Goal: Task Accomplishment & Management: Manage account settings

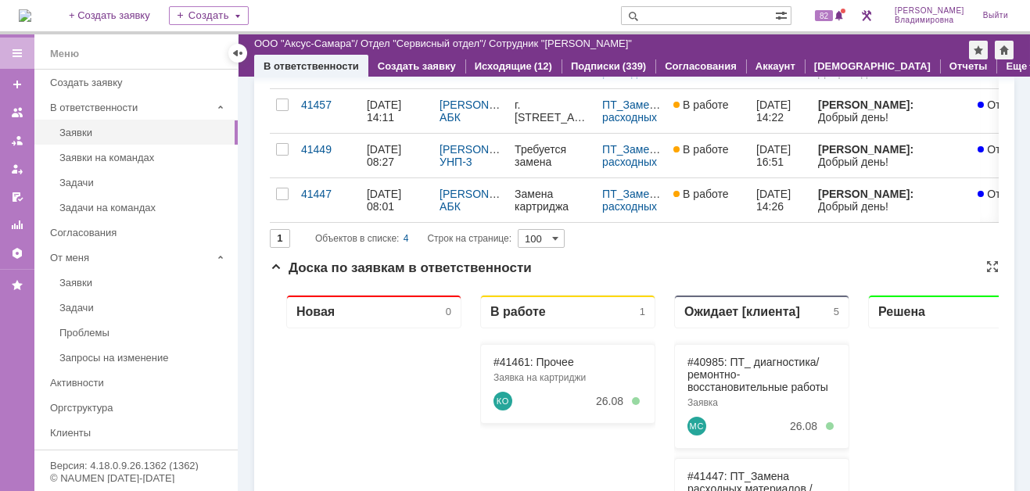
scroll to position [235, 0]
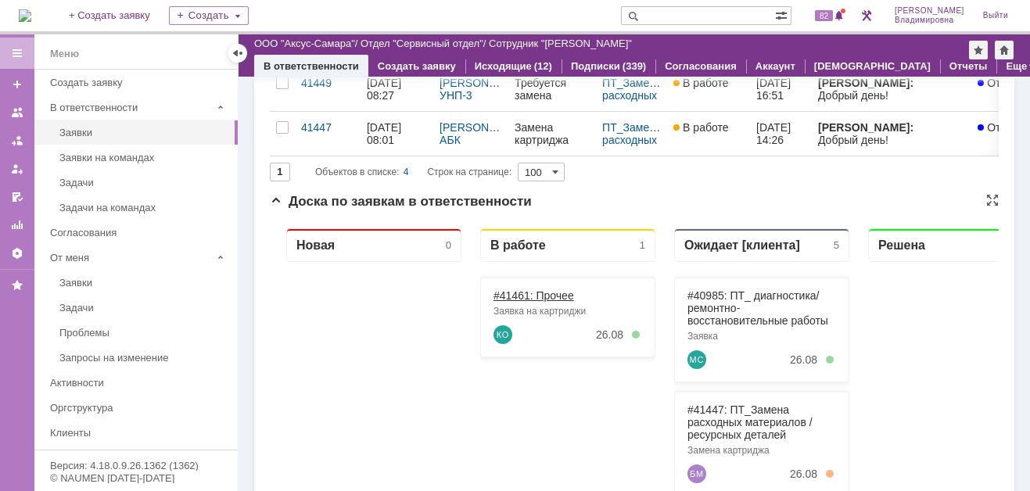
click at [515, 293] on link "#41461: Прочее" at bounding box center [534, 295] width 81 height 13
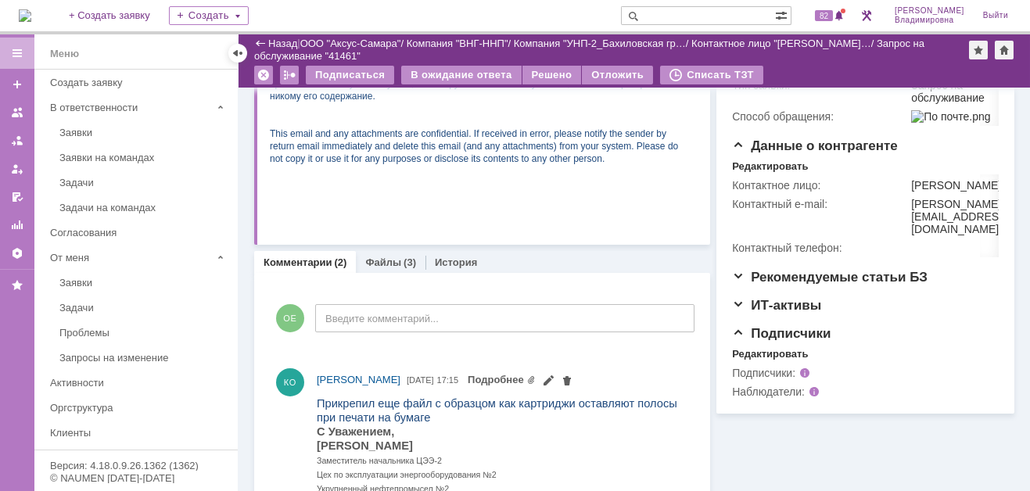
scroll to position [391, 0]
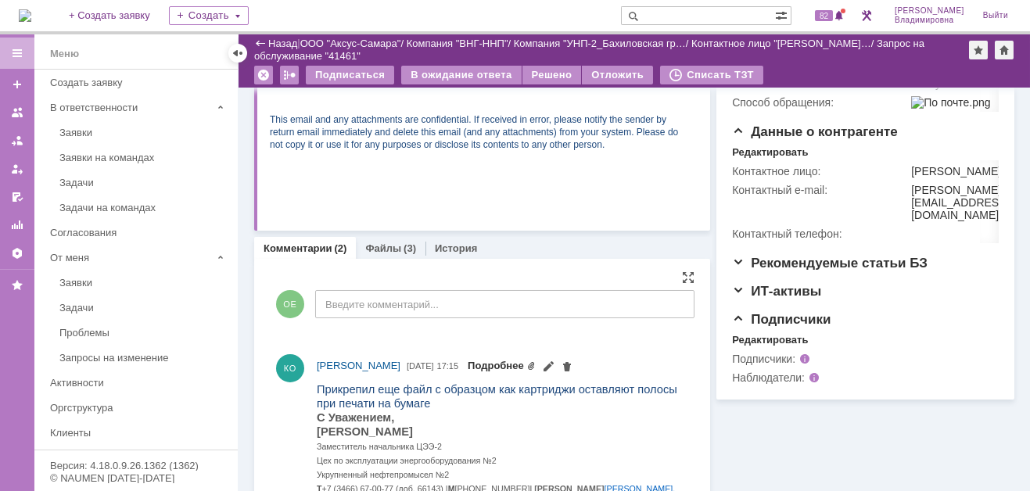
click at [536, 363] on link "Подробнее" at bounding box center [502, 366] width 68 height 12
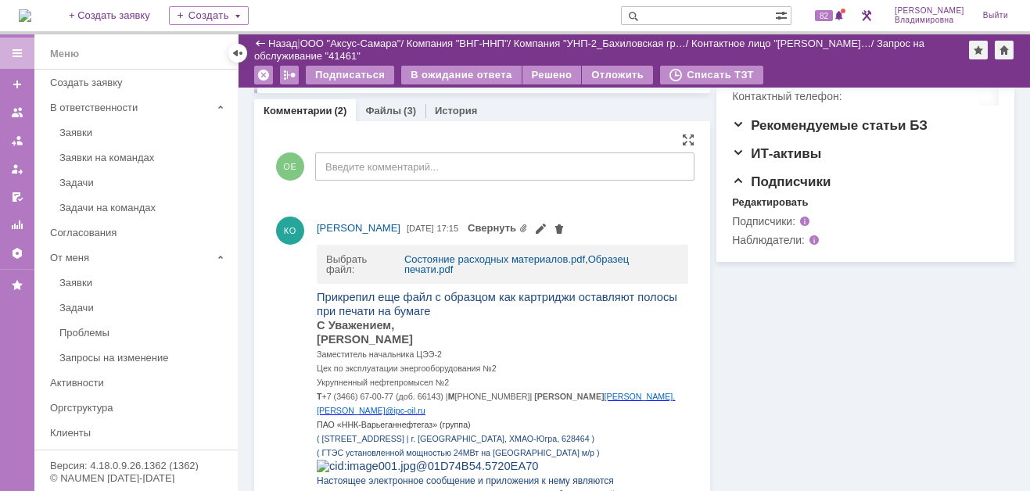
scroll to position [469, 0]
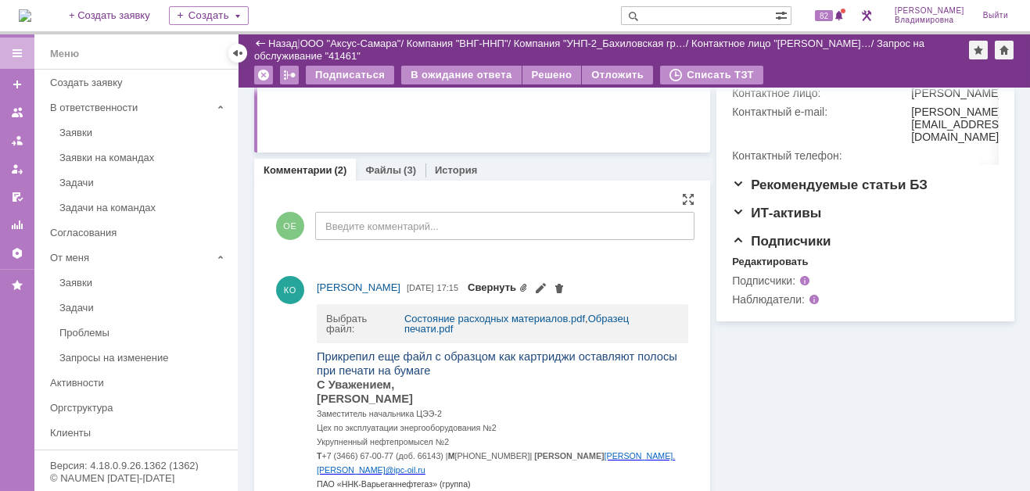
click at [528, 282] on link "Свернуть" at bounding box center [498, 288] width 60 height 12
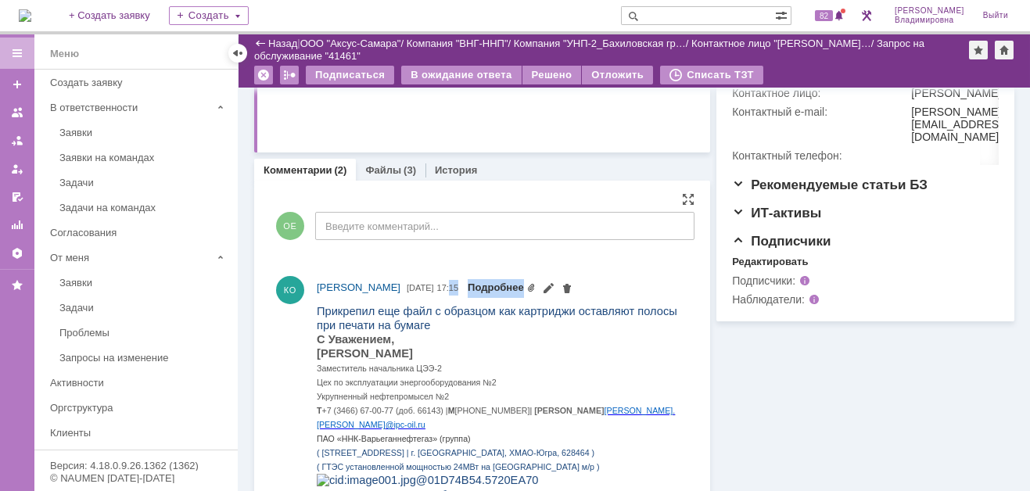
click at [536, 282] on link "Подробнее" at bounding box center [502, 288] width 68 height 12
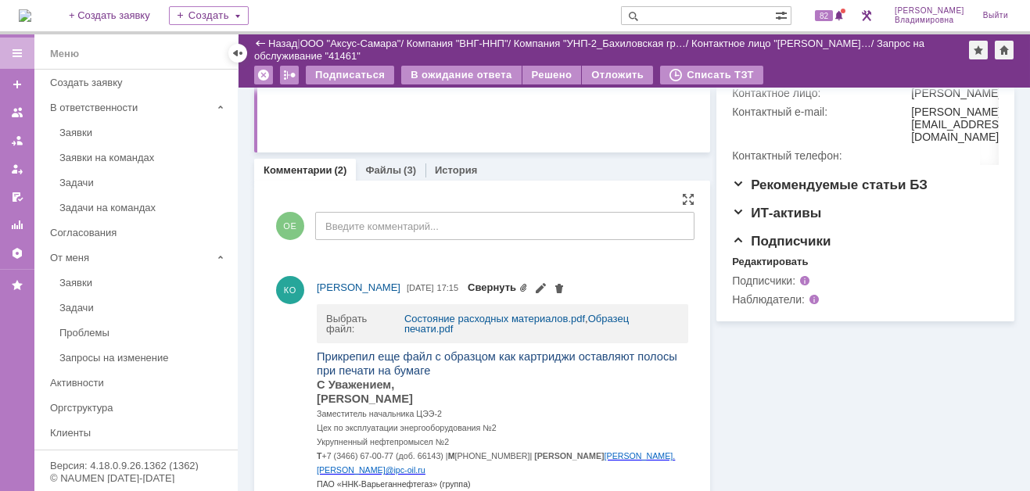
click at [528, 288] on link "Свернуть" at bounding box center [498, 288] width 60 height 12
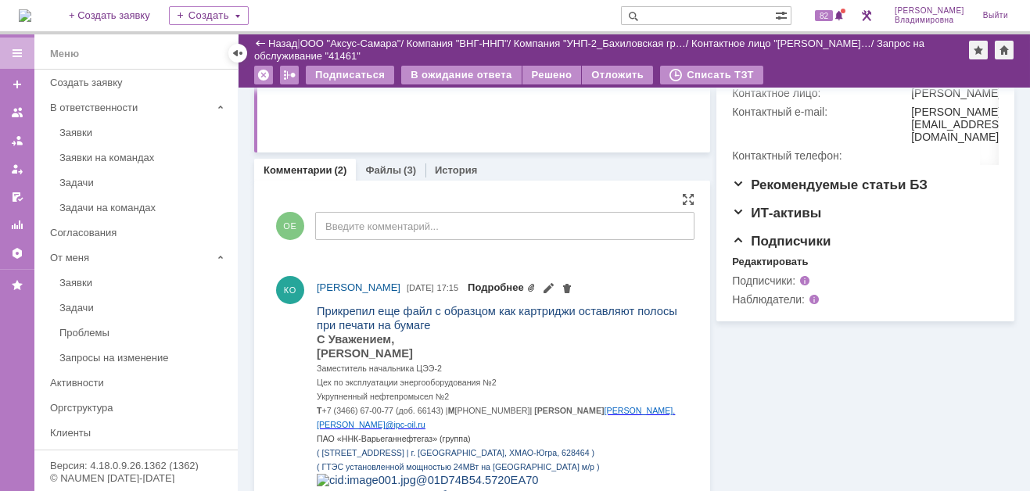
click at [536, 286] on link "Подробнее" at bounding box center [502, 288] width 68 height 12
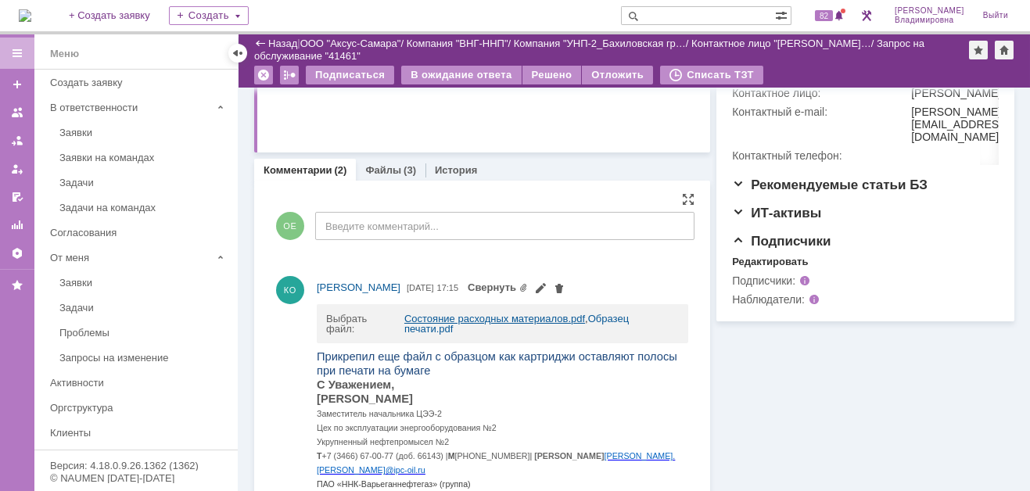
click at [449, 314] on link "Состояние расходных материалов.pdf" at bounding box center [494, 319] width 181 height 12
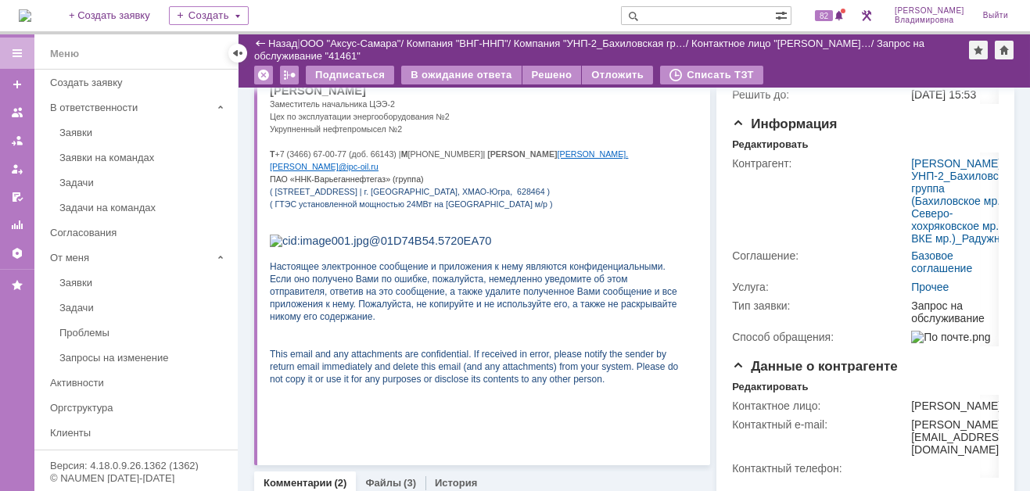
scroll to position [235, 0]
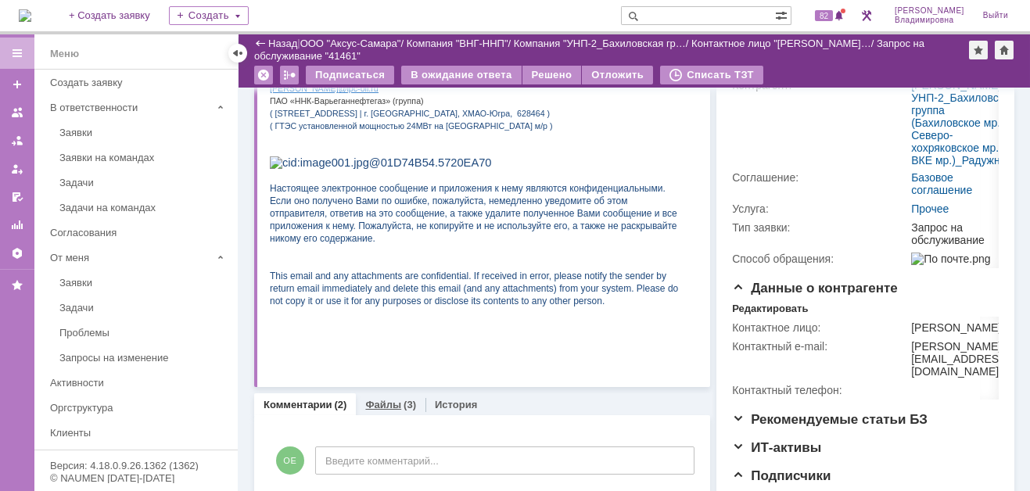
click at [388, 404] on link "Файлы" at bounding box center [383, 405] width 36 height 12
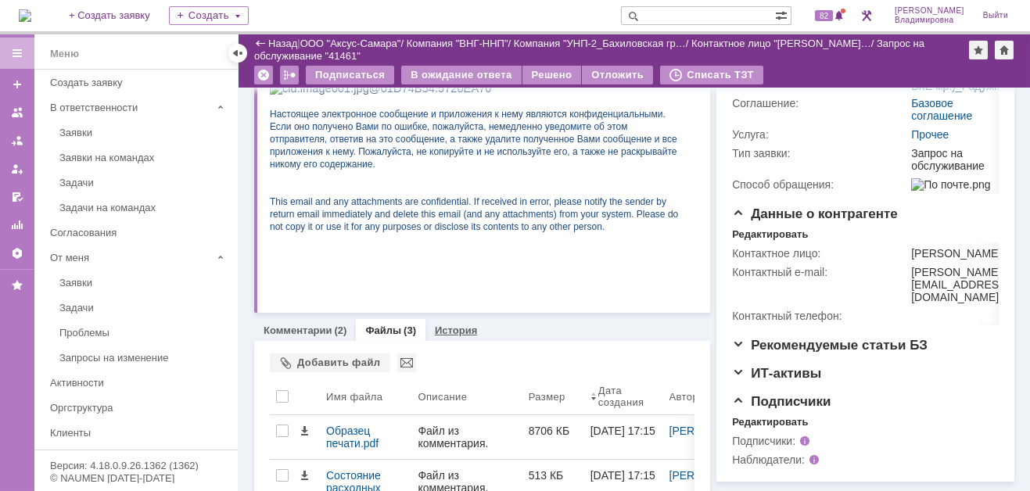
scroll to position [408, 0]
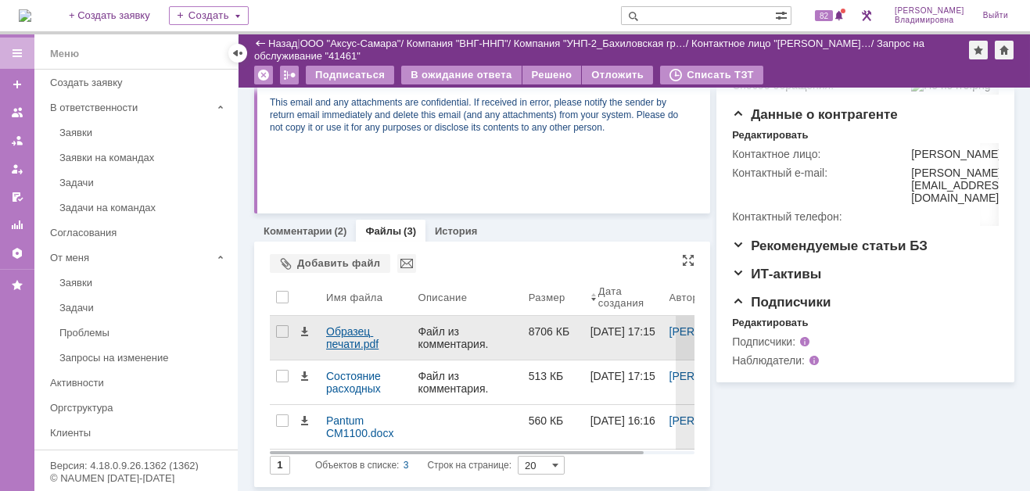
click at [351, 331] on div "Образец печати.pdf" at bounding box center [365, 337] width 79 height 25
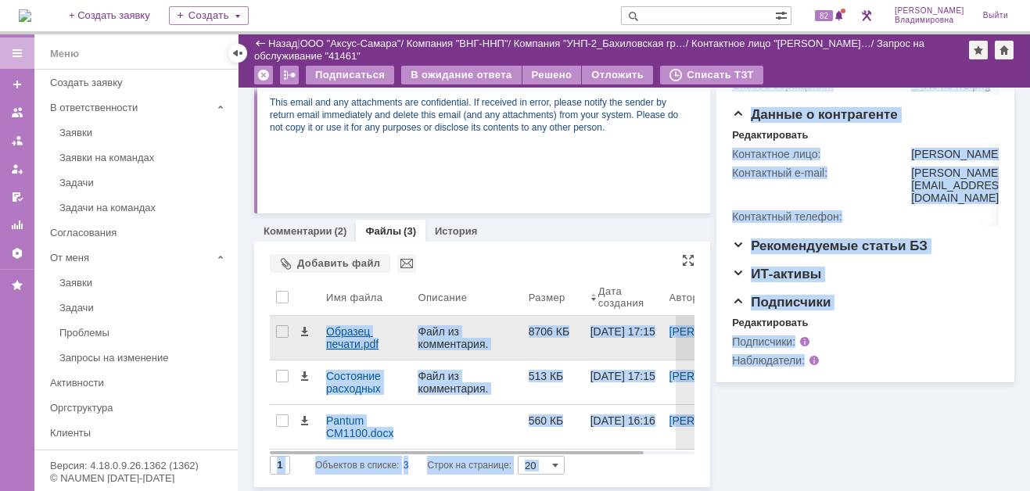
click at [351, 330] on body "Идет загрузка, пожалуйста, подождите. На домашнюю + Создать заявку Создать 82 О…" at bounding box center [515, 245] width 1030 height 491
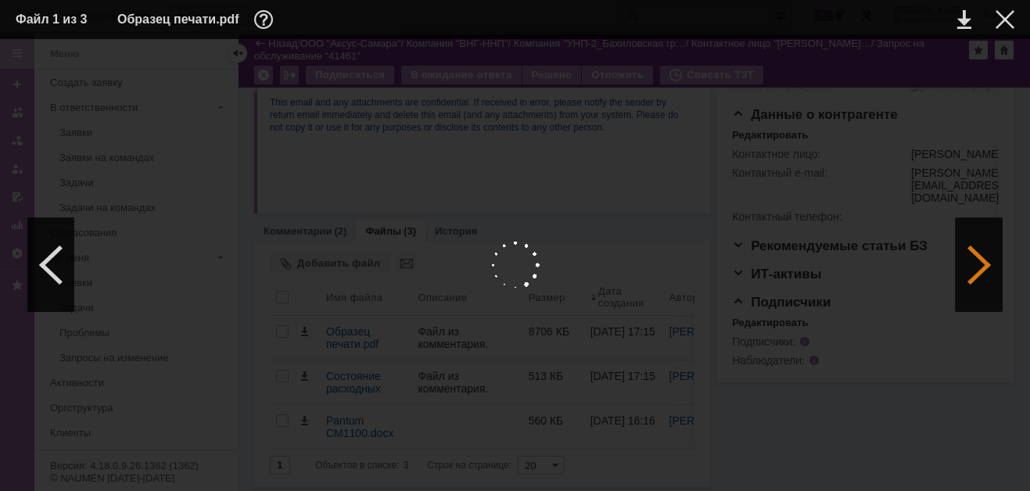
click at [978, 259] on div at bounding box center [979, 265] width 47 height 94
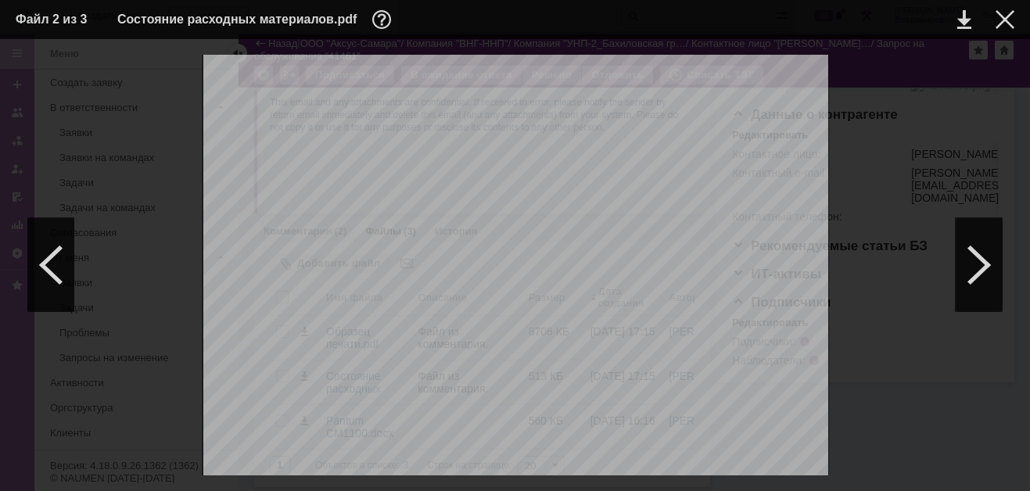
scroll to position [1351, 0]
click at [977, 271] on div at bounding box center [979, 265] width 47 height 94
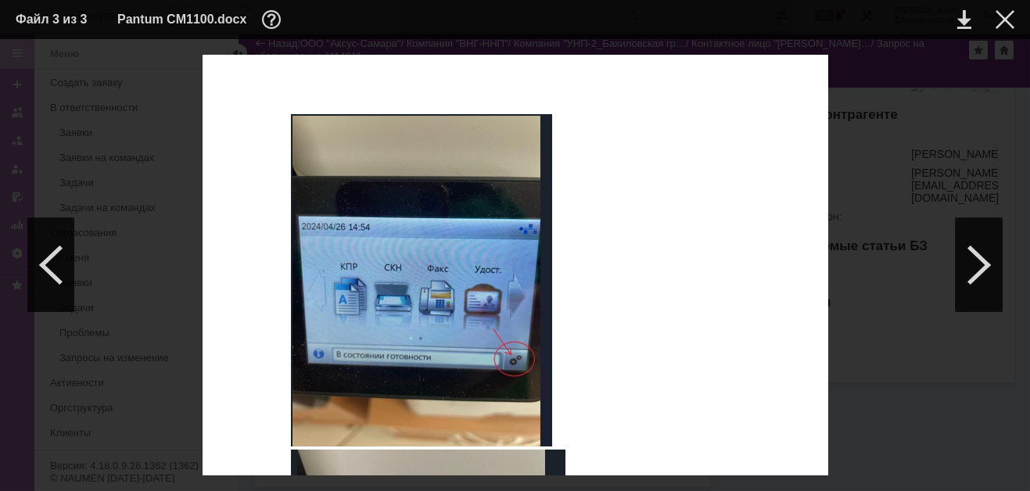
scroll to position [698, 0]
click at [983, 269] on div at bounding box center [979, 265] width 47 height 94
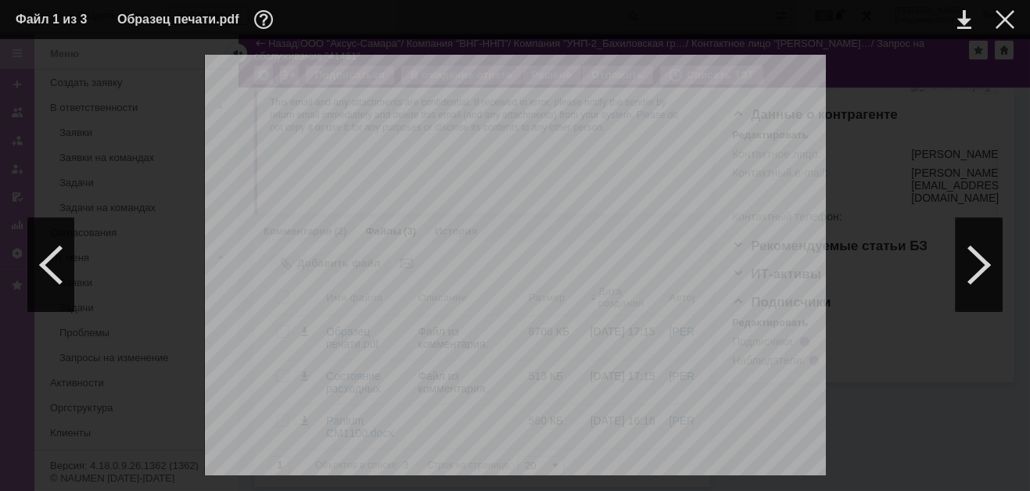
scroll to position [1535, 0]
click at [976, 265] on div at bounding box center [979, 265] width 47 height 94
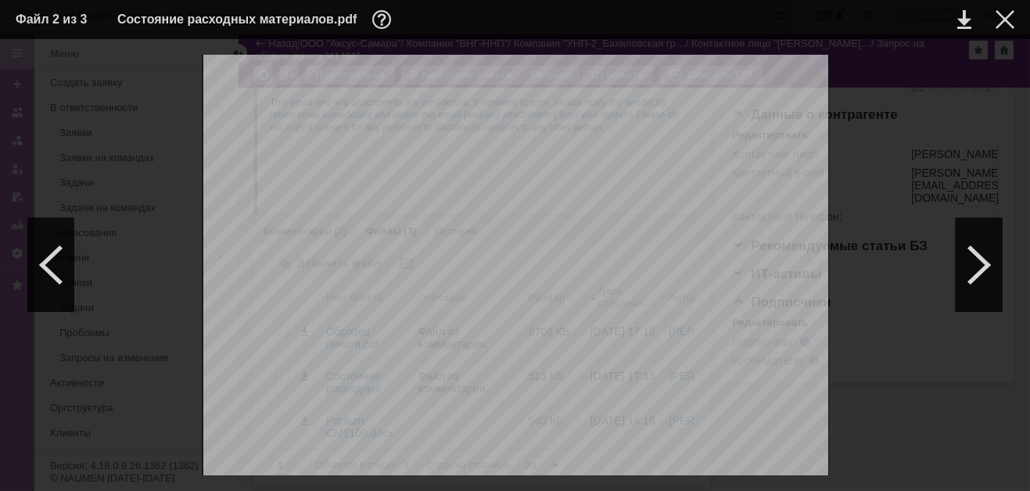
scroll to position [0, 0]
click at [999, 18] on div at bounding box center [1005, 19] width 19 height 19
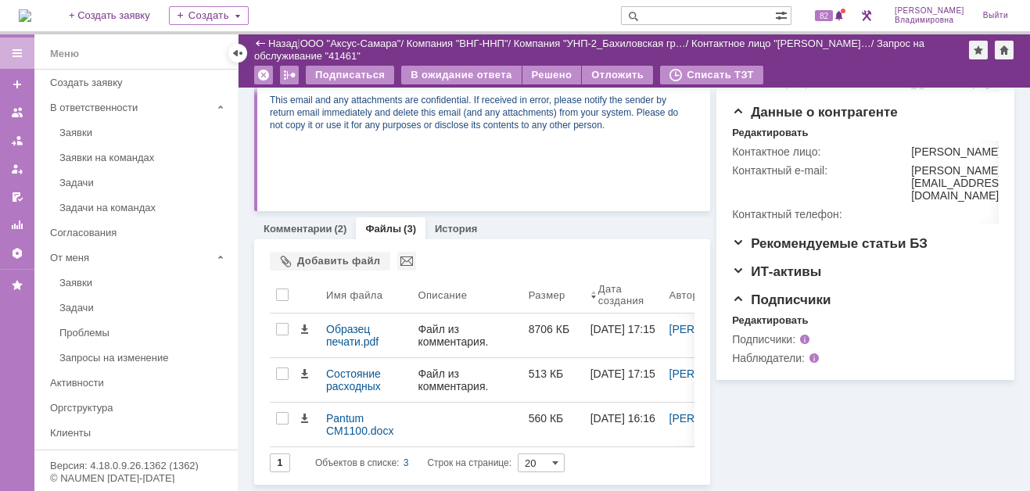
scroll to position [409, 0]
click at [310, 228] on link "Комментарии" at bounding box center [298, 231] width 69 height 12
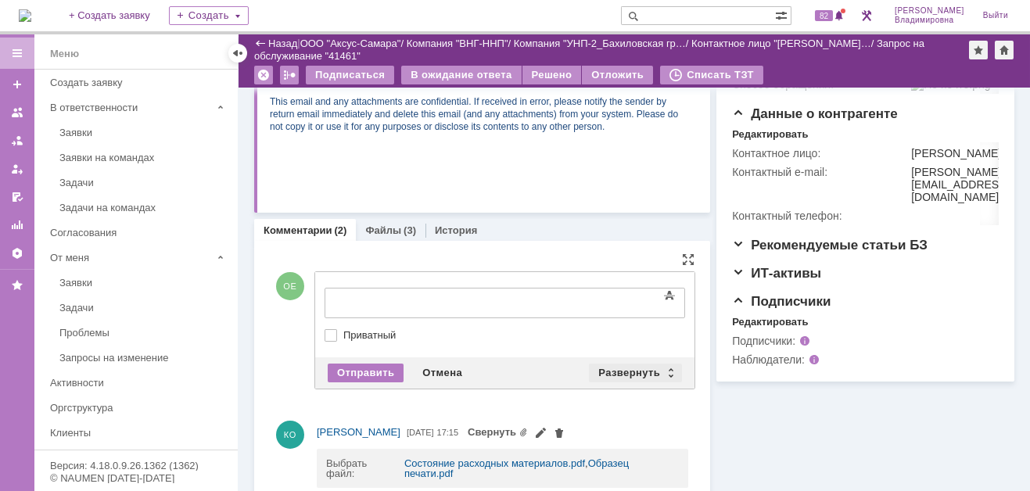
click at [623, 365] on div "Развернуть" at bounding box center [635, 373] width 93 height 19
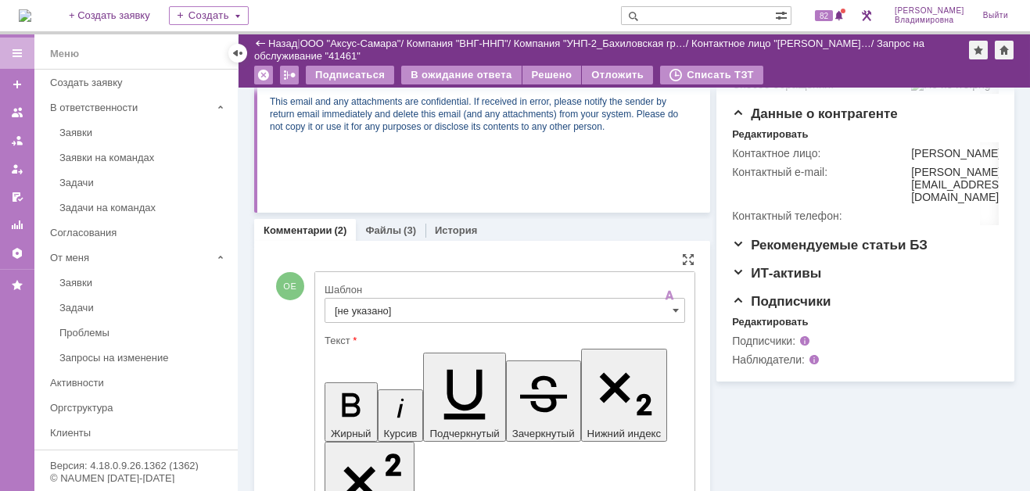
click at [354, 308] on input "[не указано]" at bounding box center [505, 310] width 361 height 25
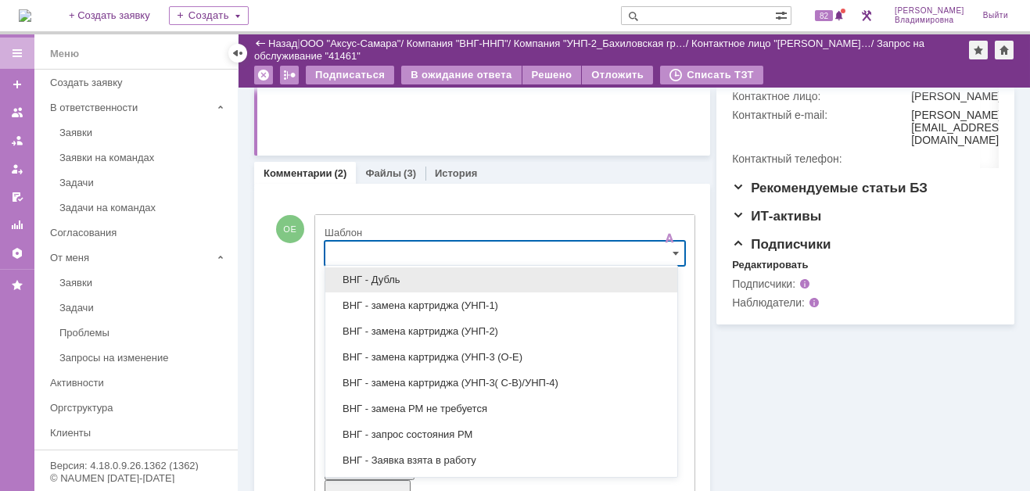
scroll to position [235, 0]
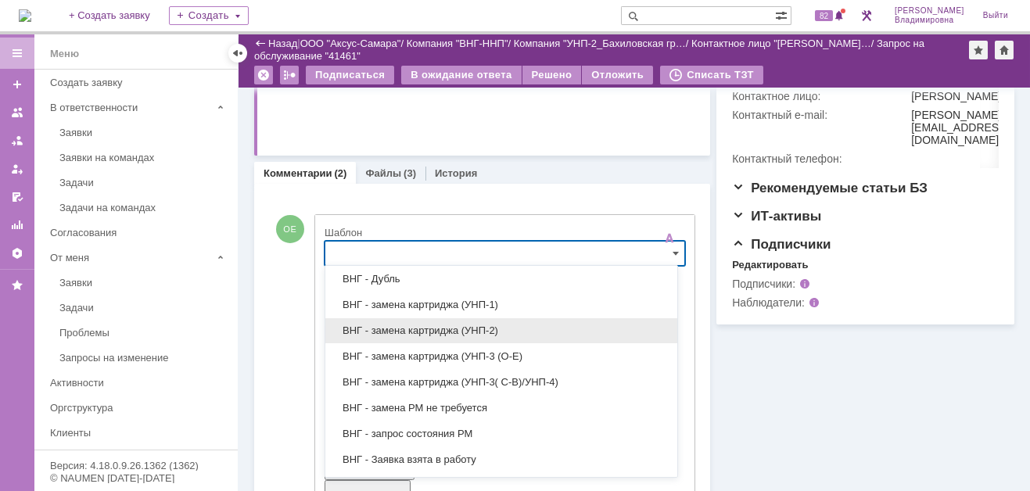
click at [458, 325] on span "ВНГ - замена картриджа (УНП-2)" at bounding box center [501, 331] width 333 height 13
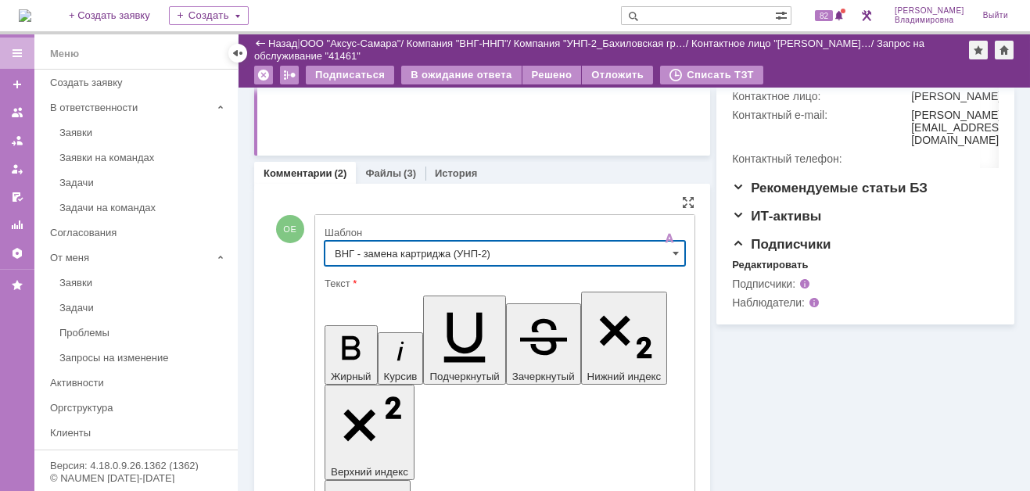
type input "ВНГ - замена картриджа (УНП-2)"
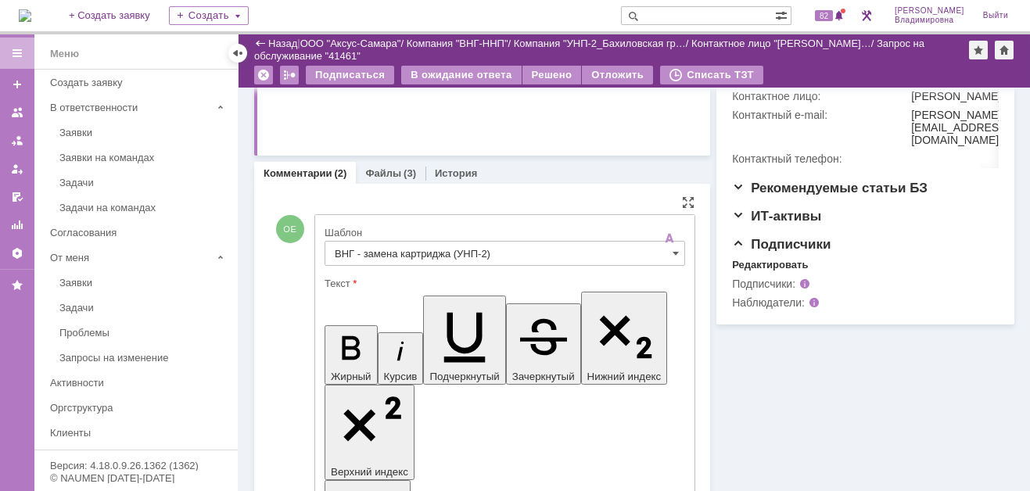
drag, startPoint x: 339, startPoint y: 3545, endPoint x: 450, endPoint y: 3548, distance: 111.1
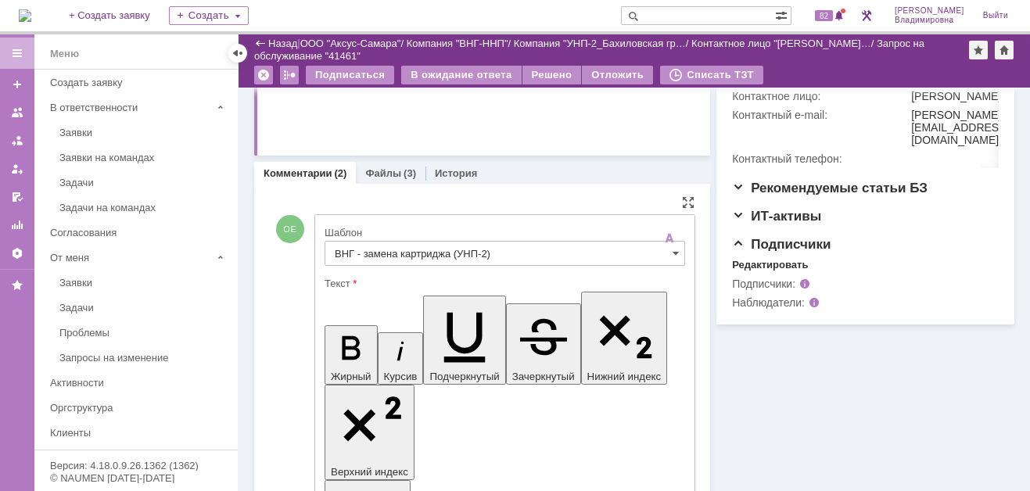
drag, startPoint x: 514, startPoint y: 3582, endPoint x: 462, endPoint y: 3596, distance: 54.3
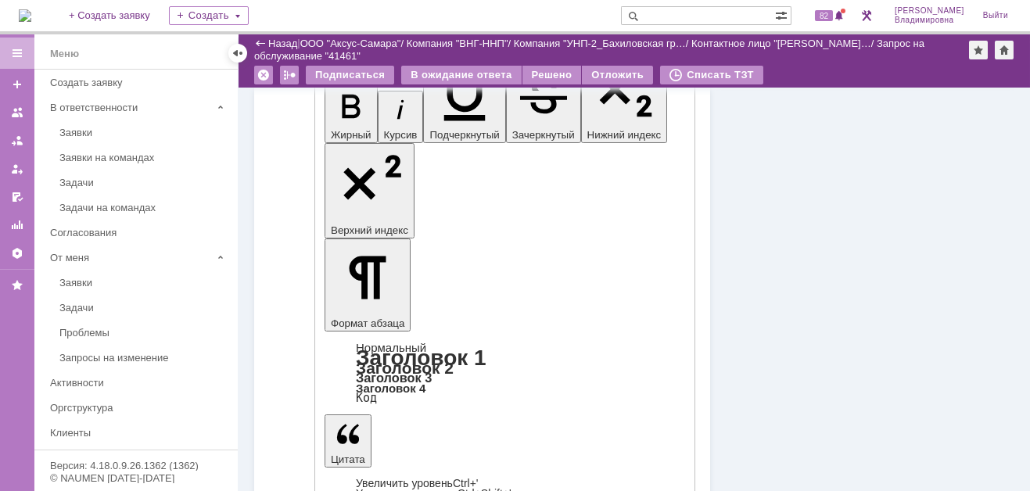
scroll to position [936, 0]
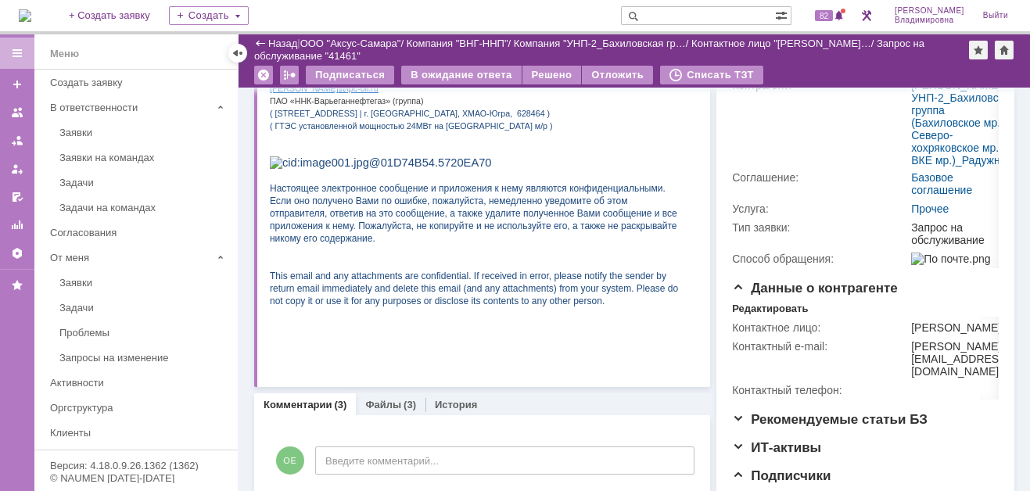
scroll to position [0, 0]
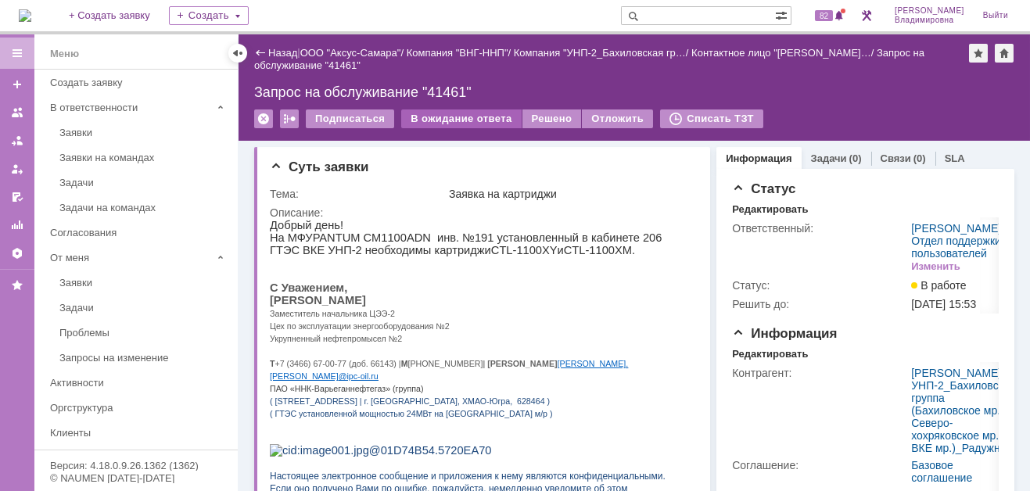
click at [462, 113] on div "В ожидание ответа" at bounding box center [461, 119] width 120 height 19
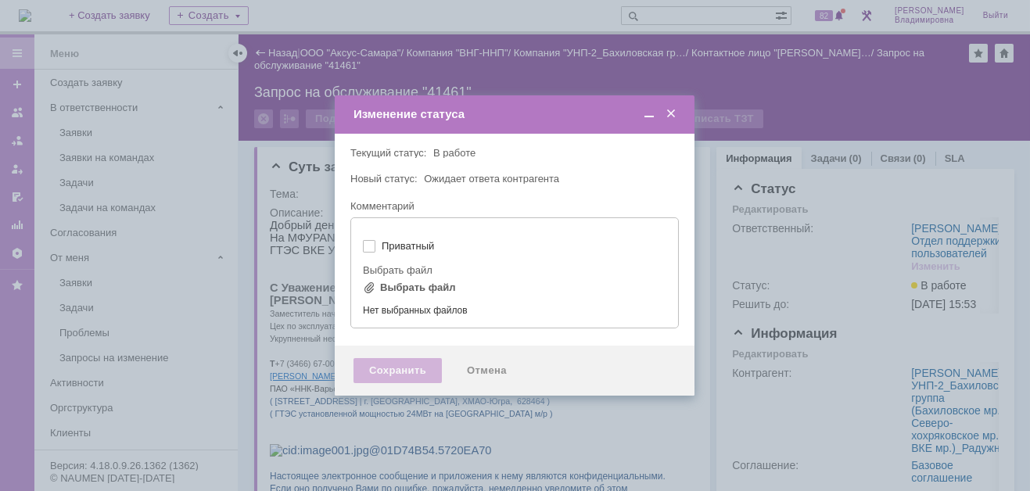
type input "[не указано]"
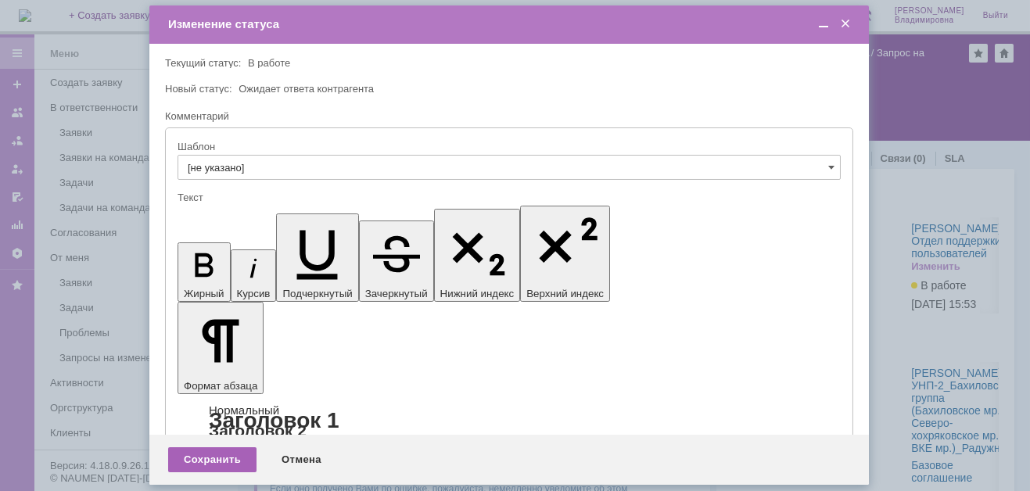
click at [198, 451] on div "Сохранить" at bounding box center [212, 459] width 88 height 25
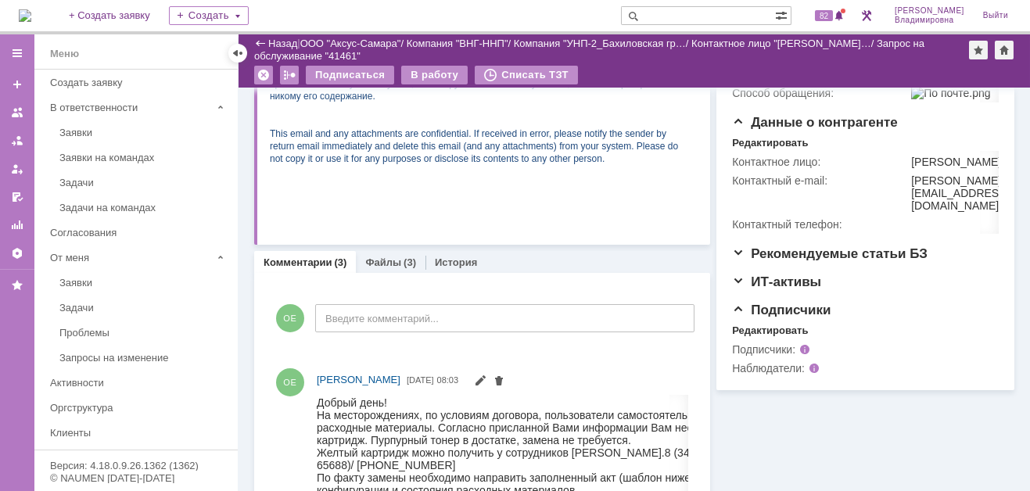
scroll to position [391, 0]
click at [684, 289] on div at bounding box center [688, 290] width 13 height 13
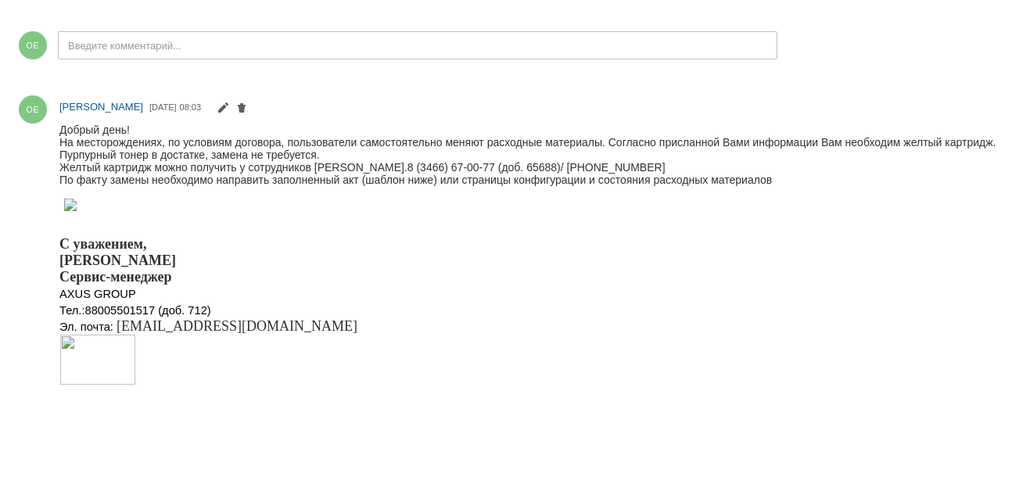
scroll to position [253, 0]
click at [1004, 16] on div at bounding box center [1005, 19] width 13 height 13
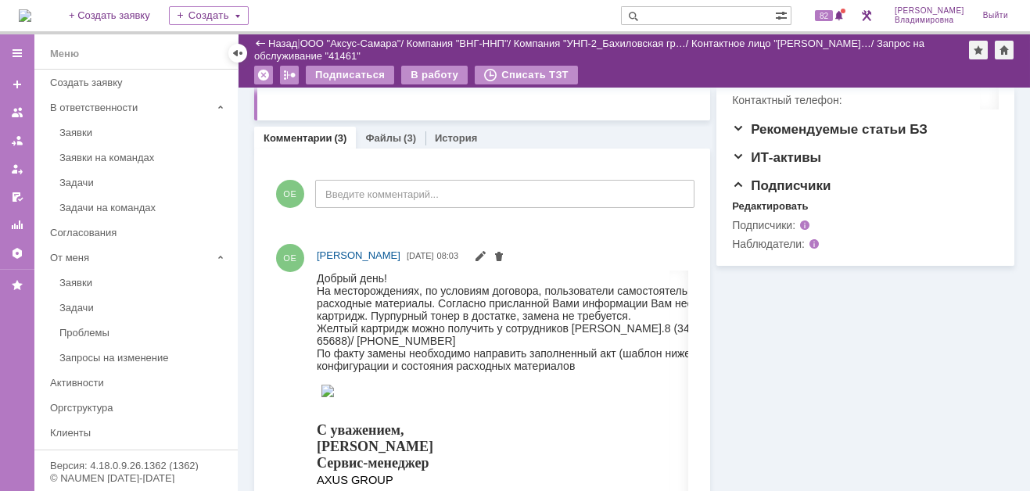
scroll to position [429, 0]
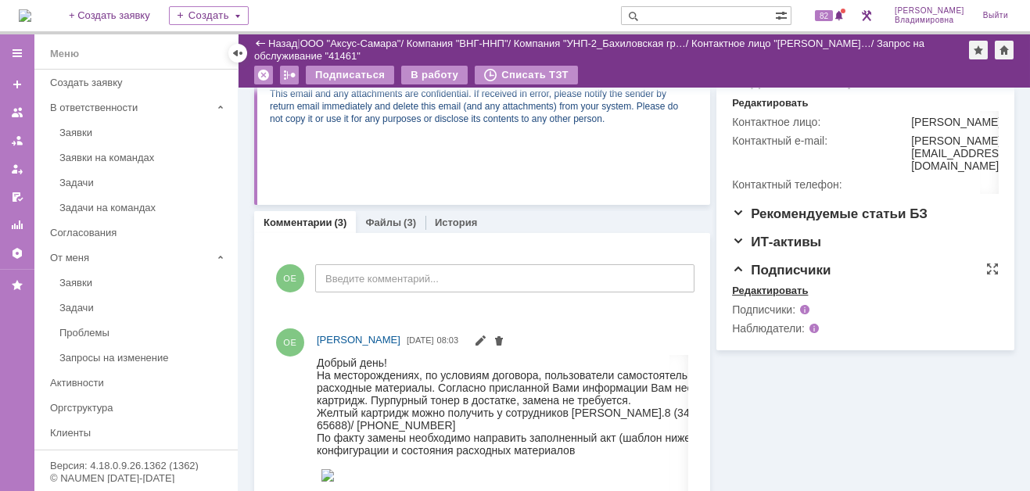
click at [773, 297] on div "Редактировать" at bounding box center [770, 291] width 76 height 13
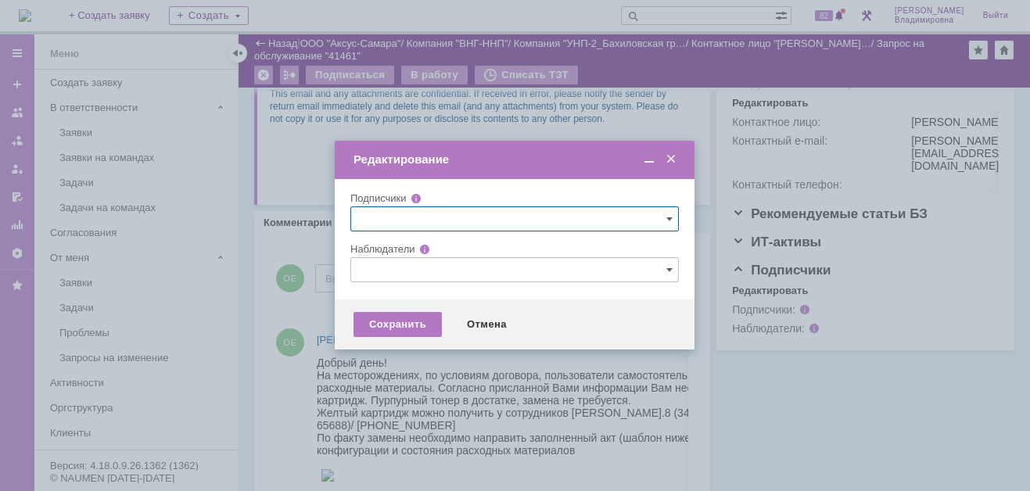
click at [375, 271] on input "text" at bounding box center [514, 269] width 329 height 25
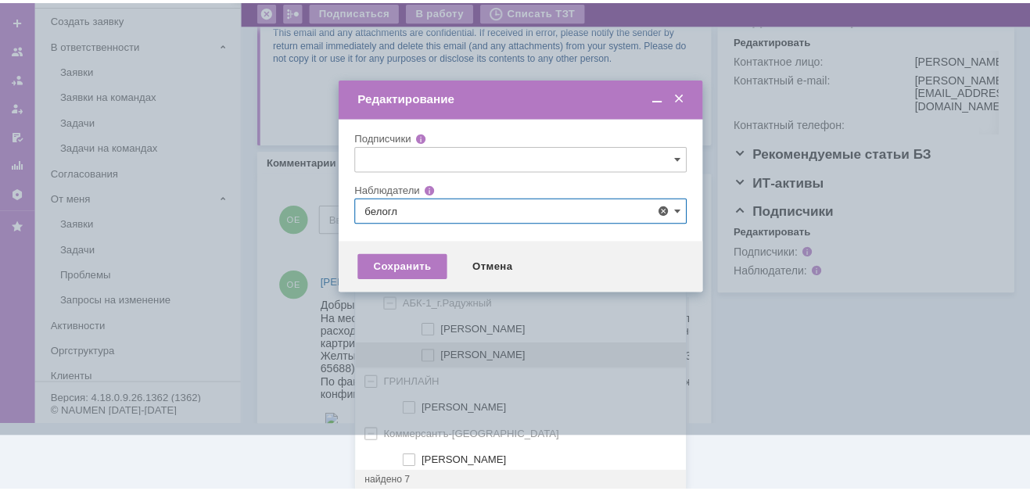
scroll to position [0, 0]
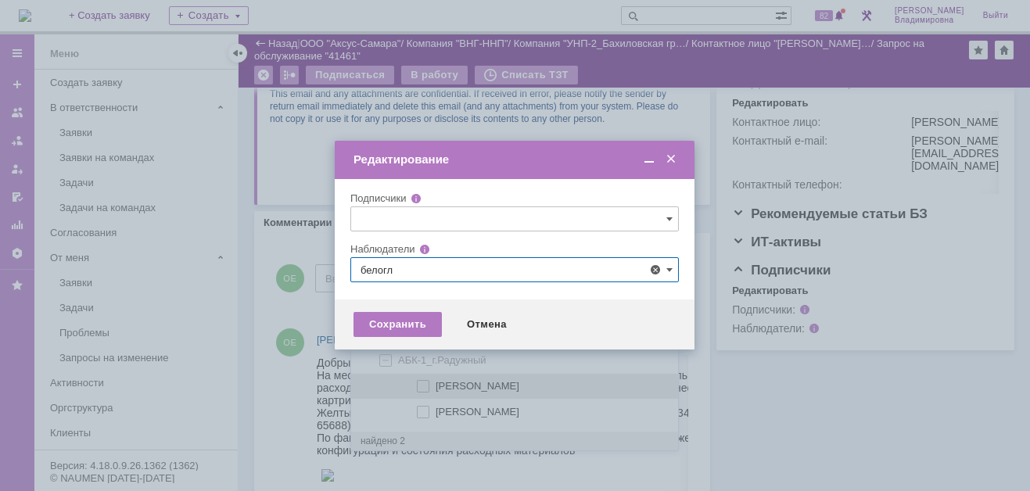
click at [436, 381] on span at bounding box center [436, 384] width 0 height 8
click at [422, 382] on input "Белоглазов Алексей Валерьевич" at bounding box center [424, 387] width 10 height 10
type input "Белоглазов Алексей Валерьевич"
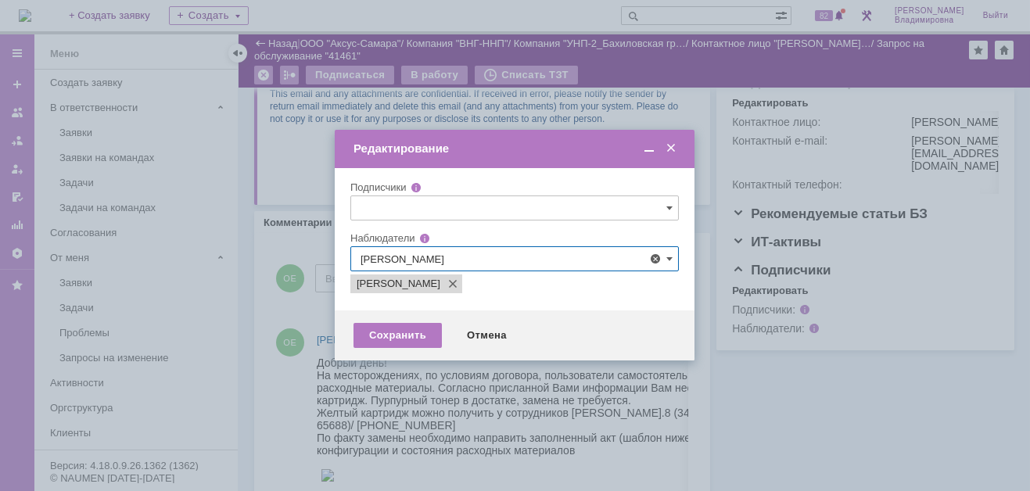
click at [305, 304] on div at bounding box center [515, 245] width 1030 height 491
click at [425, 329] on div "Сохранить" at bounding box center [398, 335] width 88 height 25
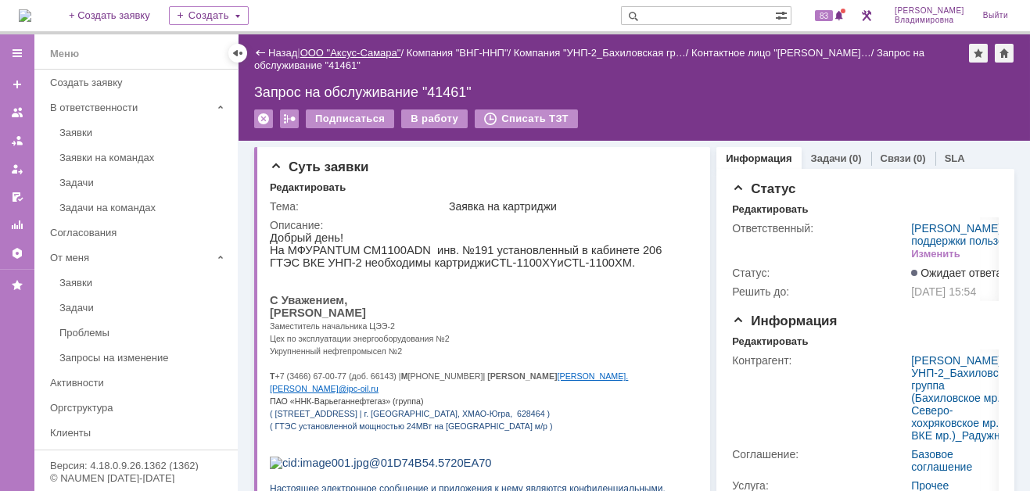
click at [384, 49] on link "ООО "Аксус-Самара"" at bounding box center [350, 53] width 101 height 12
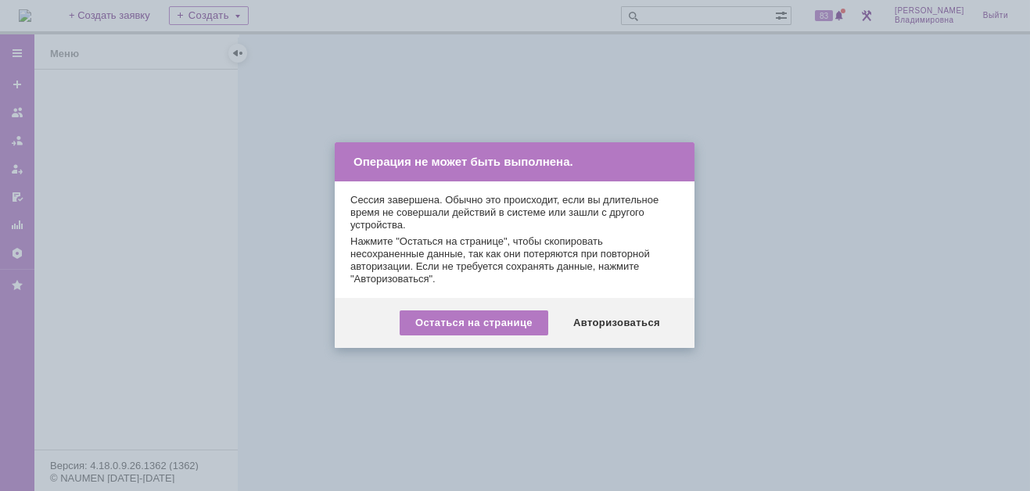
click at [642, 322] on div "Авторизоваться" at bounding box center [617, 323] width 118 height 25
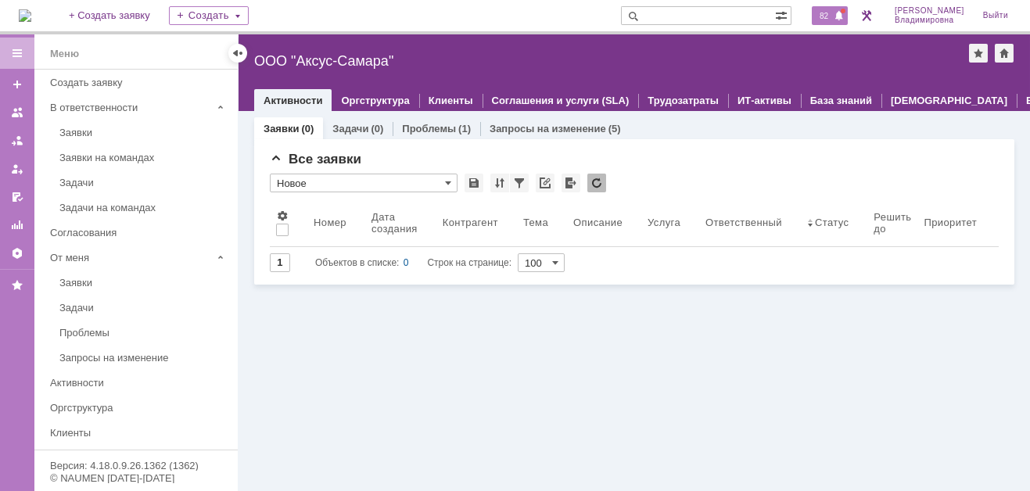
click at [833, 13] on span "82" at bounding box center [824, 15] width 18 height 11
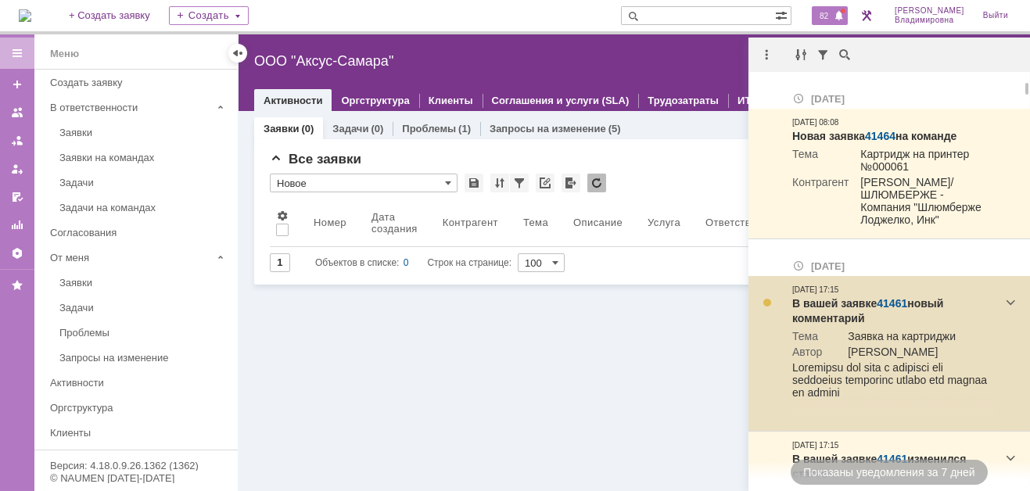
click at [893, 303] on link "41461" at bounding box center [892, 303] width 31 height 13
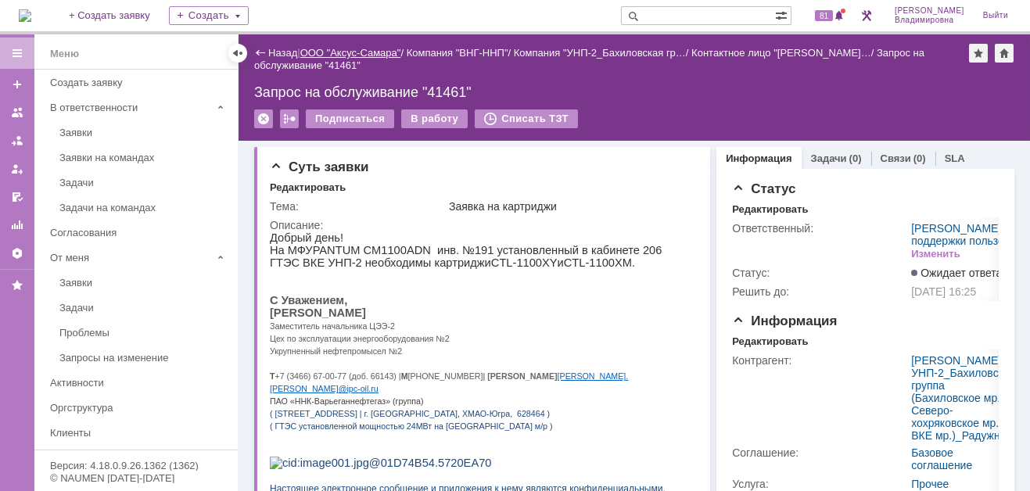
click at [387, 52] on link "ООО "Аксус-Самара"" at bounding box center [350, 53] width 101 height 12
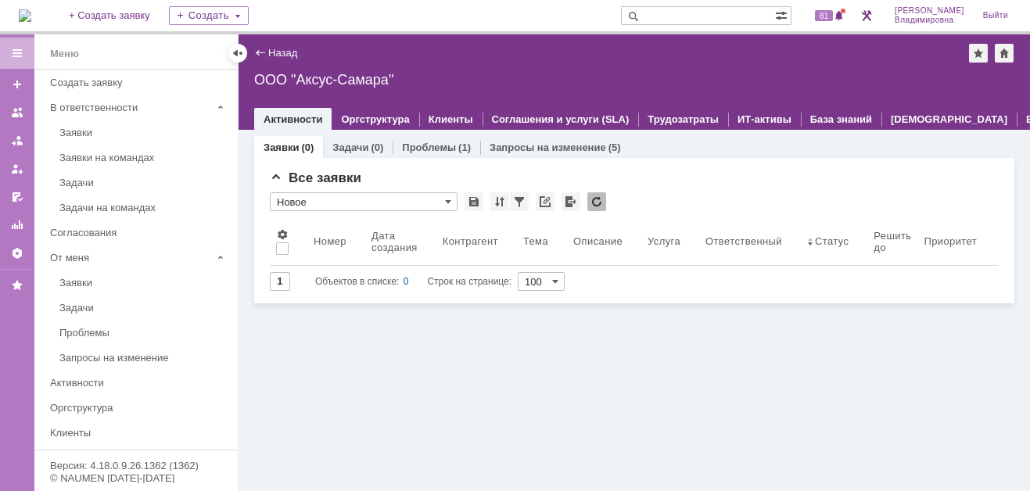
click at [338, 79] on div "ООО "Аксус-Самара"" at bounding box center [634, 80] width 760 height 16
click at [277, 144] on link "Заявки" at bounding box center [281, 148] width 35 height 12
click at [362, 145] on link "Задачи" at bounding box center [350, 148] width 36 height 12
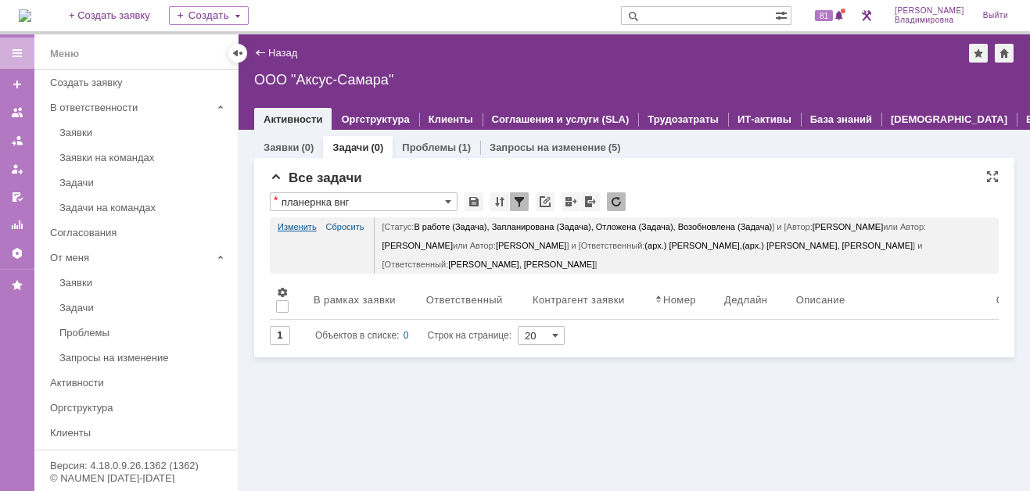
click at [294, 221] on link "Изменить" at bounding box center [297, 226] width 39 height 19
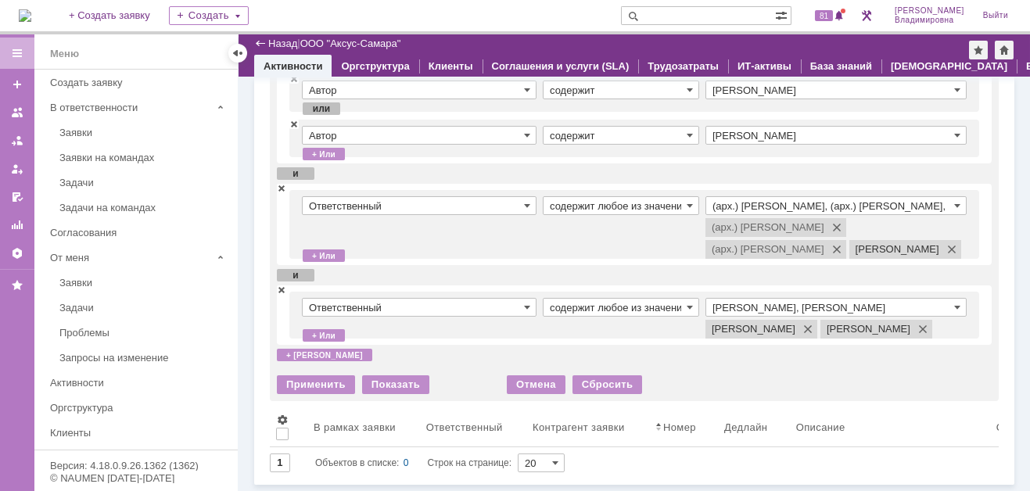
scroll to position [299, 0]
click at [282, 182] on span at bounding box center [281, 187] width 9 height 11
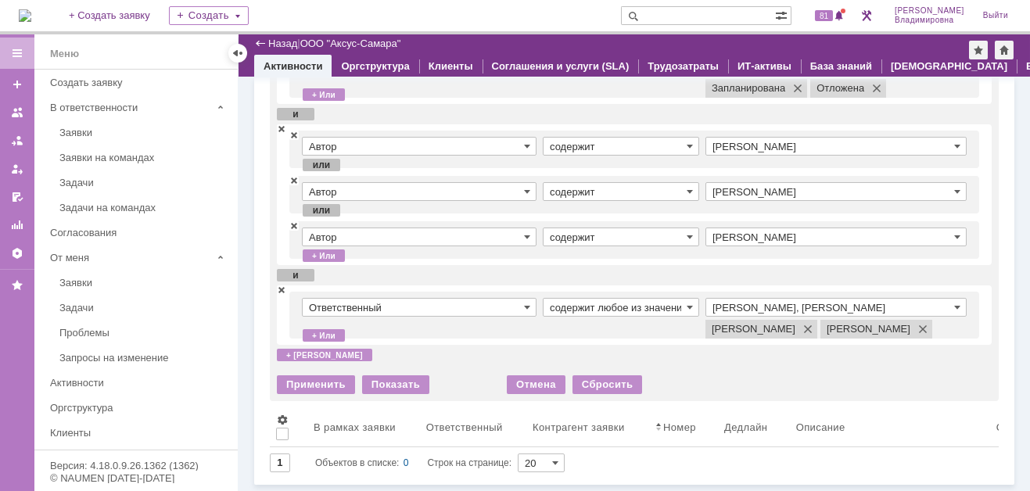
click at [790, 298] on input "Раков Константин Сергеевич, Татаринов Валерий Анатольевич" at bounding box center [836, 307] width 261 height 19
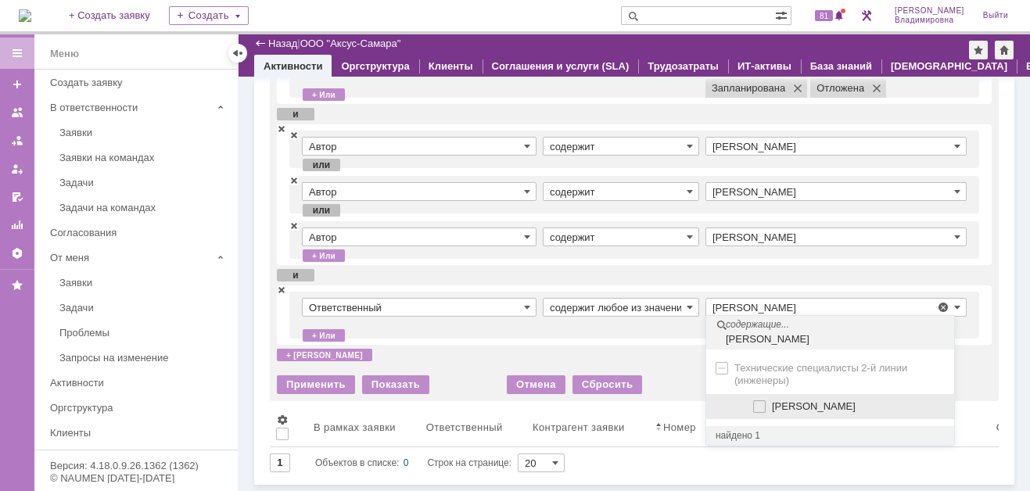
click at [772, 401] on span at bounding box center [772, 405] width 0 height 8
click at [756, 402] on input "Сидоров Евгений" at bounding box center [761, 407] width 10 height 10
type input "Раков Константин Сергеевич, Сидоров Евгений, Татаринов Валерий Анатольевич"
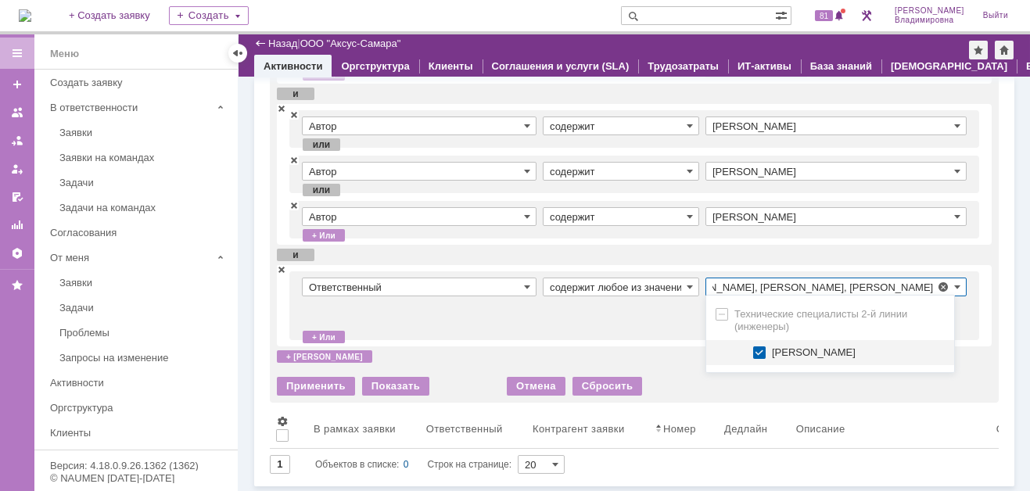
scroll to position [0, 0]
click at [632, 319] on td "содержит любое из значений" at bounding box center [624, 306] width 163 height 56
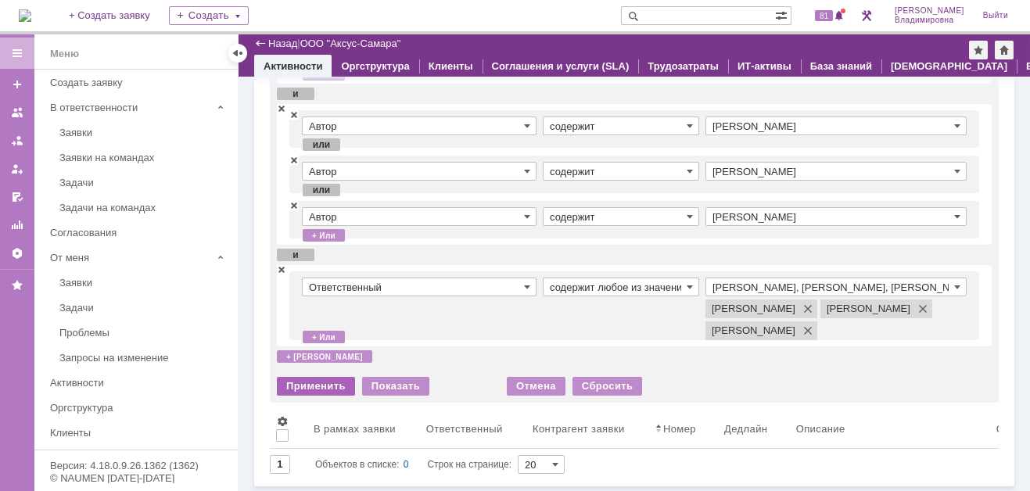
click at [302, 396] on div "Применить" at bounding box center [316, 386] width 78 height 19
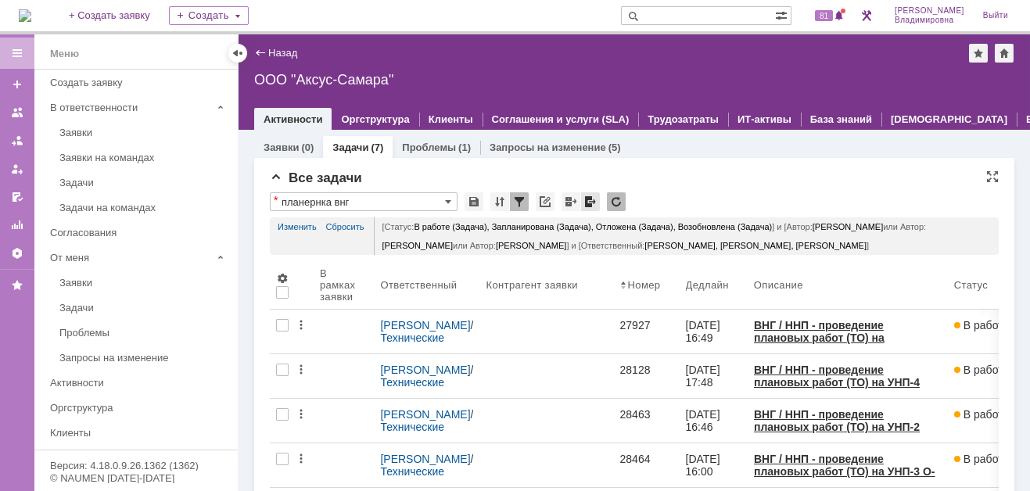
click at [588, 200] on div at bounding box center [590, 201] width 19 height 19
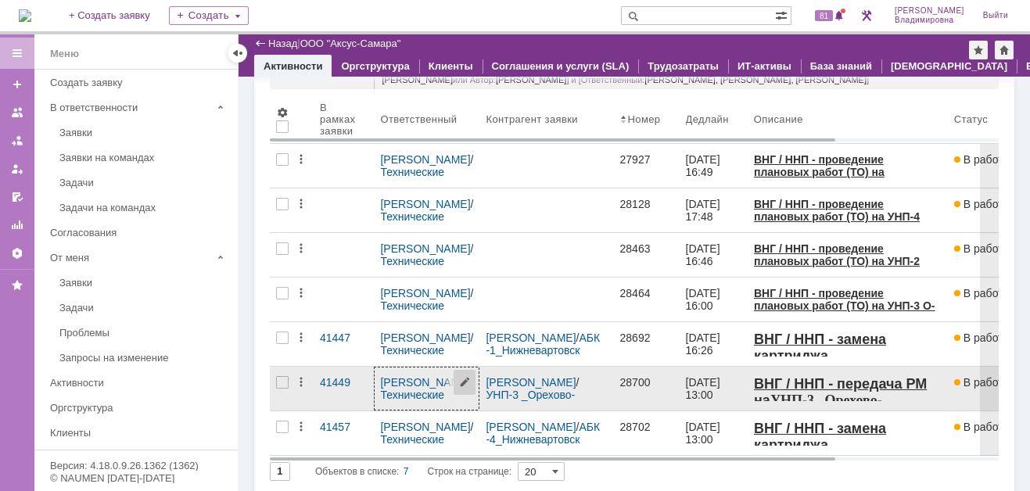
scroll to position [137, 0]
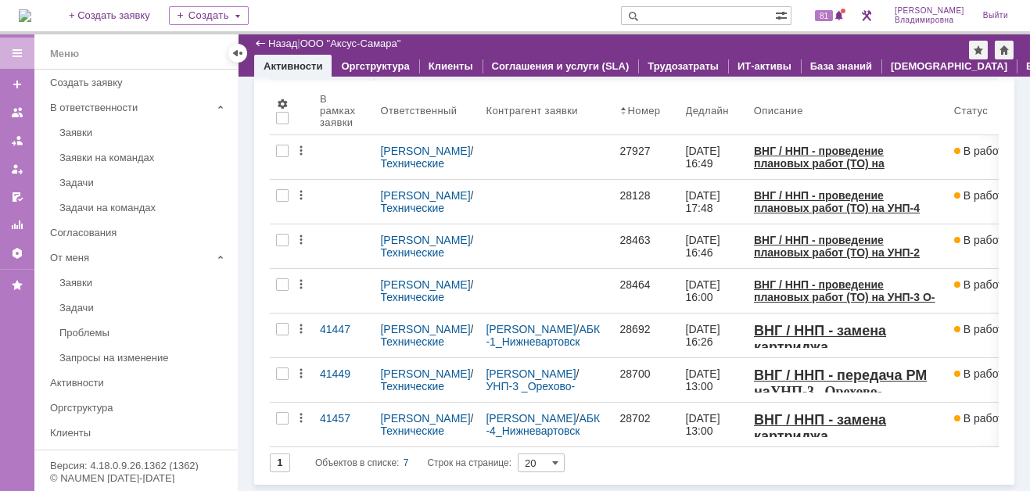
click at [595, 8] on div "На домашнюю + Создать заявку Создать 81 Орлова Елена Владимировна Выйти" at bounding box center [515, 17] width 1030 height 34
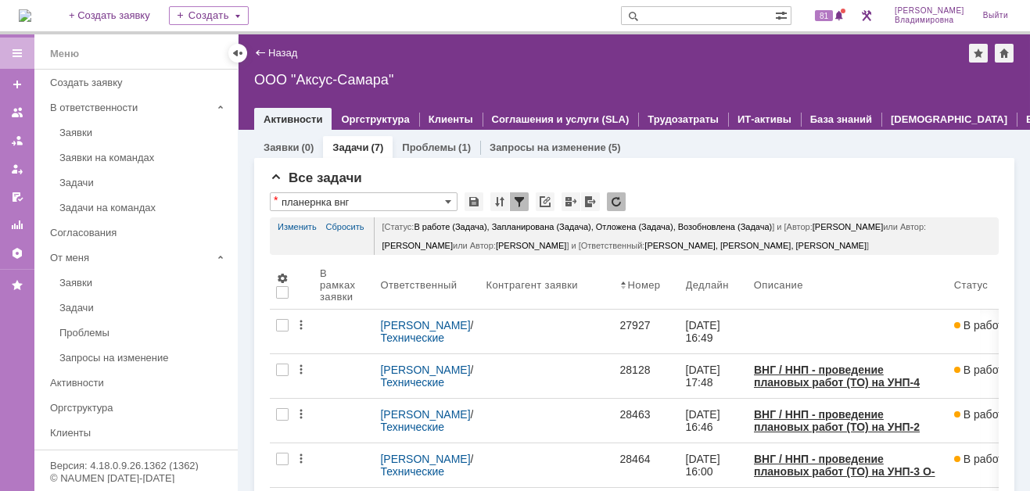
scroll to position [0, 0]
click at [833, 11] on span "81" at bounding box center [824, 15] width 18 height 11
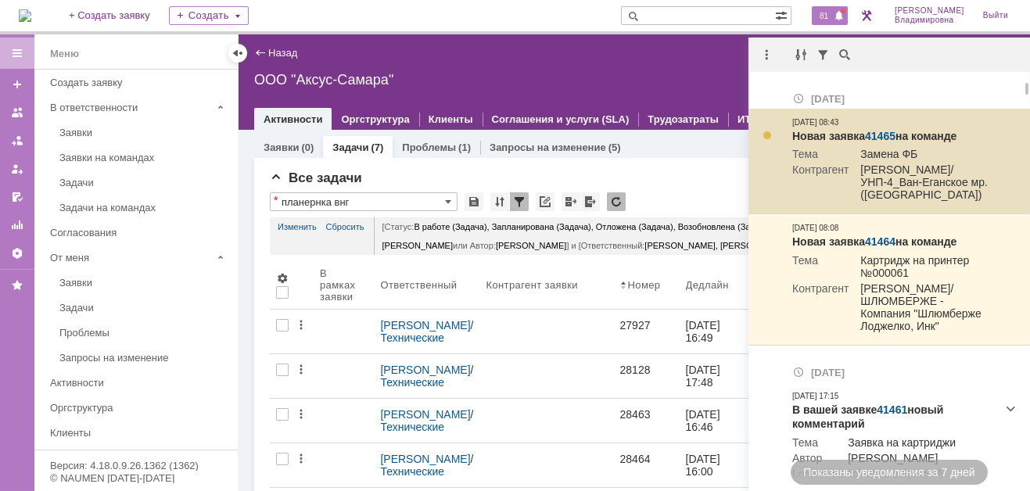
click at [878, 133] on link "41465" at bounding box center [880, 136] width 31 height 13
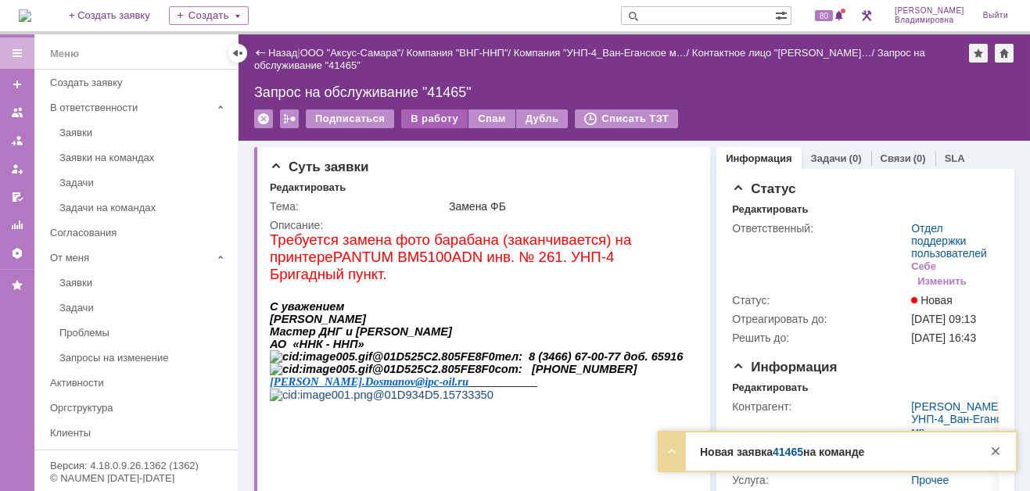
click at [425, 113] on div "В работу" at bounding box center [434, 119] width 66 height 19
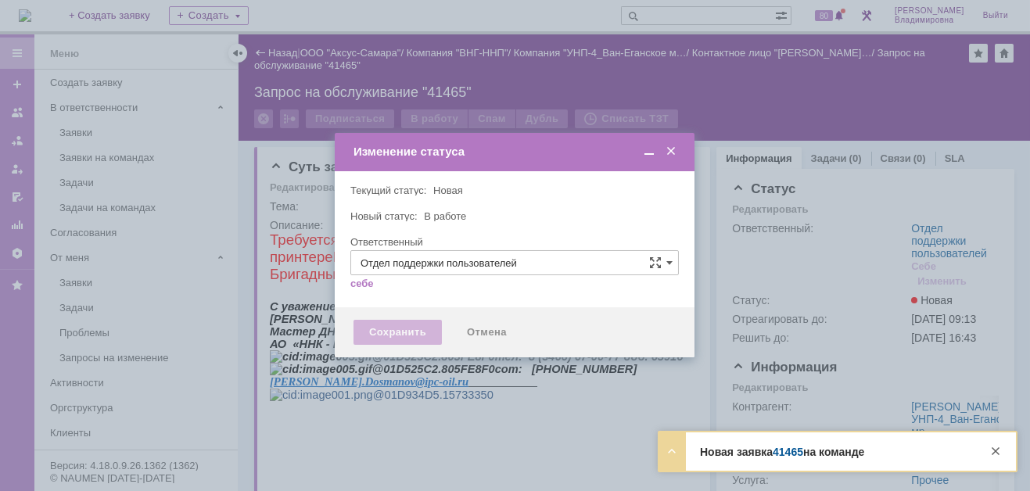
type input "[PERSON_NAME]"
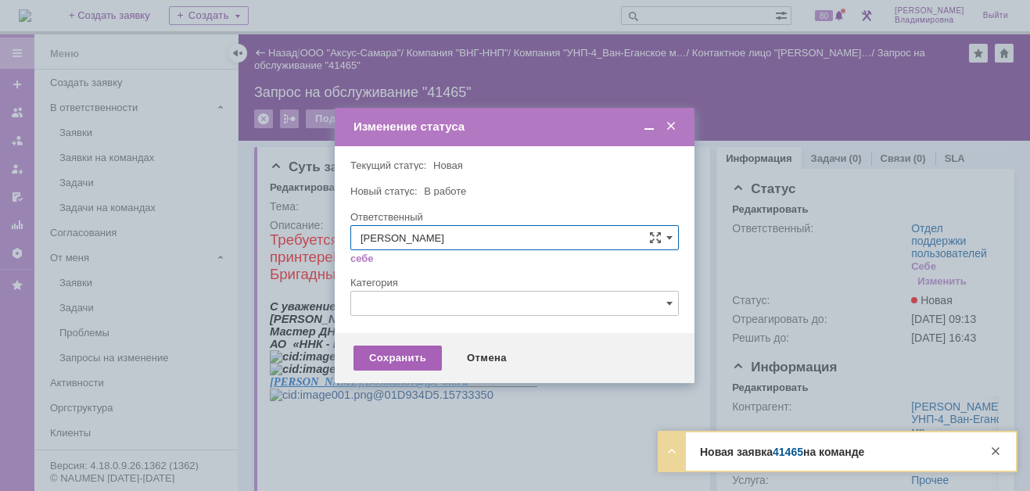
click at [392, 350] on div "Сохранить" at bounding box center [398, 358] width 88 height 25
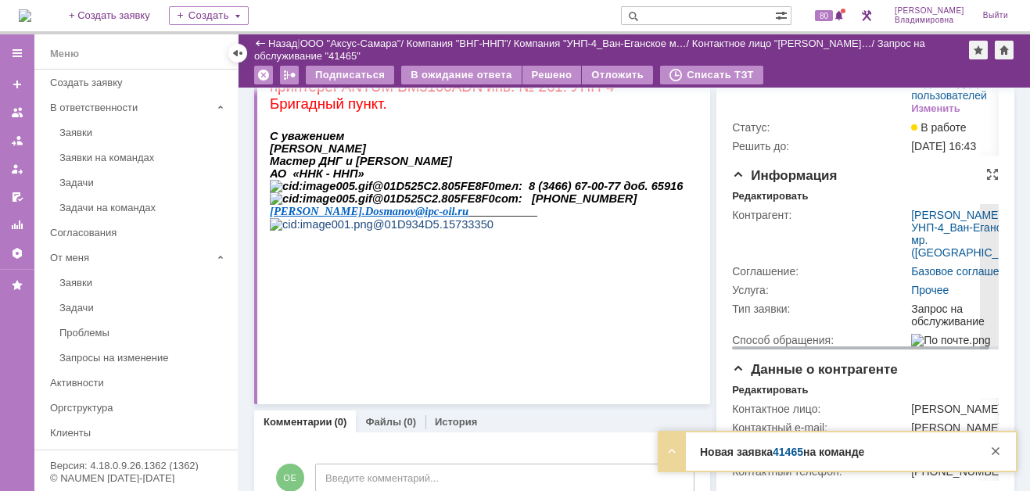
scroll to position [156, 0]
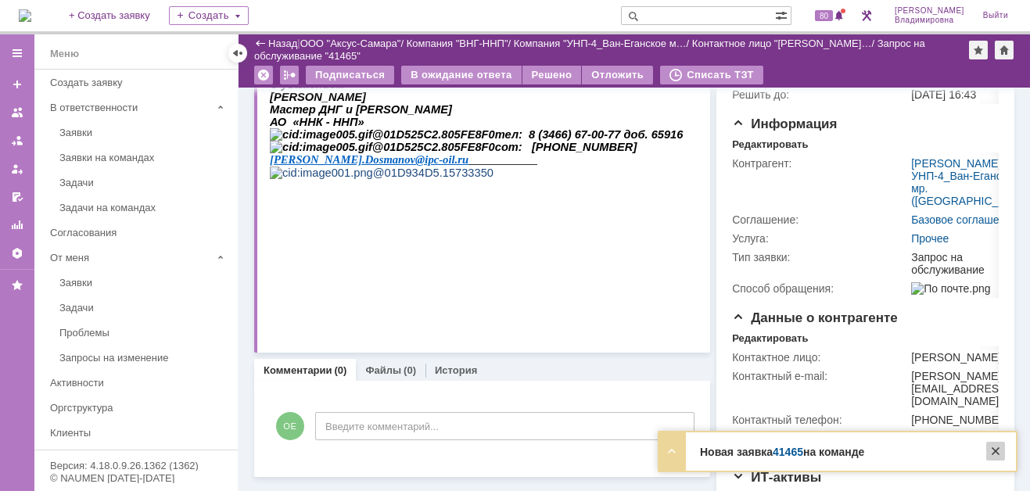
click at [996, 451] on div at bounding box center [995, 451] width 19 height 19
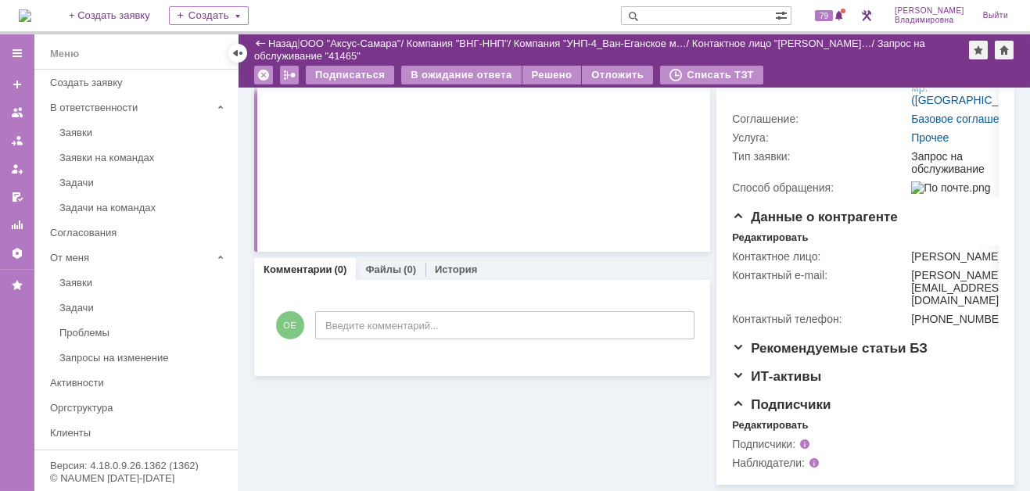
scroll to position [341, 0]
click at [745, 423] on div "Редактировать" at bounding box center [770, 425] width 76 height 13
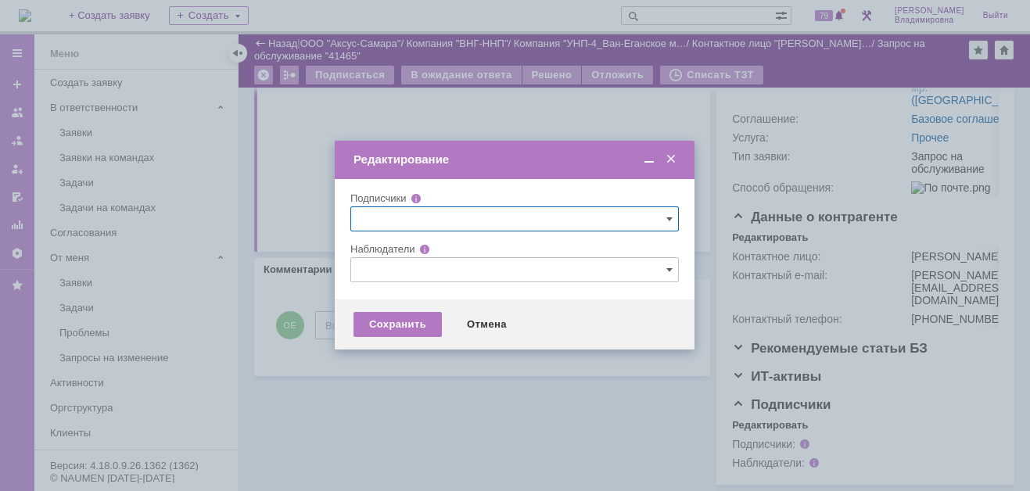
click at [368, 273] on input "text" at bounding box center [514, 269] width 329 height 25
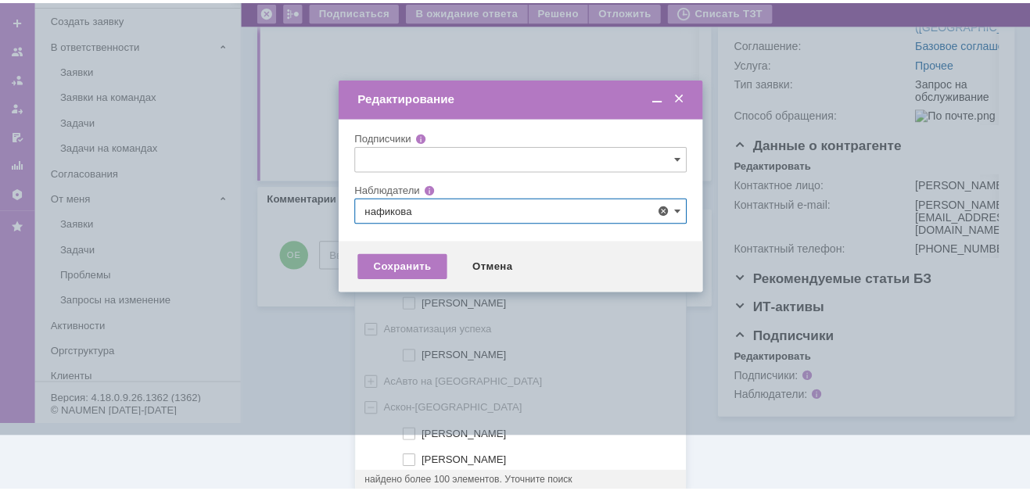
scroll to position [0, 0]
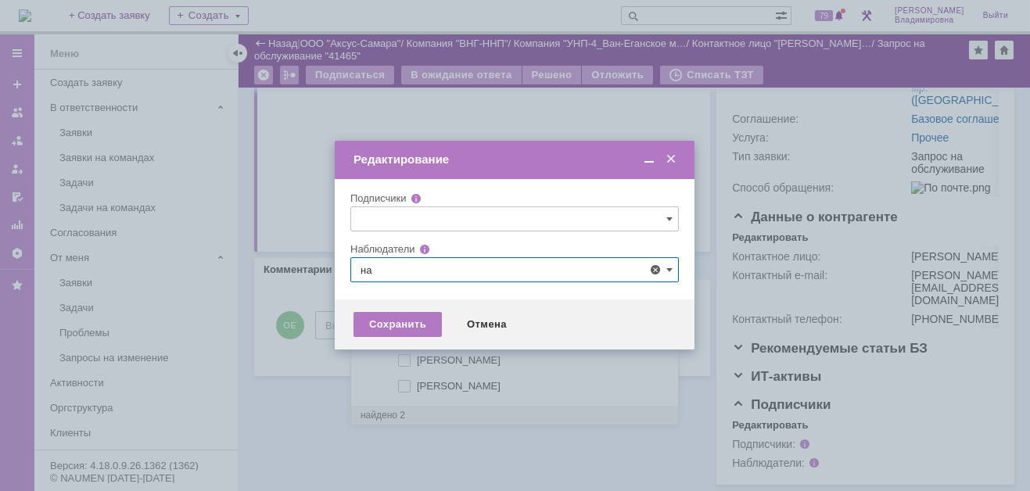
type input "н"
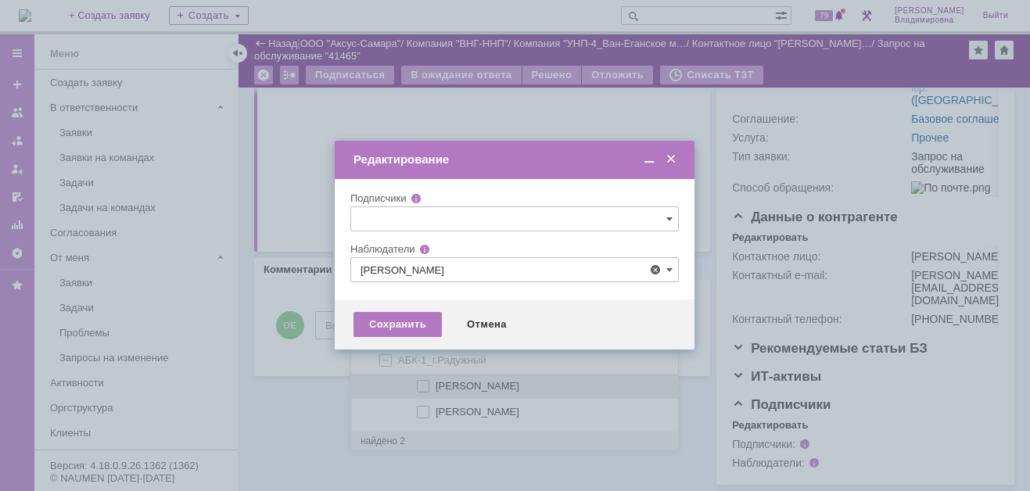
click at [436, 383] on span at bounding box center [436, 384] width 0 height 8
click at [425, 383] on input "Белоглазов Алексей Валерьевич" at bounding box center [424, 387] width 10 height 10
type input "Белоглазов Алексей Валерьевич"
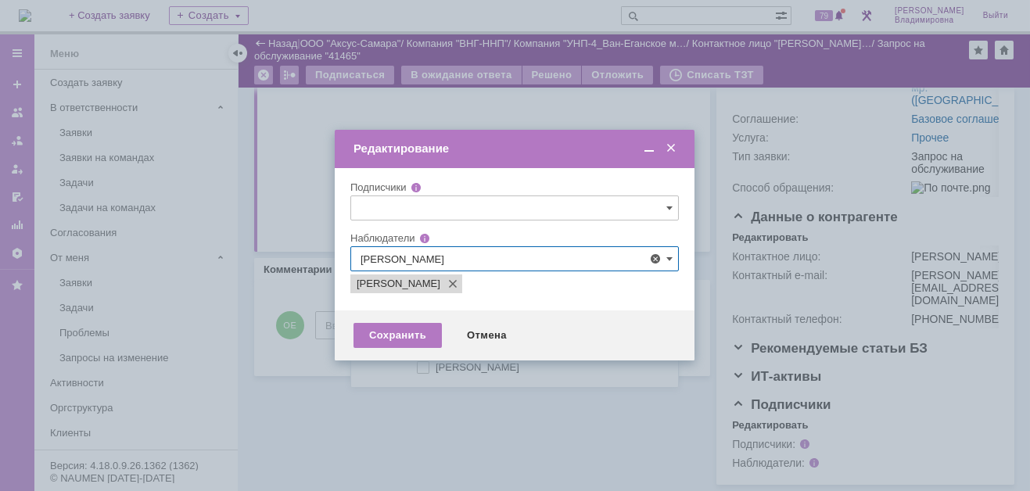
click at [311, 389] on div at bounding box center [515, 245] width 1030 height 491
click at [415, 328] on div "Сохранить" at bounding box center [398, 335] width 88 height 25
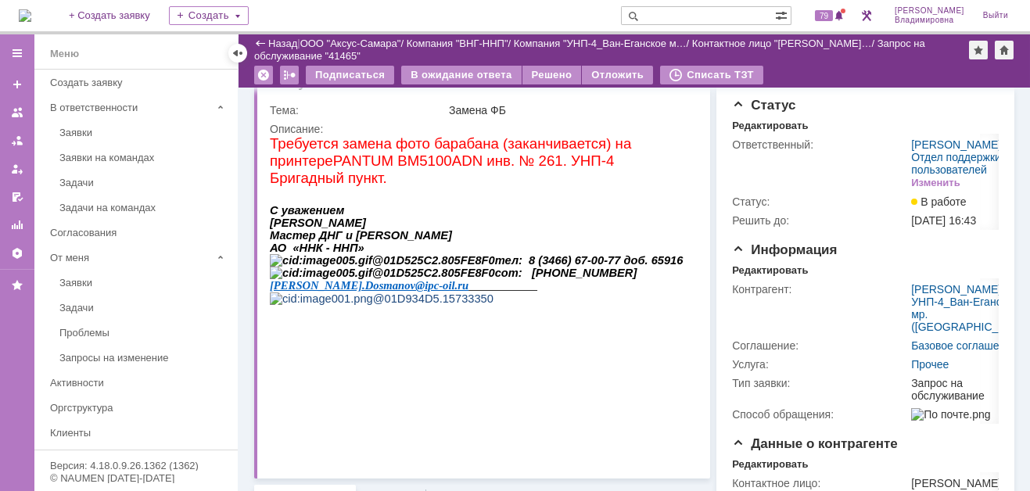
scroll to position [28, 0]
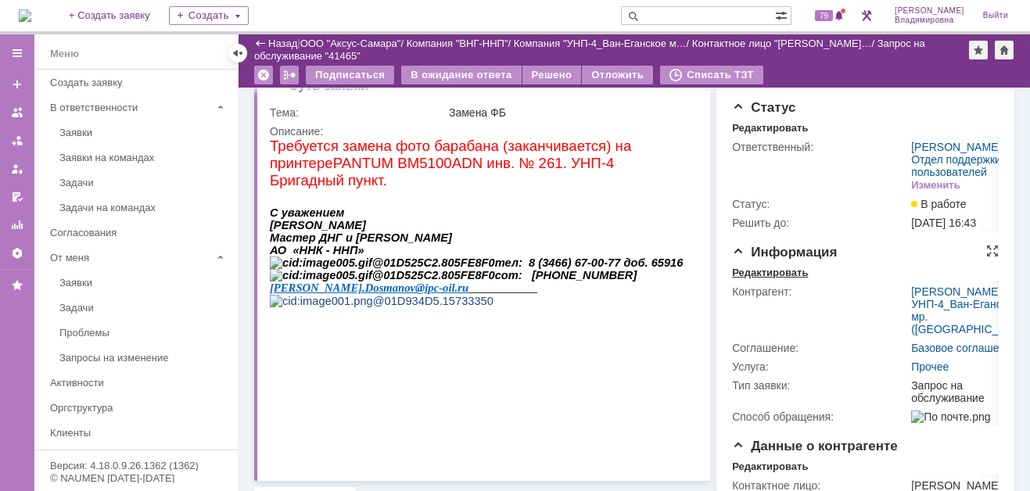
click at [782, 279] on div "Редактировать" at bounding box center [770, 273] width 76 height 13
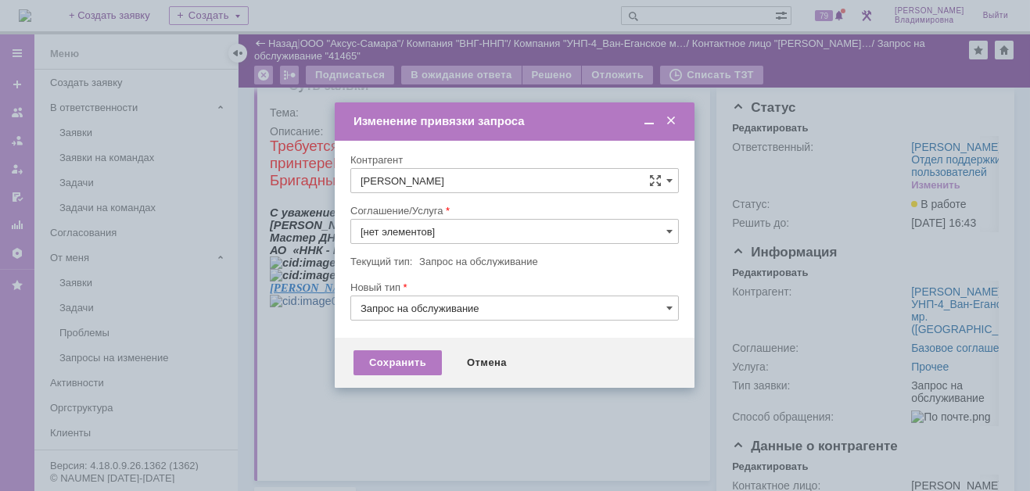
type input "Прочее"
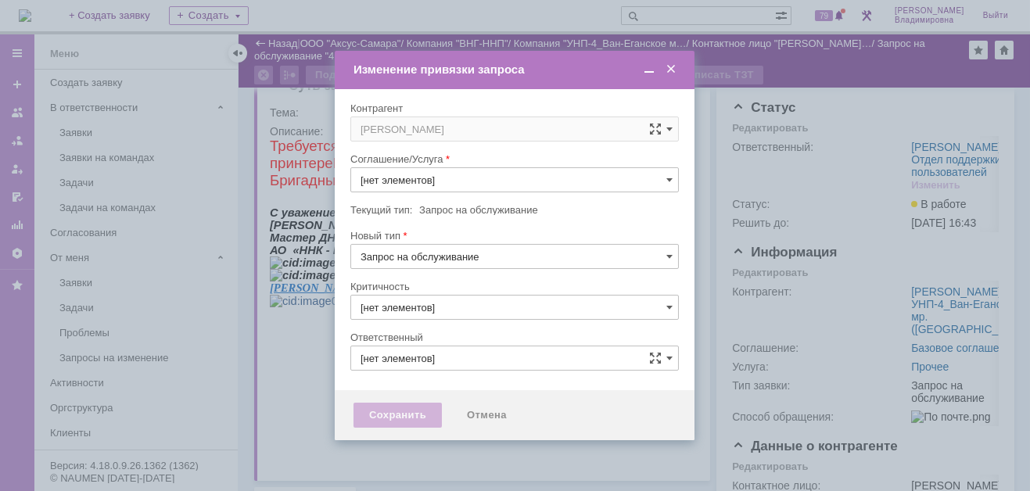
type input "3. Низкая"
type input "[не указано]"
type input "Прочее"
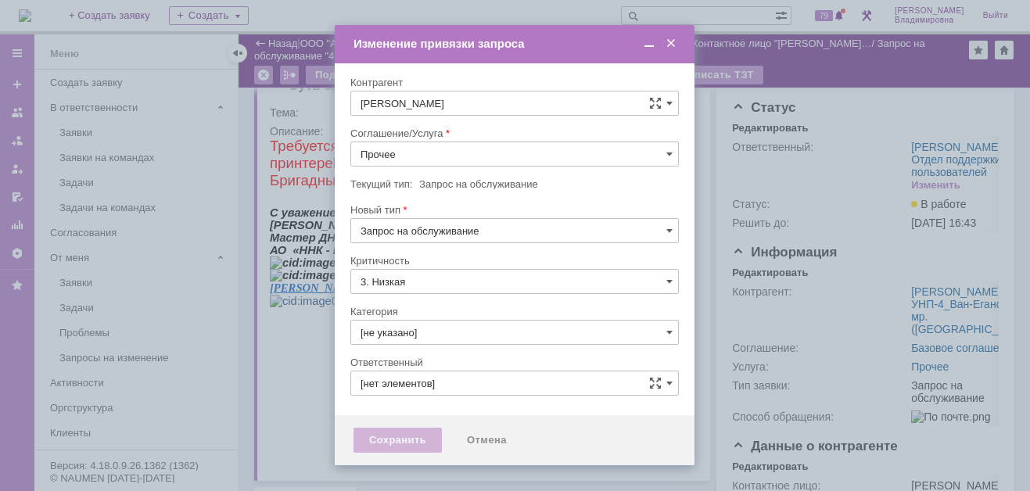
type input "[PERSON_NAME]"
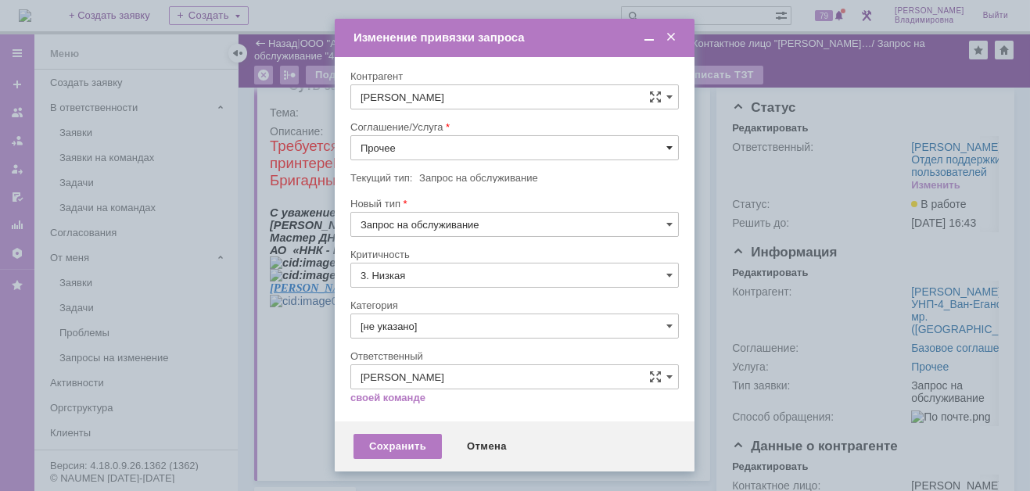
click at [668, 146] on span at bounding box center [669, 148] width 6 height 13
click at [419, 335] on span "ПТ_Замена расходных материалов / ресурсных деталей" at bounding box center [515, 341] width 308 height 13
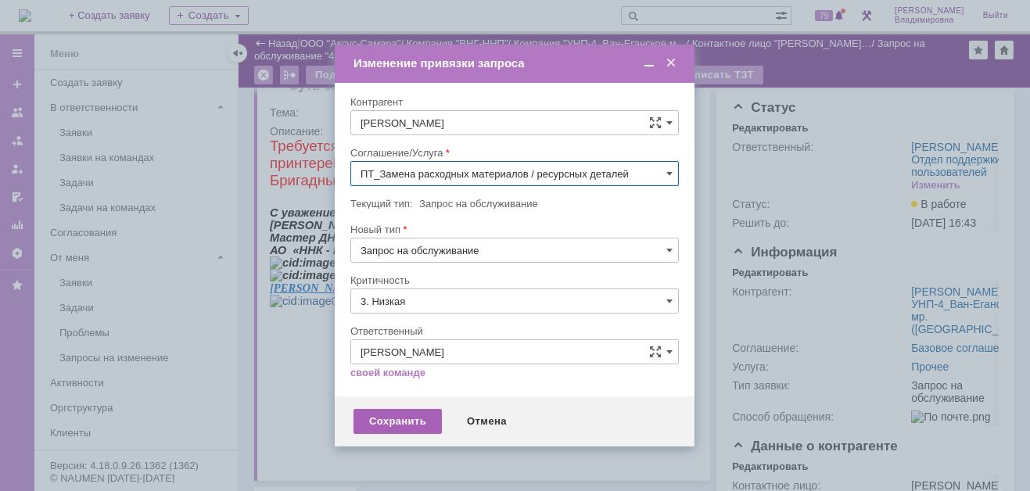
type input "ПТ_Замена расходных материалов / ресурсных деталей"
click at [388, 410] on div "Сохранить" at bounding box center [398, 421] width 88 height 25
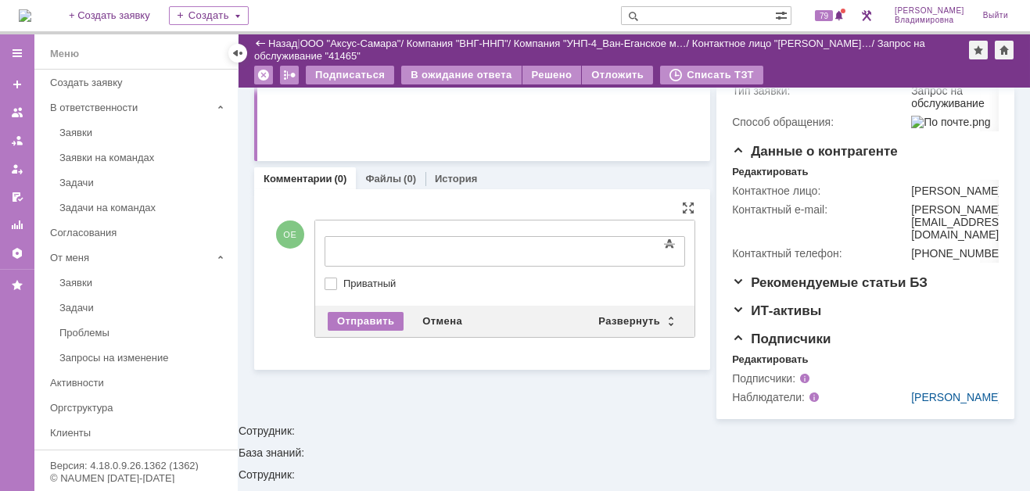
scroll to position [0, 0]
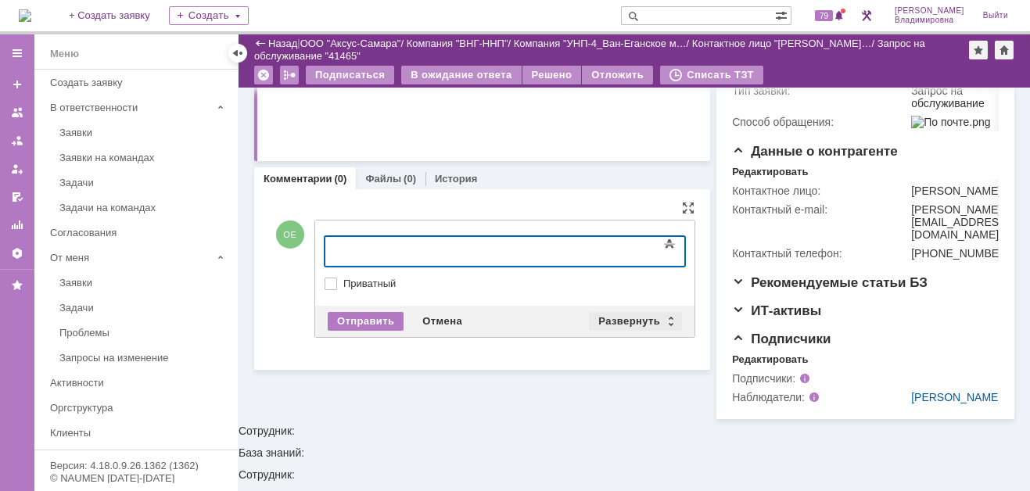
click at [609, 312] on div "Развернуть" at bounding box center [635, 321] width 93 height 19
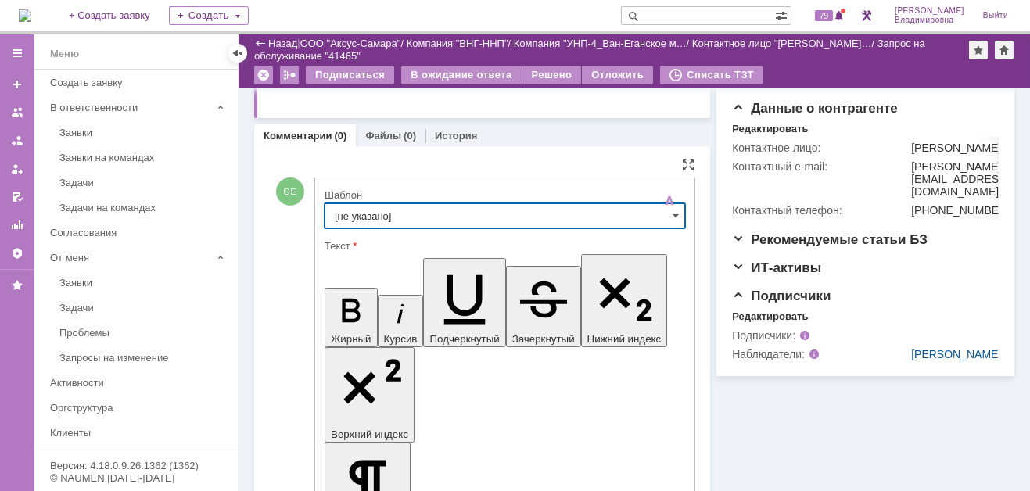
click at [362, 212] on input "[не указано]" at bounding box center [505, 215] width 361 height 25
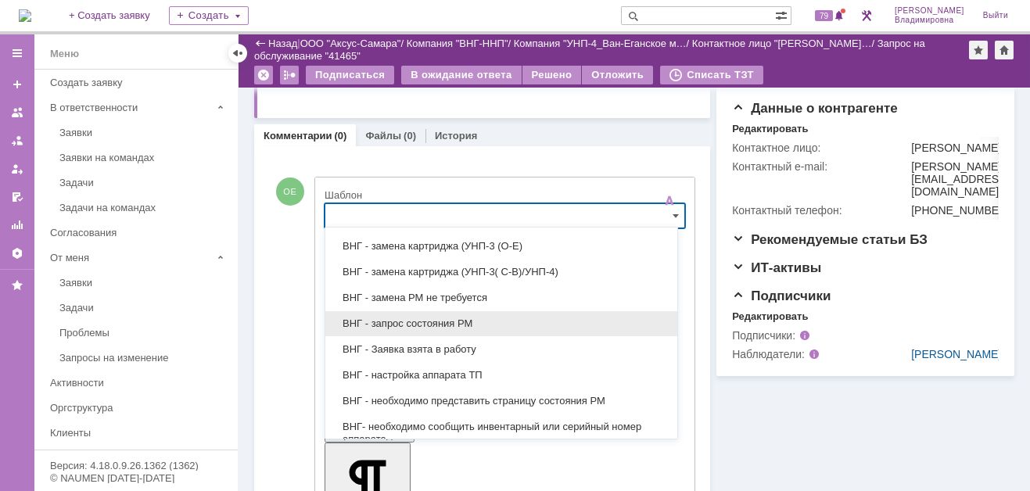
scroll to position [391, 0]
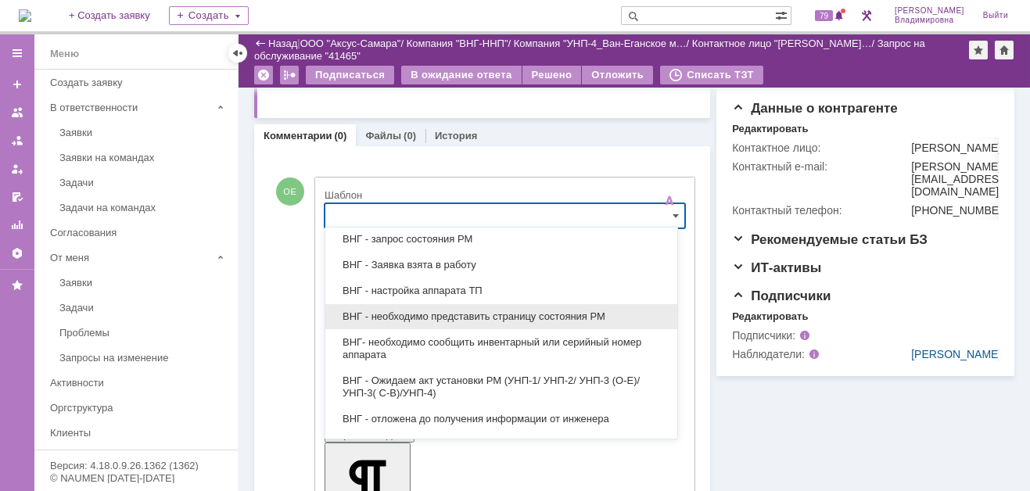
click at [410, 311] on span "ВНГ - необходимо представить страницу состояния РМ" at bounding box center [501, 317] width 333 height 13
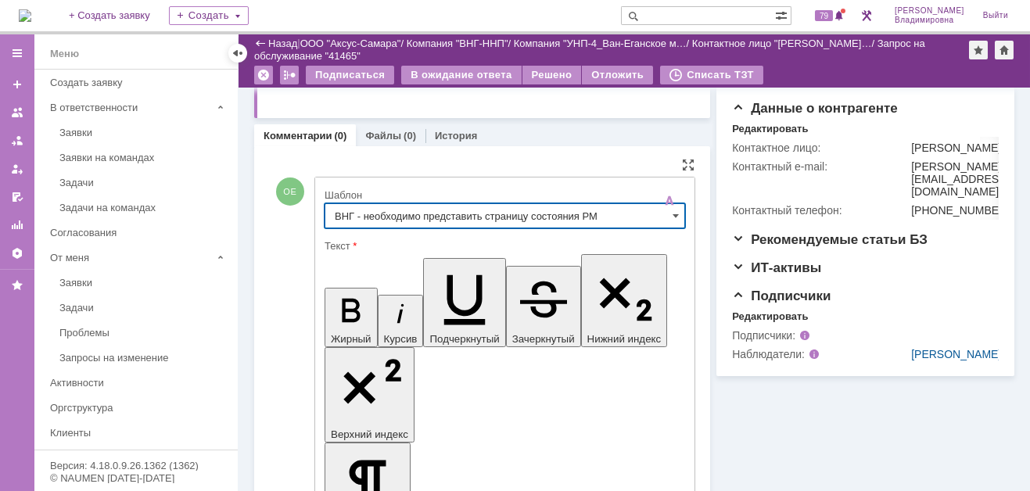
type input "ВНГ - необходимо представить страницу состояния РМ"
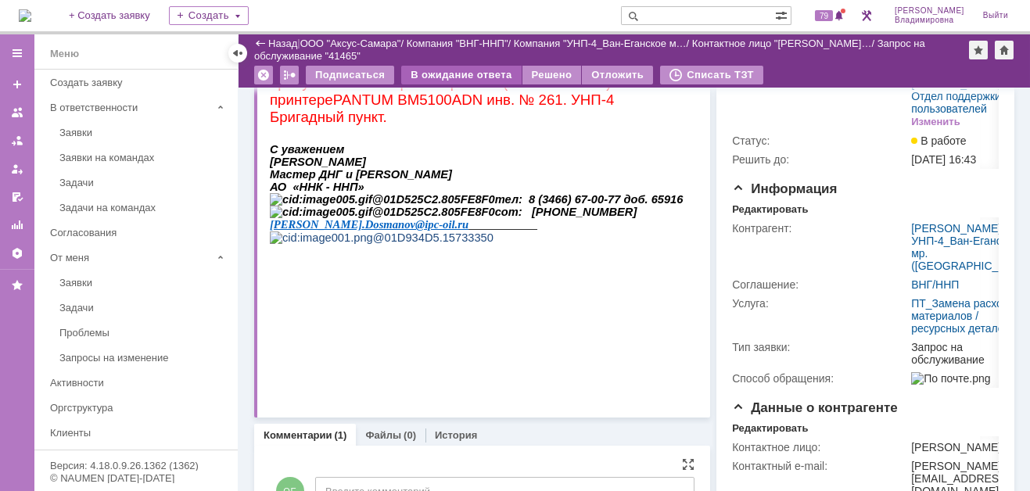
click at [448, 71] on div "В ожидание ответа" at bounding box center [461, 75] width 120 height 19
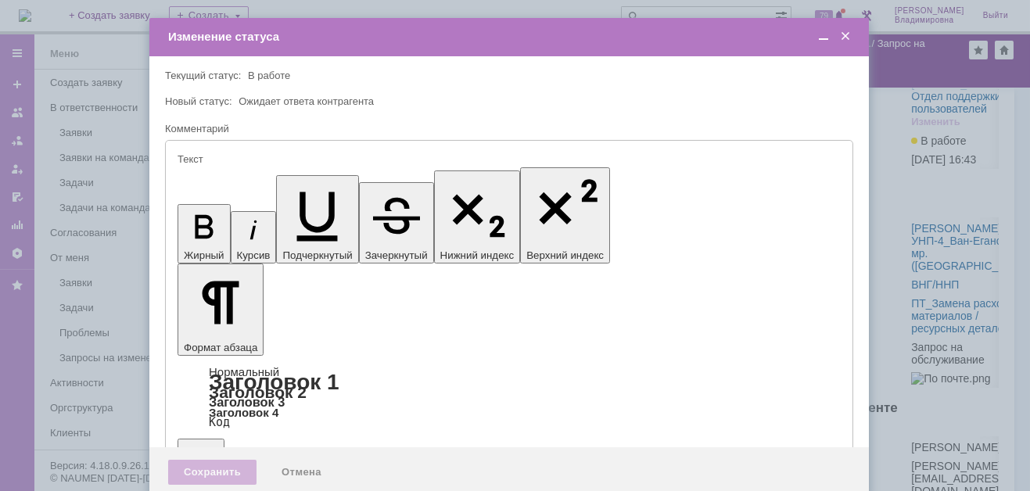
type input "[не указано]"
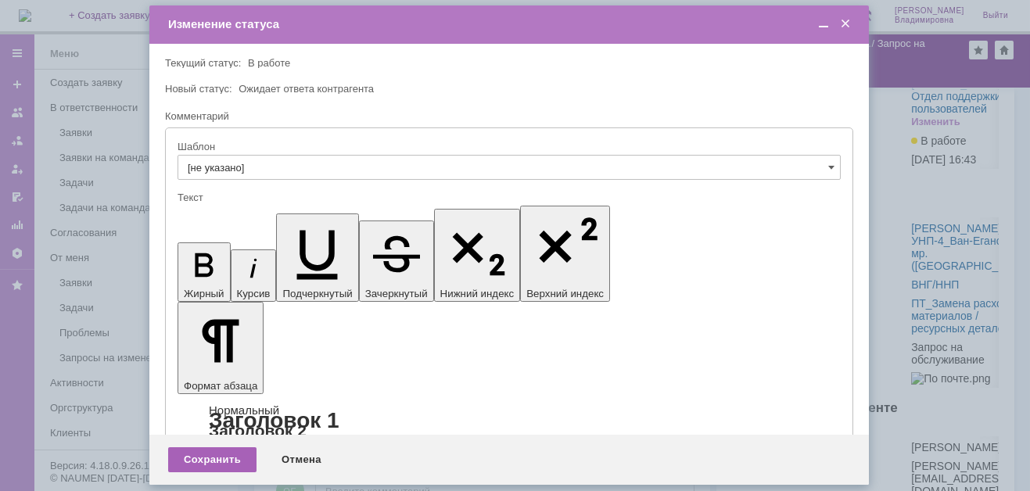
click at [228, 461] on div "Сохранить" at bounding box center [212, 459] width 88 height 25
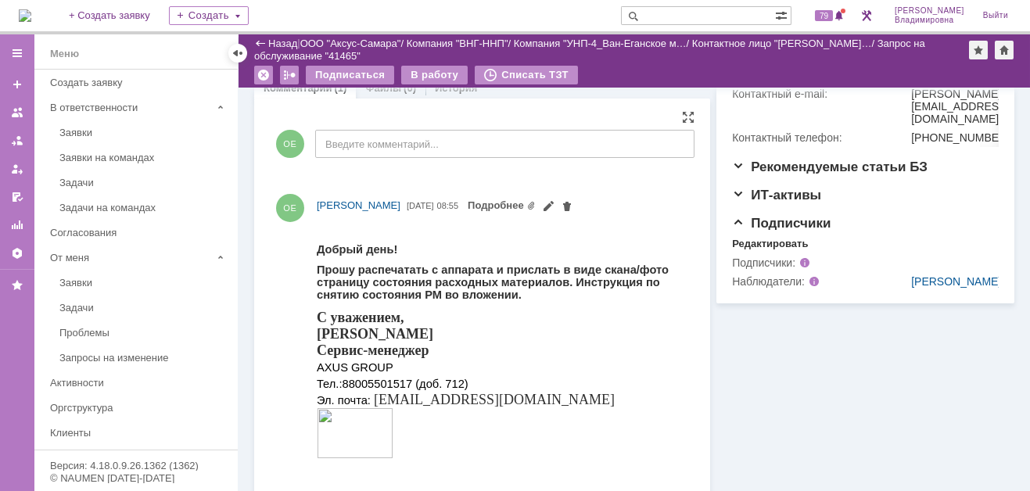
scroll to position [461, 0]
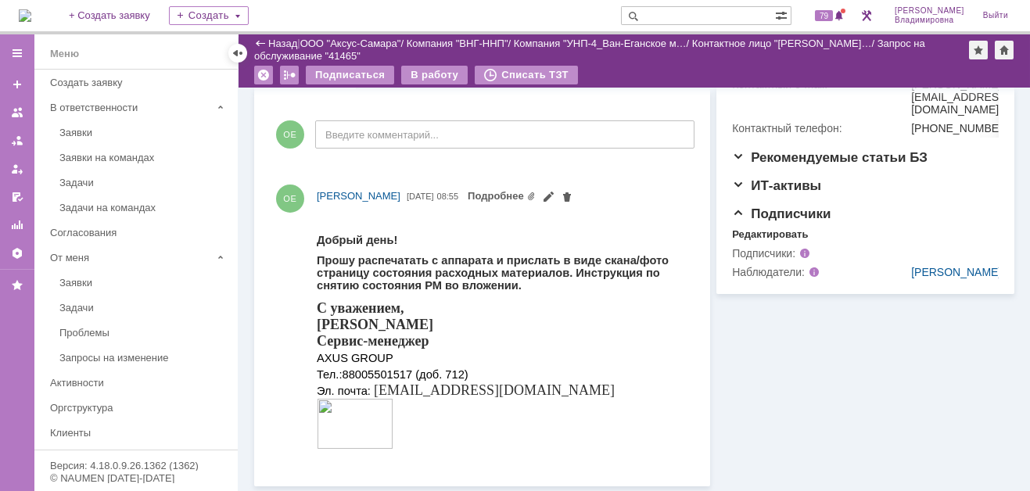
click at [31, 9] on img at bounding box center [25, 15] width 13 height 13
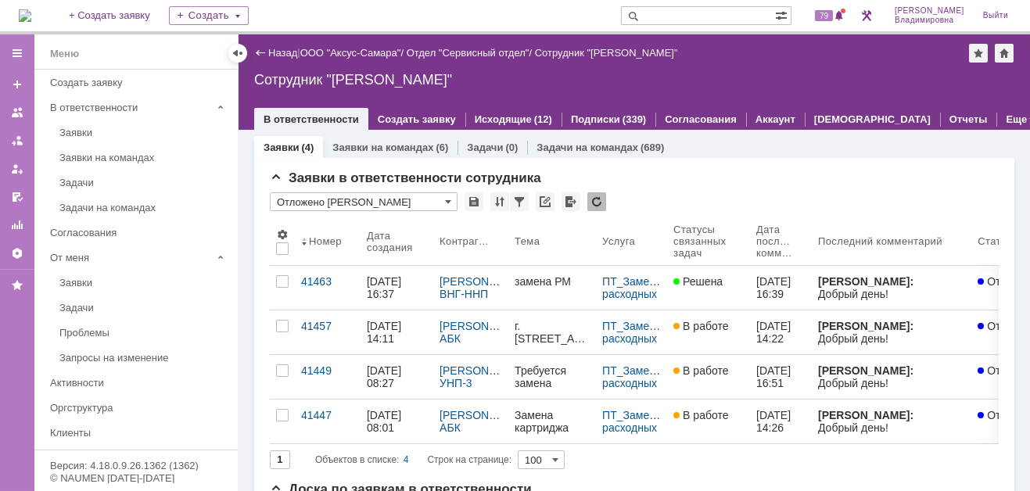
click at [316, 278] on div "41463" at bounding box center [327, 281] width 53 height 13
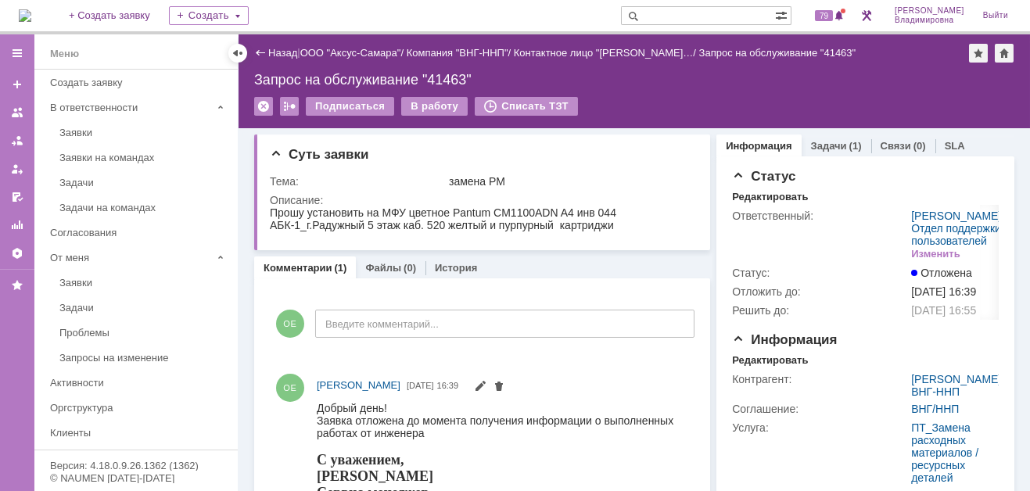
click at [807, 84] on div "Запрос на обслуживание "41463"" at bounding box center [634, 80] width 760 height 16
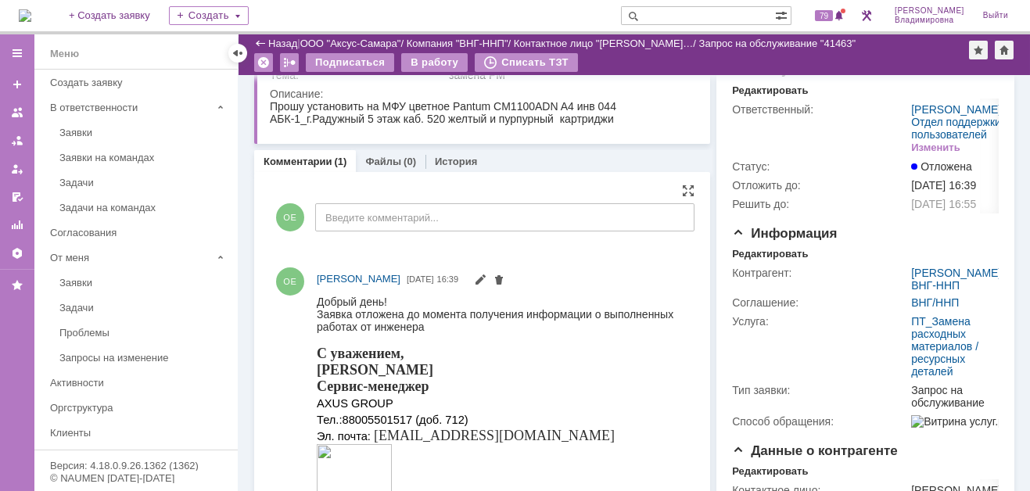
scroll to position [78, 0]
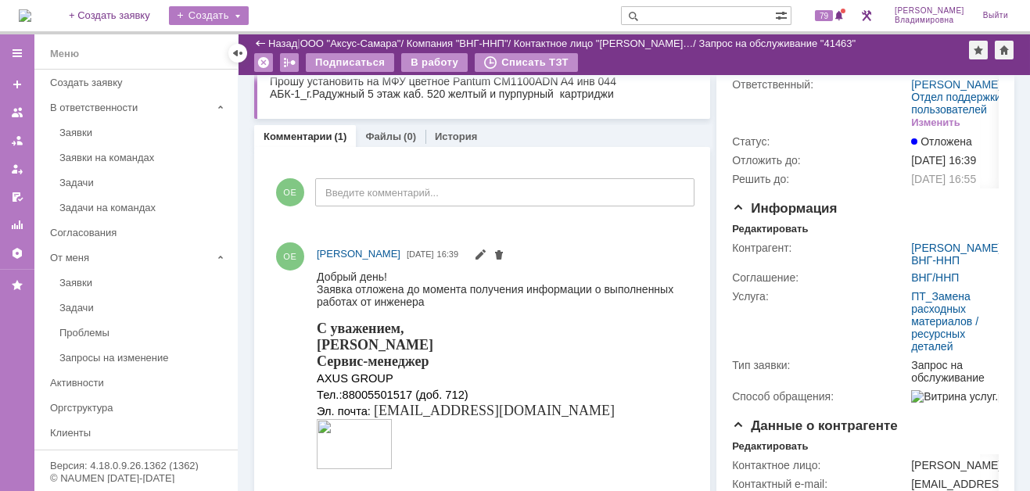
click at [244, 12] on div "Создать" at bounding box center [209, 15] width 80 height 19
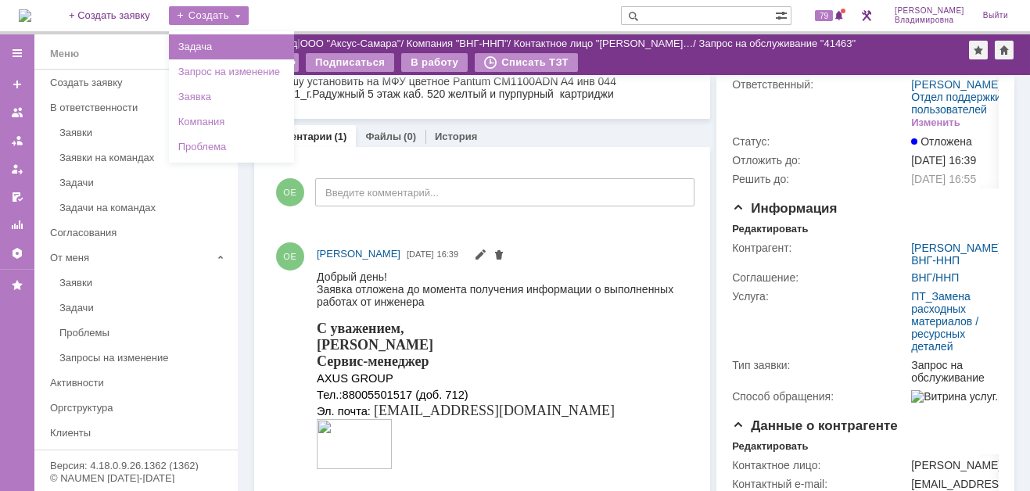
click at [234, 45] on link "Задача" at bounding box center [231, 47] width 119 height 19
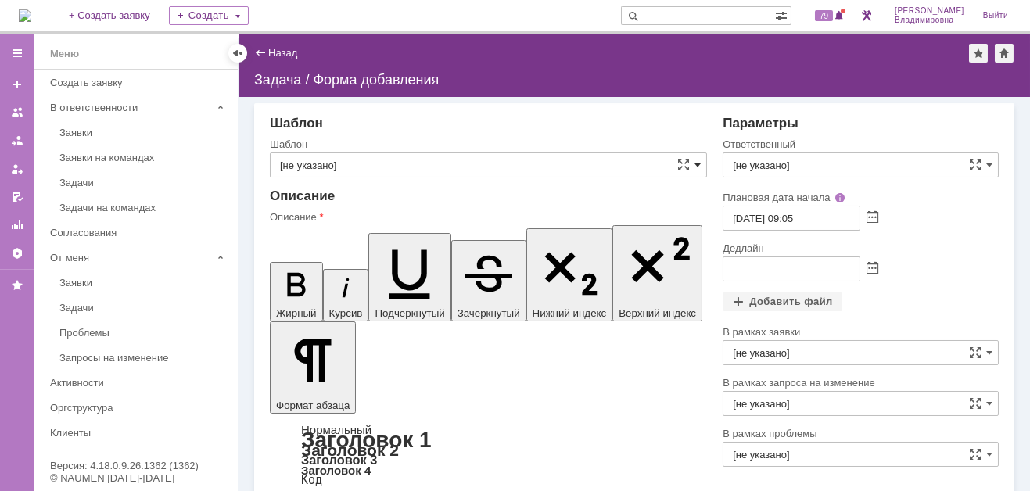
click at [695, 163] on span at bounding box center [698, 165] width 6 height 13
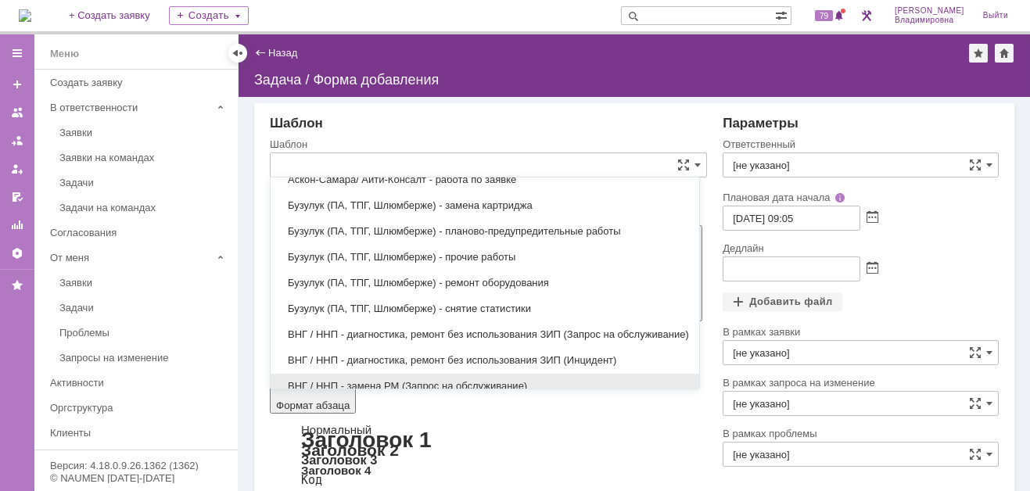
scroll to position [556, 0]
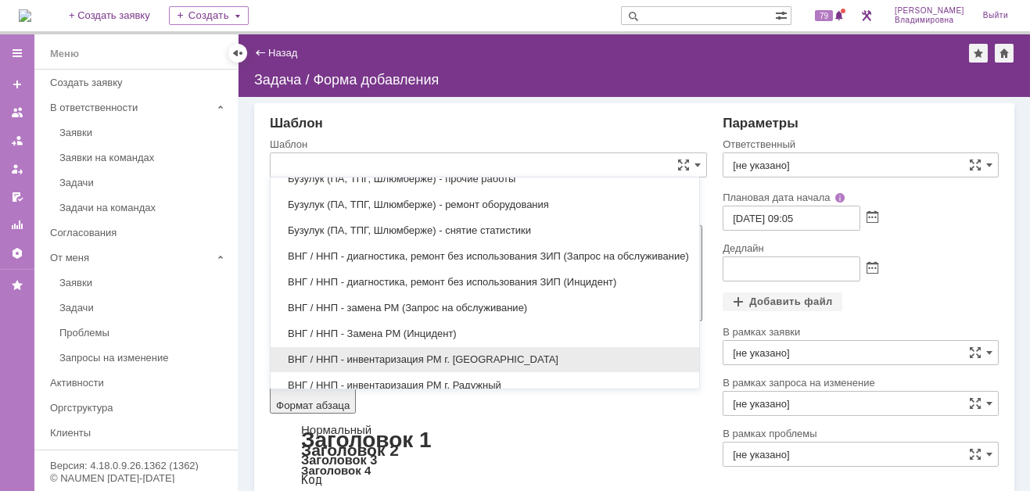
click at [436, 354] on span "ВНГ / ННП - инвентаризация РМ г. [GEOGRAPHIC_DATA]" at bounding box center [485, 360] width 410 height 13
type input "ВНГ / ННП - инвентаризация РМ г. [GEOGRAPHIC_DATA]"
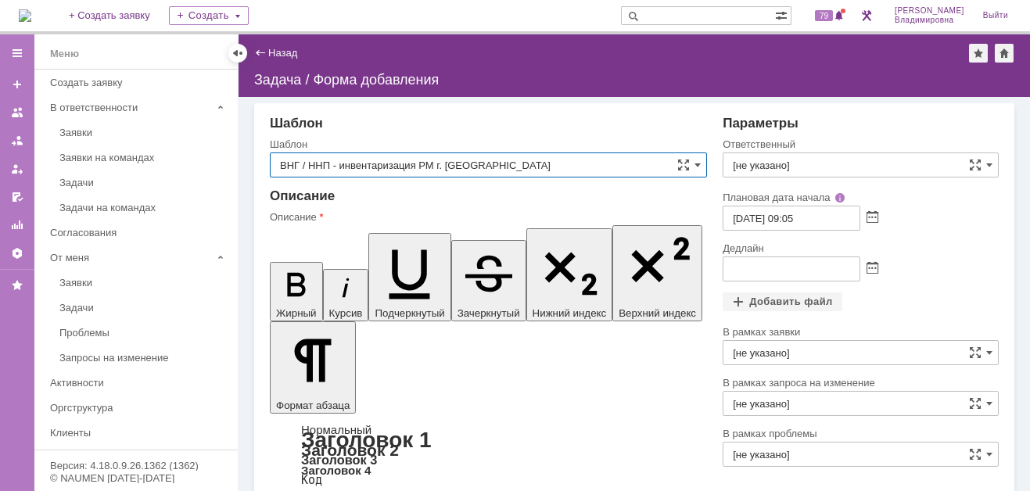
type input "[PERSON_NAME]"
type input "26.08.2025 10:05"
type input "ВНГ / ННП - инвентаризация РМ г. [GEOGRAPHIC_DATA]"
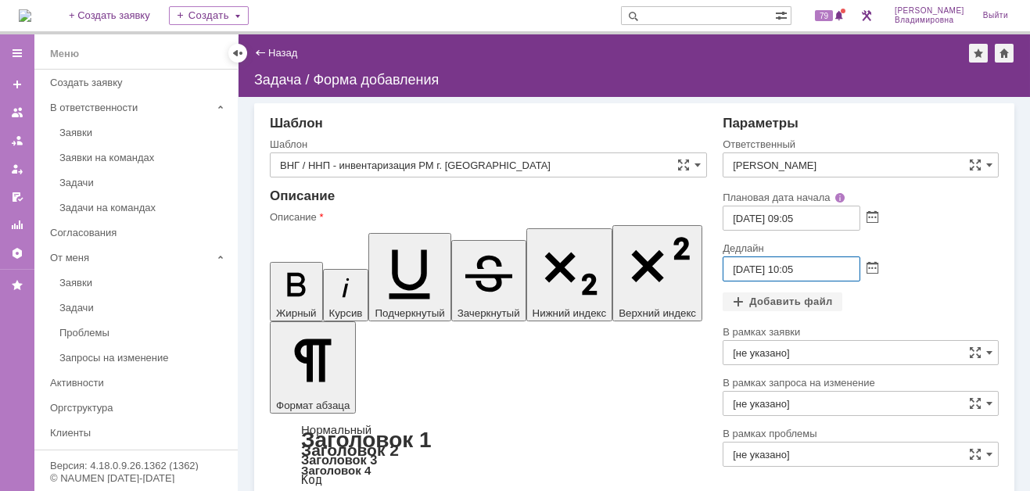
click at [789, 268] on input "26.08.2025 10:05" at bounding box center [792, 269] width 138 height 25
click at [791, 270] on input "26.08.2025 16:05" at bounding box center [792, 269] width 138 height 25
type input "26.08.2025 15:05"
click at [756, 296] on div "Добавить файл" at bounding box center [783, 302] width 120 height 19
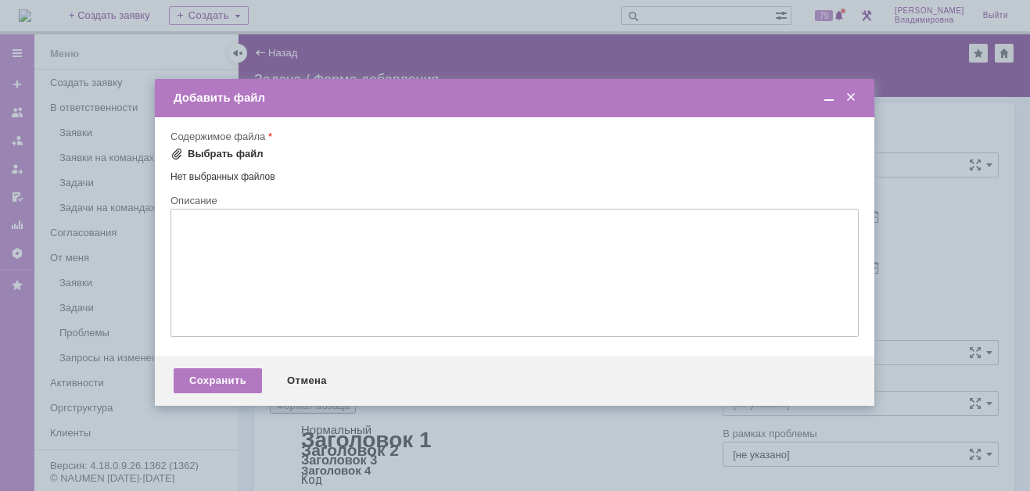
click at [176, 152] on span at bounding box center [177, 154] width 13 height 13
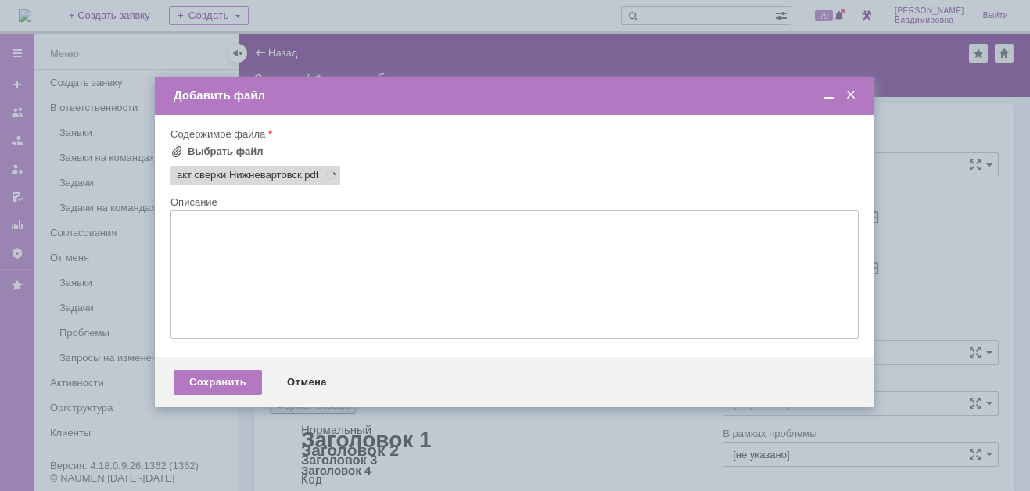
scroll to position [0, 0]
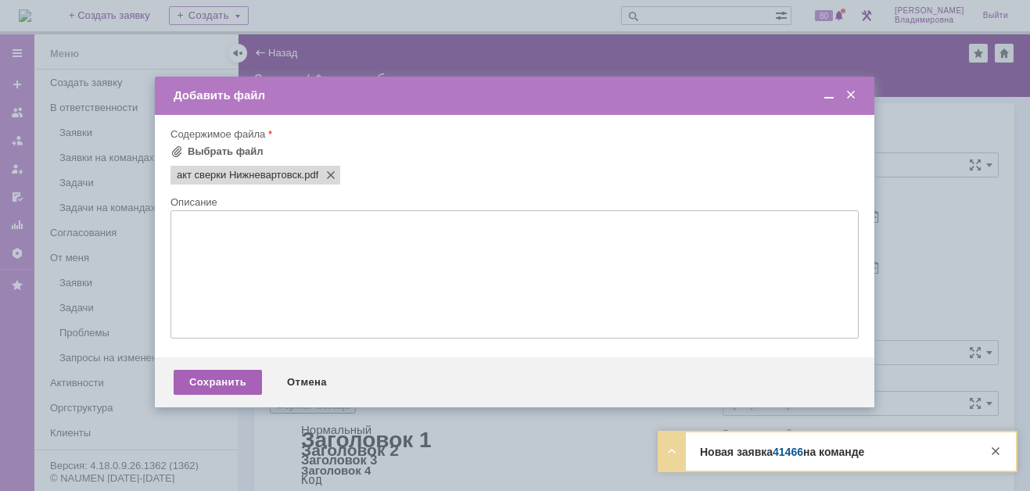
click at [216, 387] on div "Сохранить" at bounding box center [218, 382] width 88 height 25
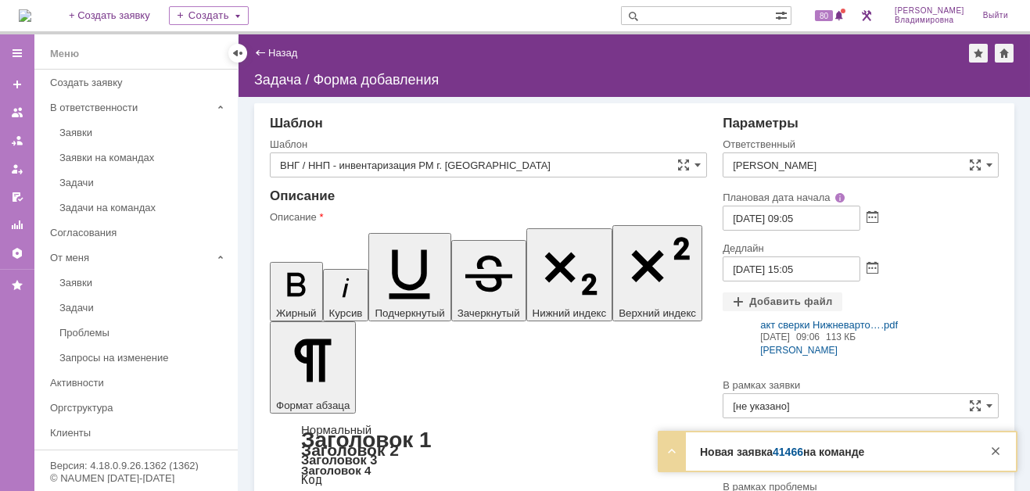
click at [795, 455] on link "41466" at bounding box center [788, 452] width 31 height 13
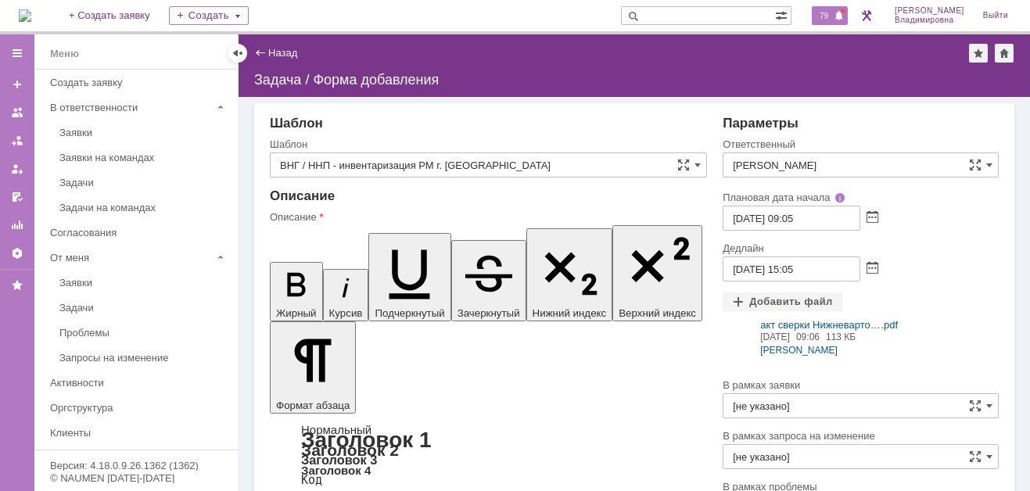
click at [832, 11] on span "79" at bounding box center [824, 15] width 18 height 11
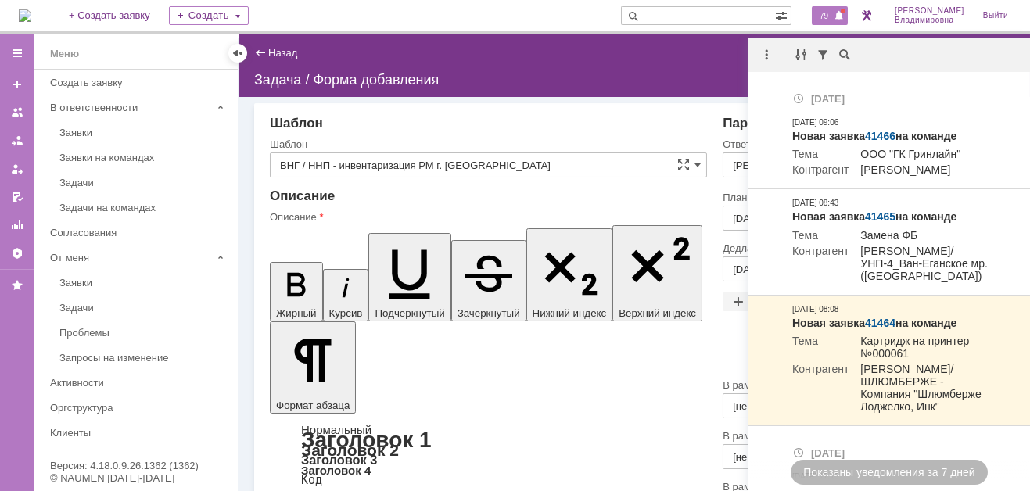
click at [650, 56] on div "Назад | Задача / Форма добавления" at bounding box center [634, 53] width 760 height 19
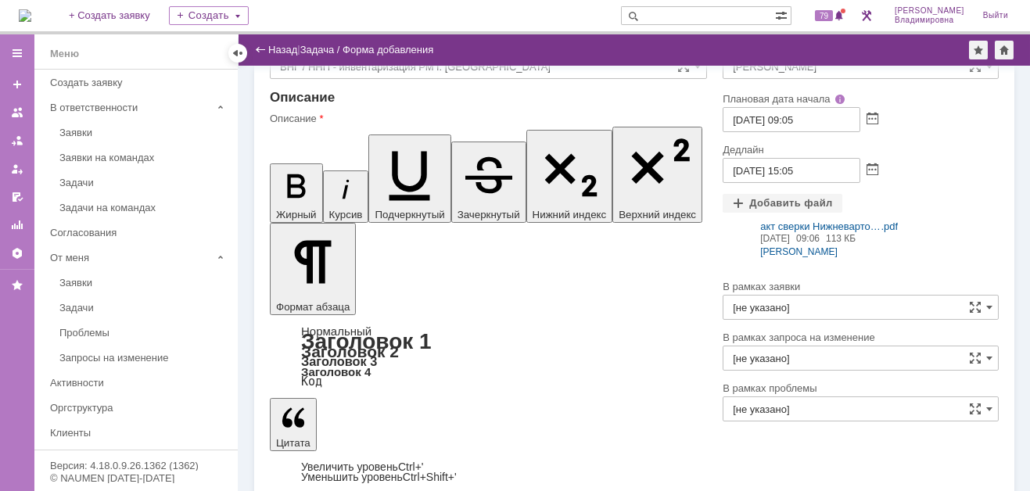
scroll to position [64, 0]
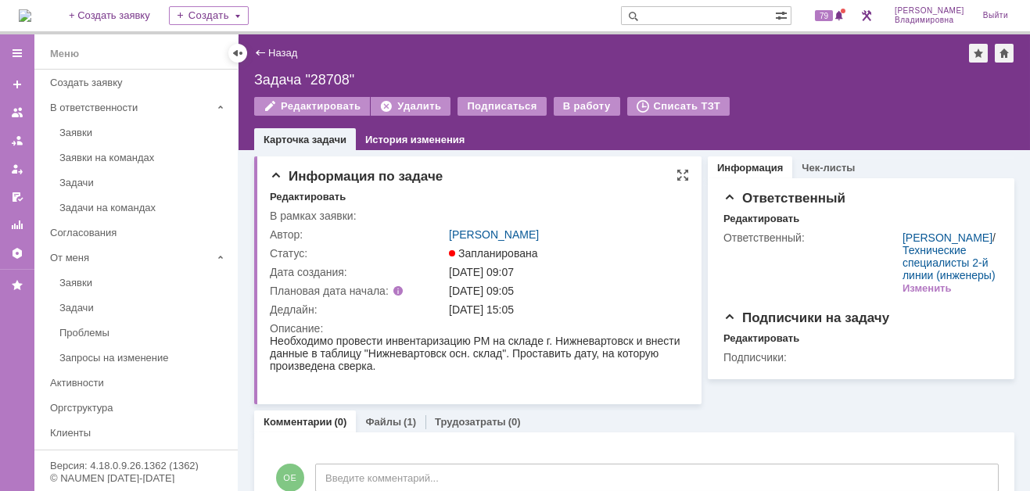
scroll to position [54, 0]
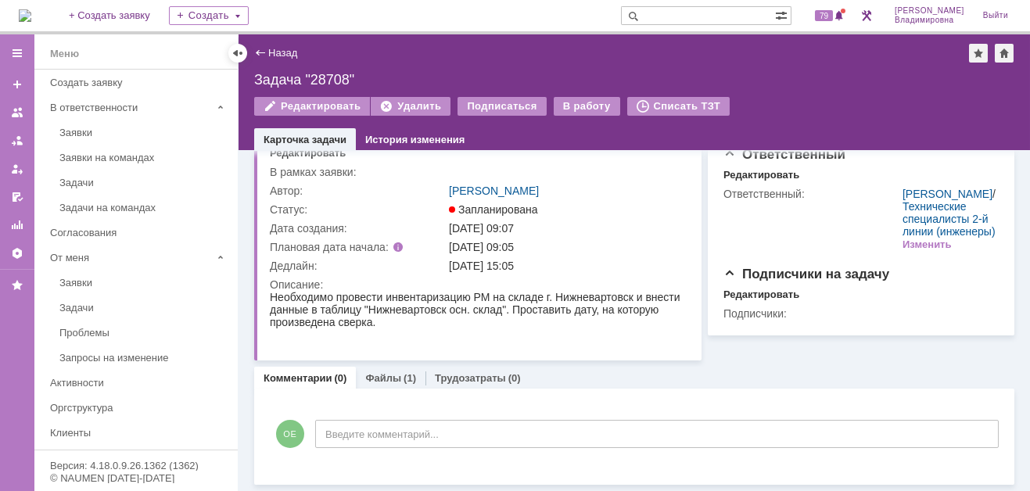
click at [613, 204] on div "Запланирована" at bounding box center [566, 209] width 234 height 13
click at [28, 11] on img at bounding box center [25, 15] width 13 height 13
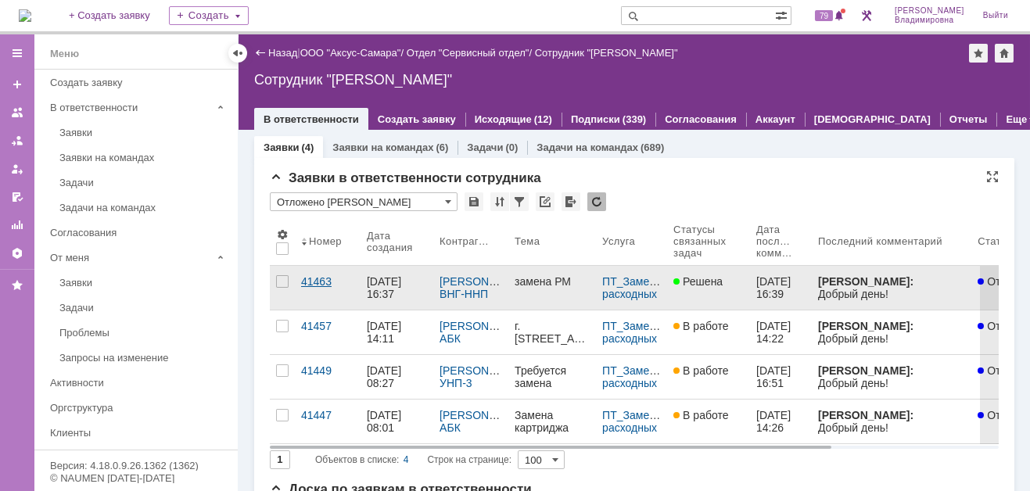
click at [303, 277] on div "41463" at bounding box center [327, 281] width 53 height 13
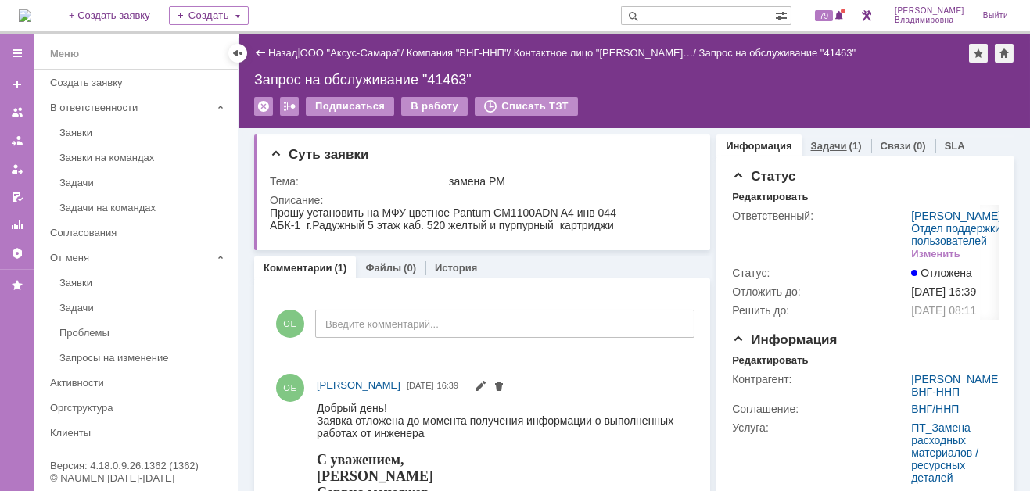
click at [816, 146] on link "Задачи" at bounding box center [829, 146] width 36 height 12
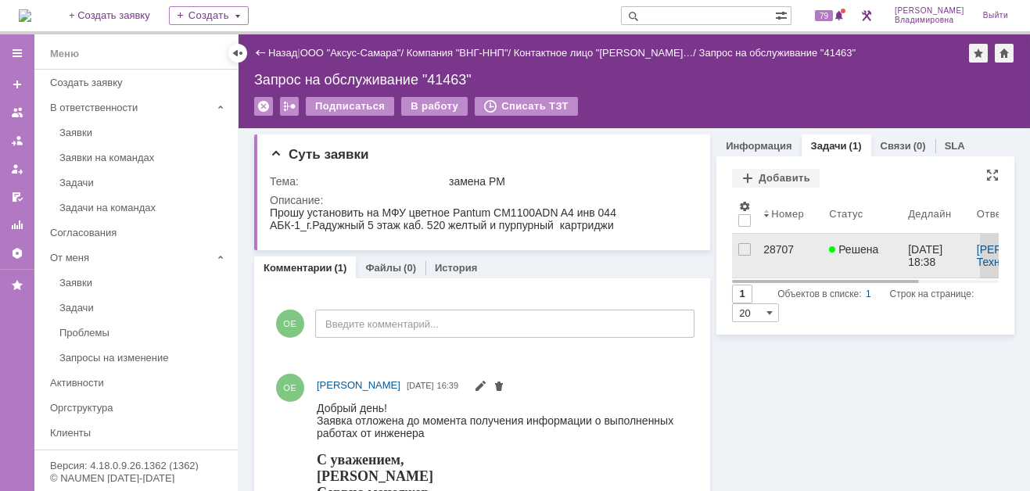
click at [769, 250] on div "28707" at bounding box center [789, 249] width 53 height 13
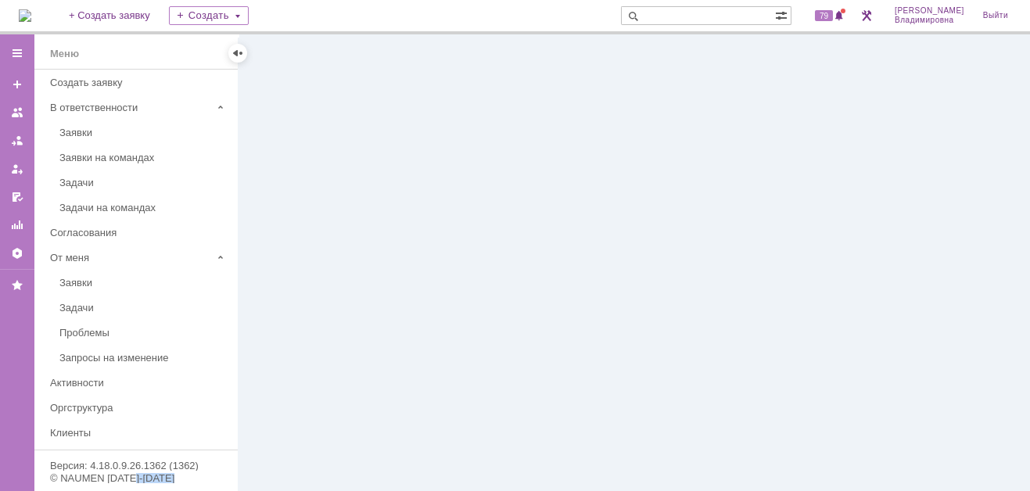
click at [769, 250] on div at bounding box center [635, 262] width 792 height 457
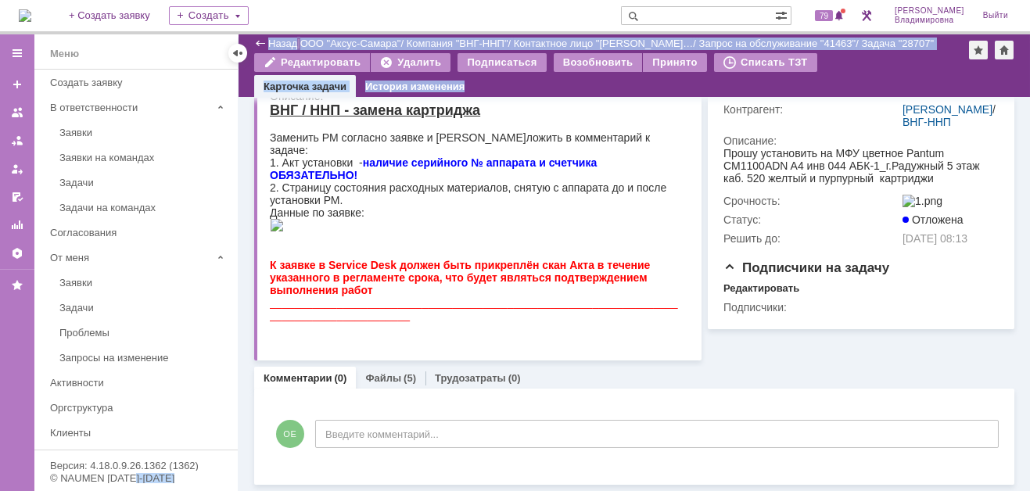
scroll to position [234, 0]
click at [376, 375] on link "Файлы" at bounding box center [383, 378] width 36 height 12
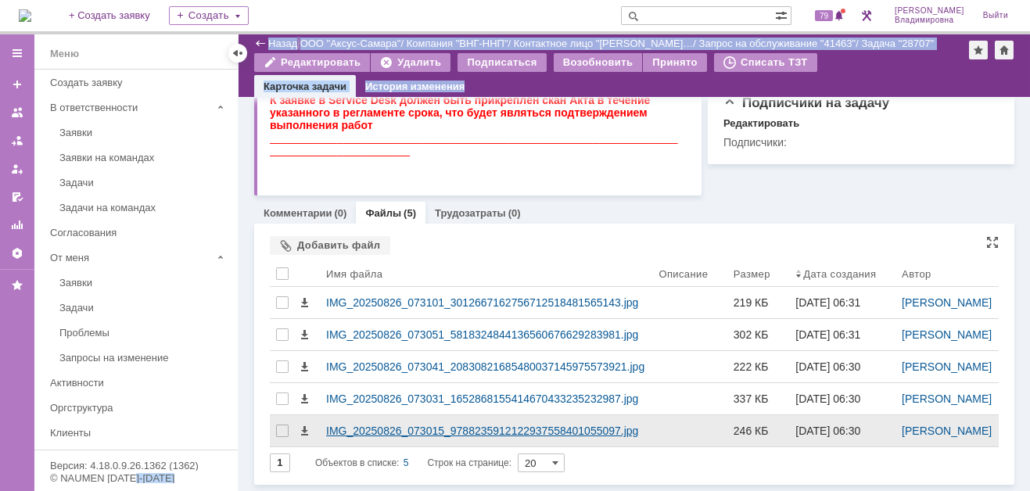
scroll to position [471, 0]
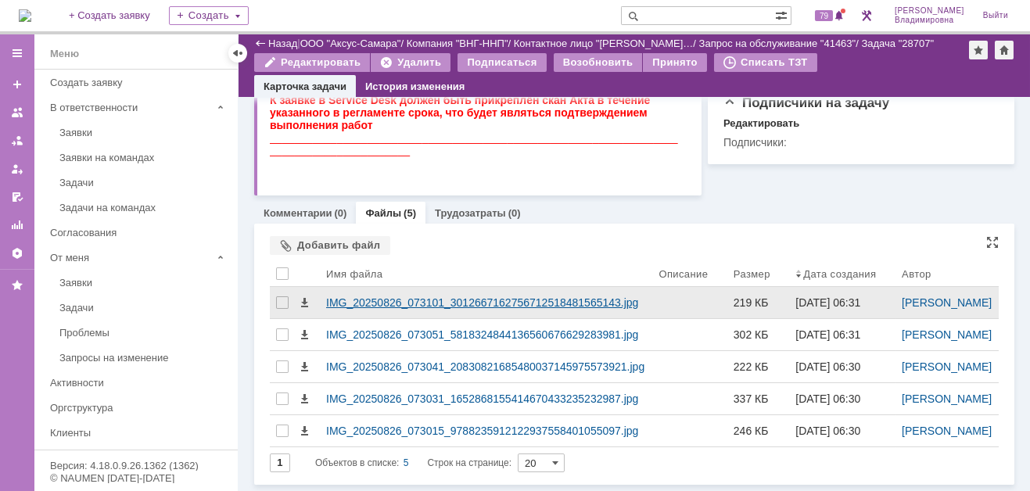
click at [343, 296] on div "IMG_20250826_073101_3012667162756712518481565143.jpg" at bounding box center [486, 302] width 320 height 13
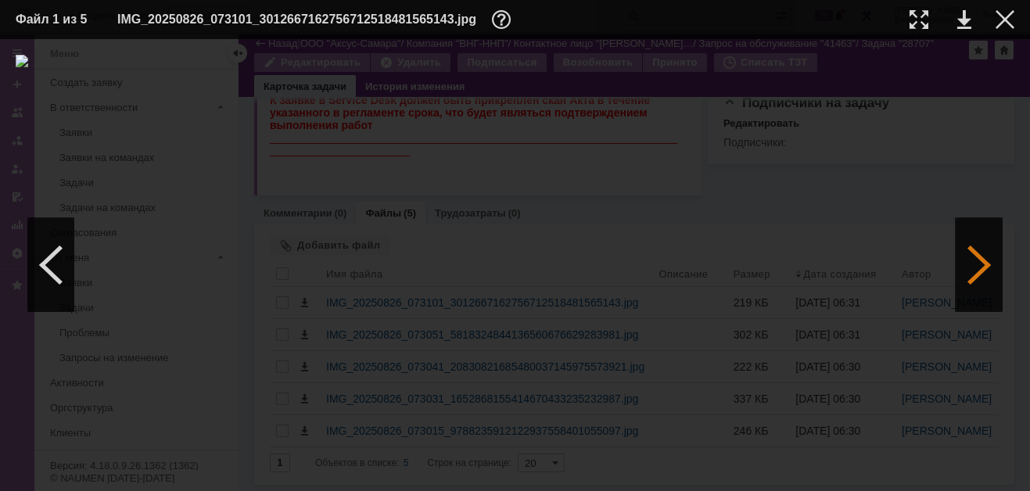
click at [983, 260] on div at bounding box center [979, 265] width 47 height 94
click at [960, 16] on link at bounding box center [965, 19] width 14 height 19
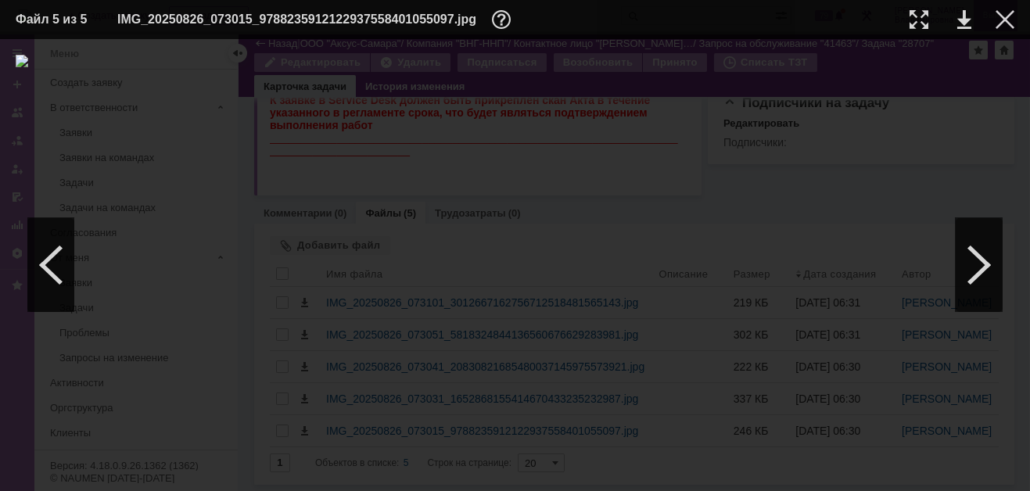
click at [1001, 14] on div at bounding box center [1005, 19] width 19 height 19
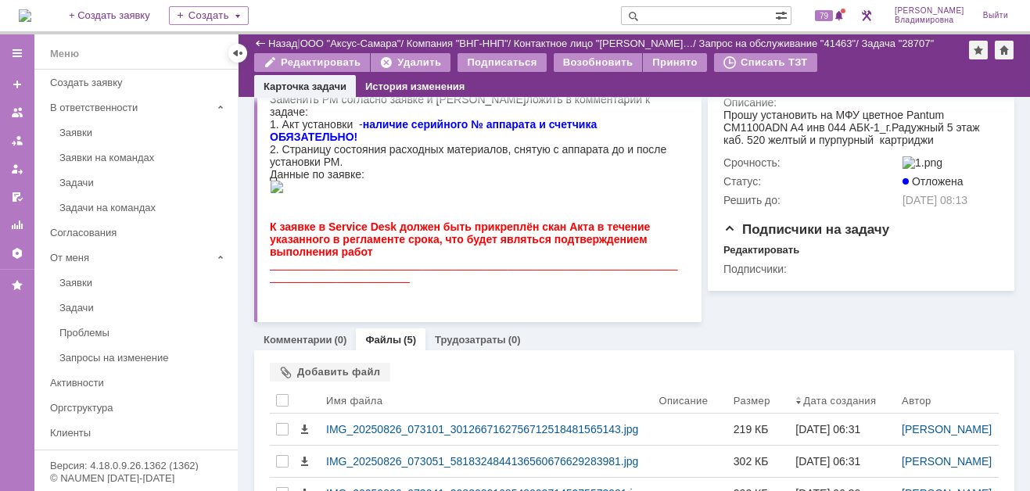
scroll to position [0, 0]
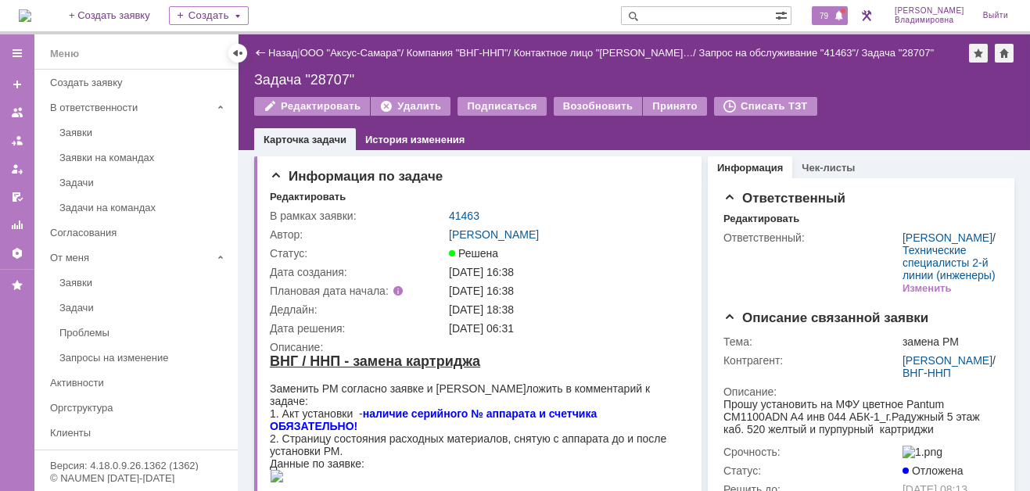
click at [833, 15] on span "79" at bounding box center [824, 15] width 18 height 11
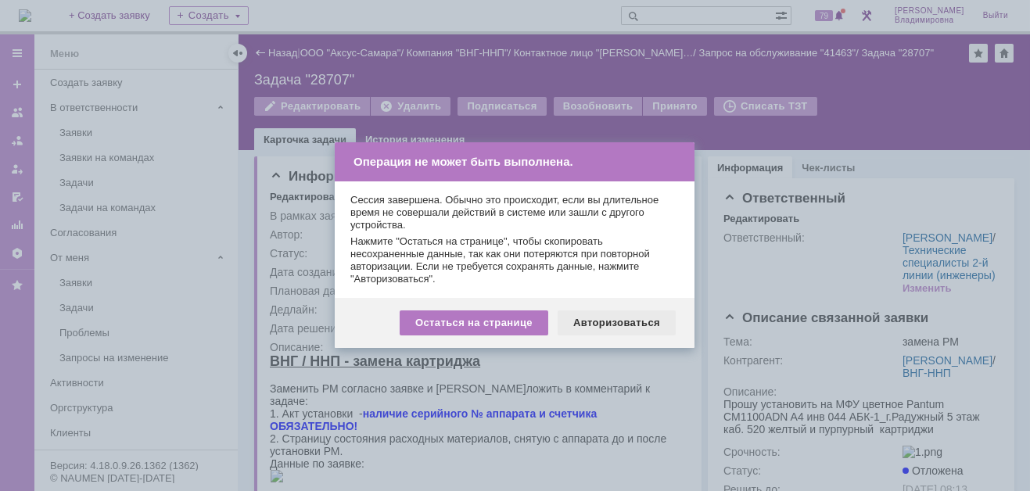
click at [636, 322] on div "Авторизоваться" at bounding box center [617, 323] width 118 height 25
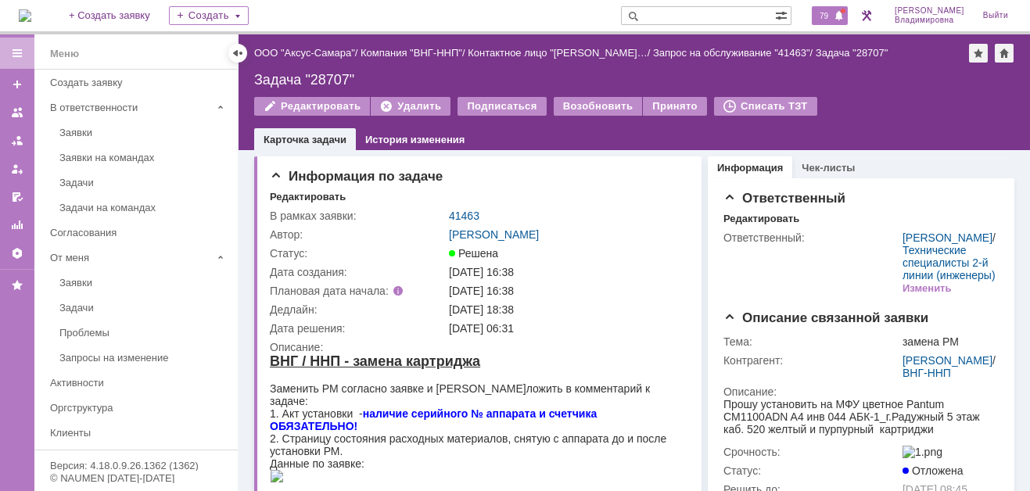
click at [833, 15] on span "79" at bounding box center [824, 15] width 18 height 11
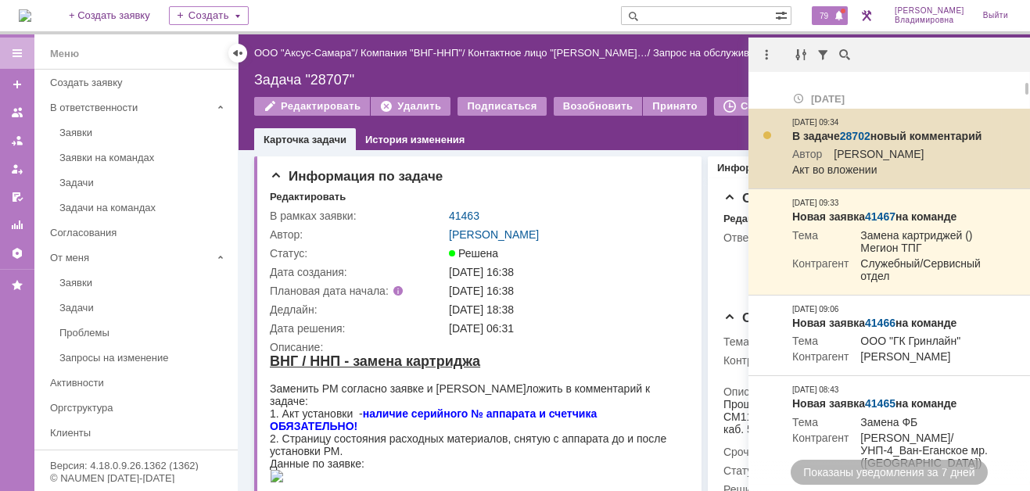
click at [851, 137] on link "28702" at bounding box center [855, 136] width 31 height 13
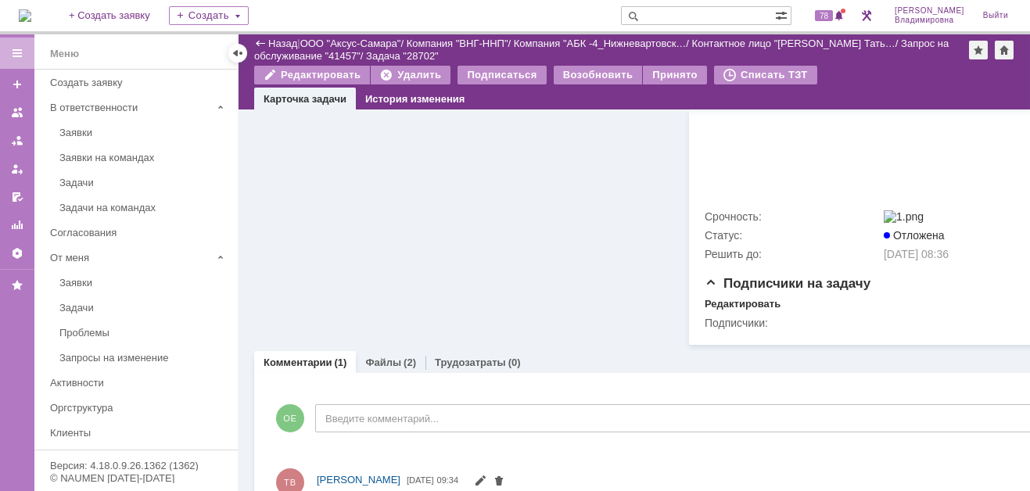
scroll to position [738, 0]
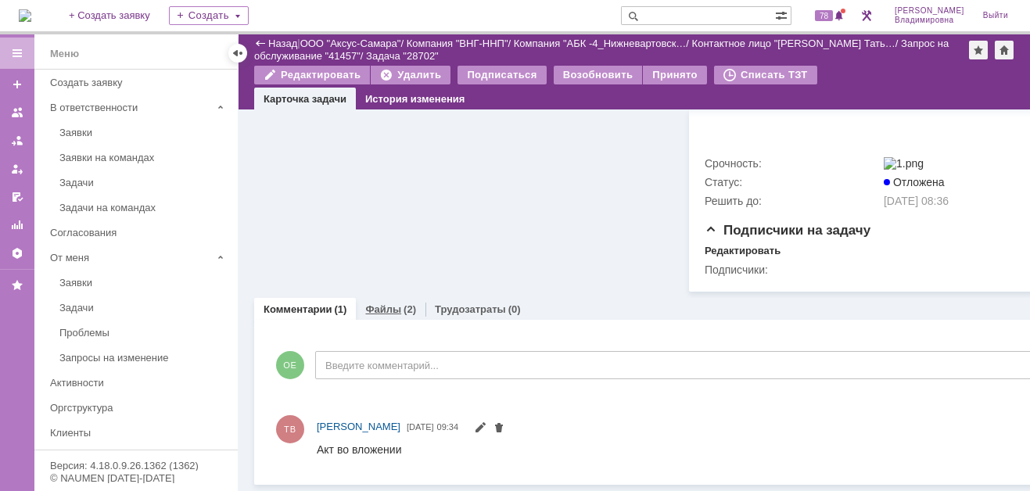
click at [378, 304] on link "Файлы" at bounding box center [383, 310] width 36 height 12
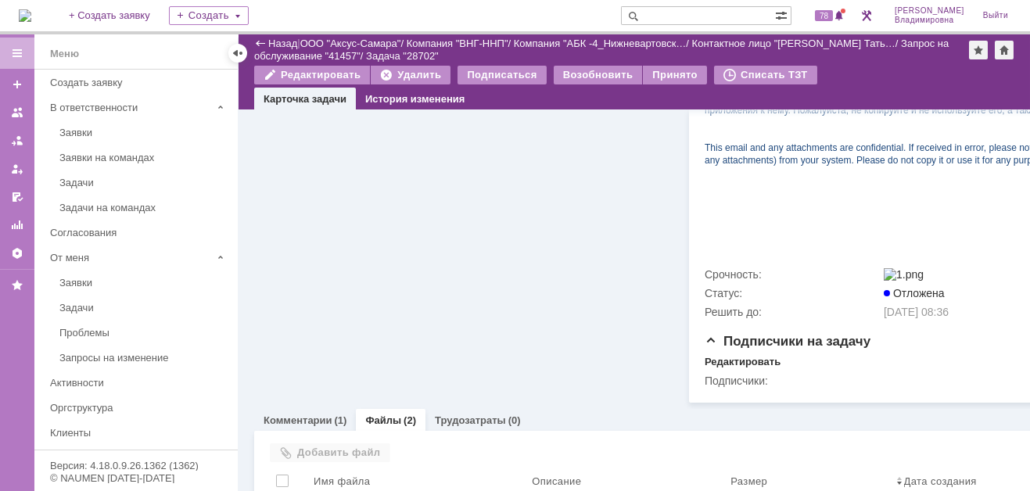
scroll to position [738, 0]
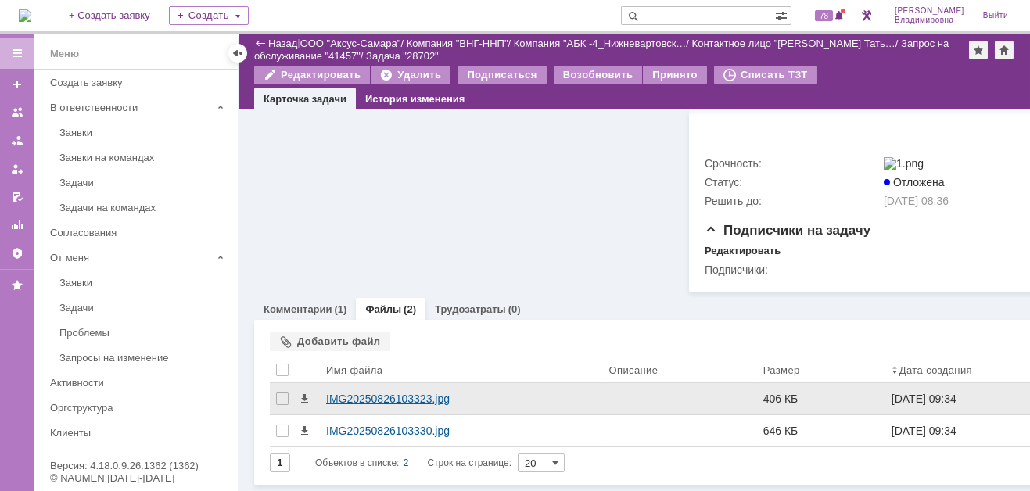
click at [340, 393] on div "IMG20250826103323.jpg" at bounding box center [461, 399] width 270 height 13
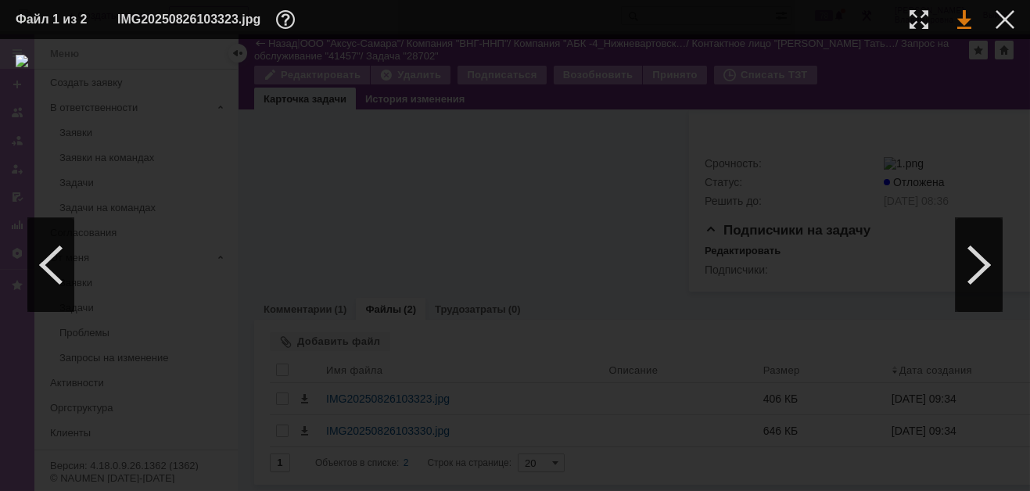
click at [968, 14] on link at bounding box center [965, 19] width 14 height 19
click at [1006, 18] on div at bounding box center [1005, 19] width 19 height 19
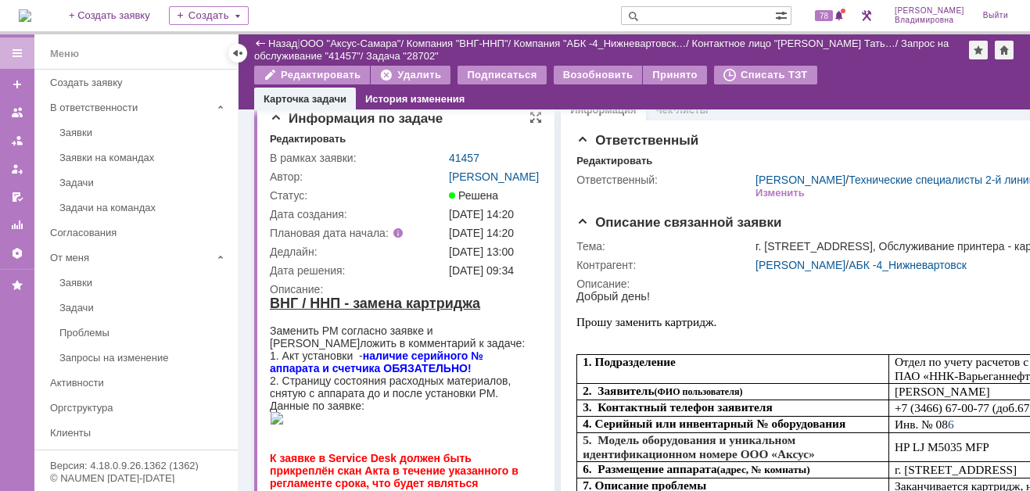
scroll to position [0, 0]
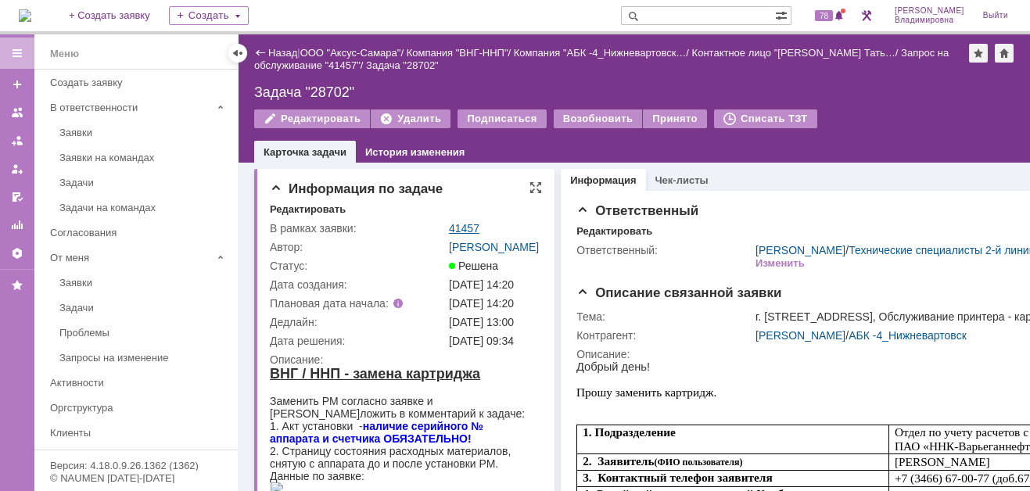
click at [455, 225] on link "41457" at bounding box center [464, 228] width 31 height 13
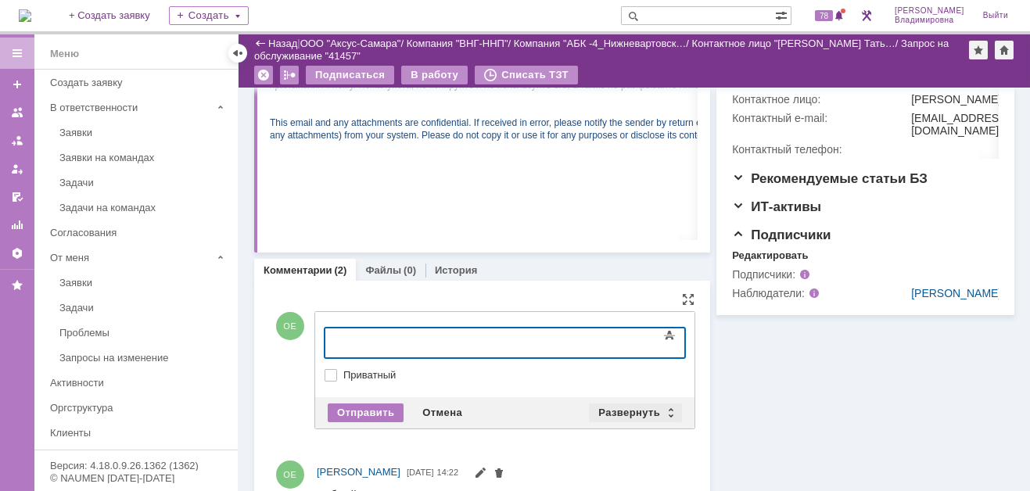
click at [628, 422] on div "Развернуть" at bounding box center [635, 413] width 93 height 19
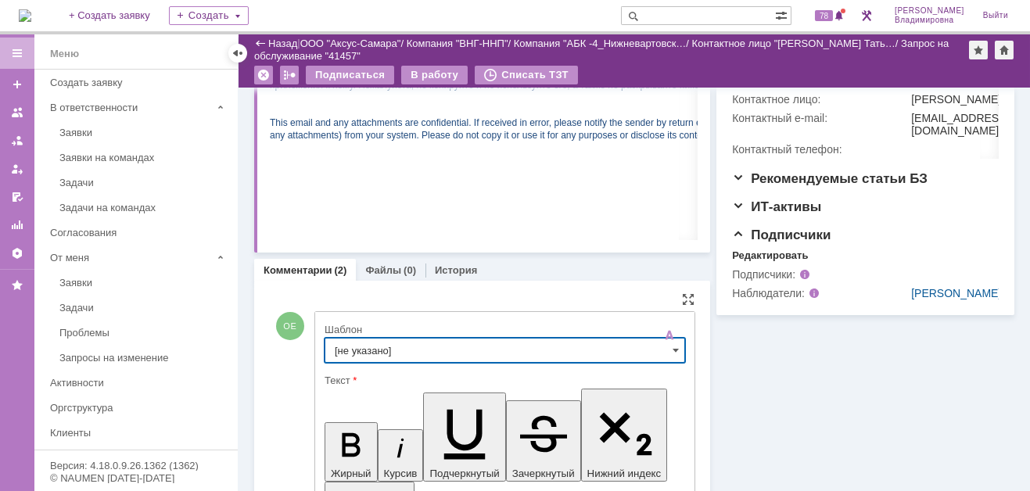
click at [340, 354] on input "[не указано]" at bounding box center [505, 350] width 361 height 25
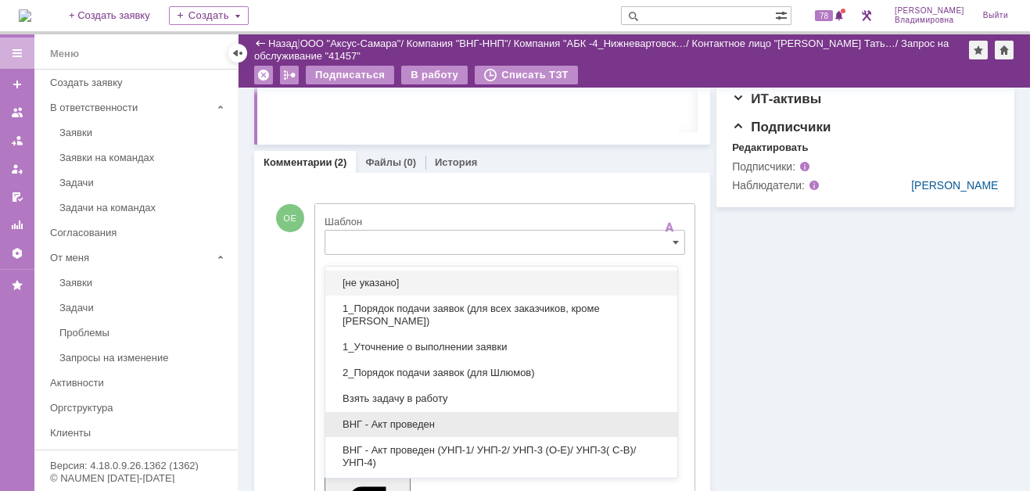
click at [409, 423] on span "ВНГ - Акт проведен" at bounding box center [501, 425] width 333 height 13
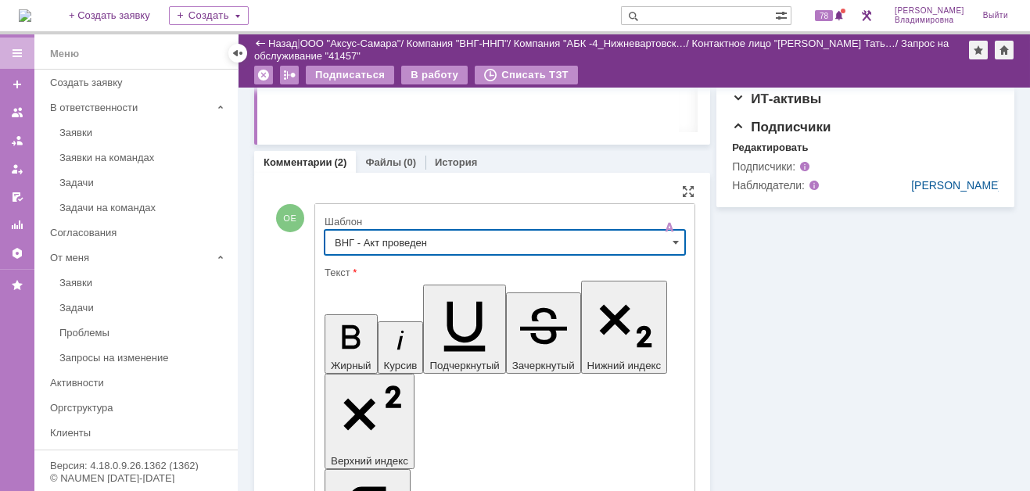
type input "ВНГ - Акт проведен"
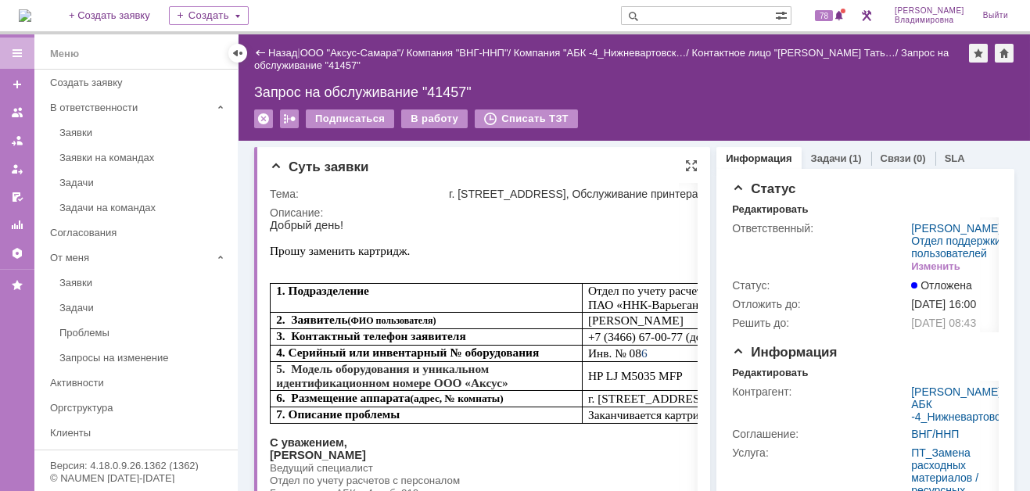
scroll to position [0, 0]
click at [428, 113] on div "В работу" at bounding box center [434, 119] width 66 height 19
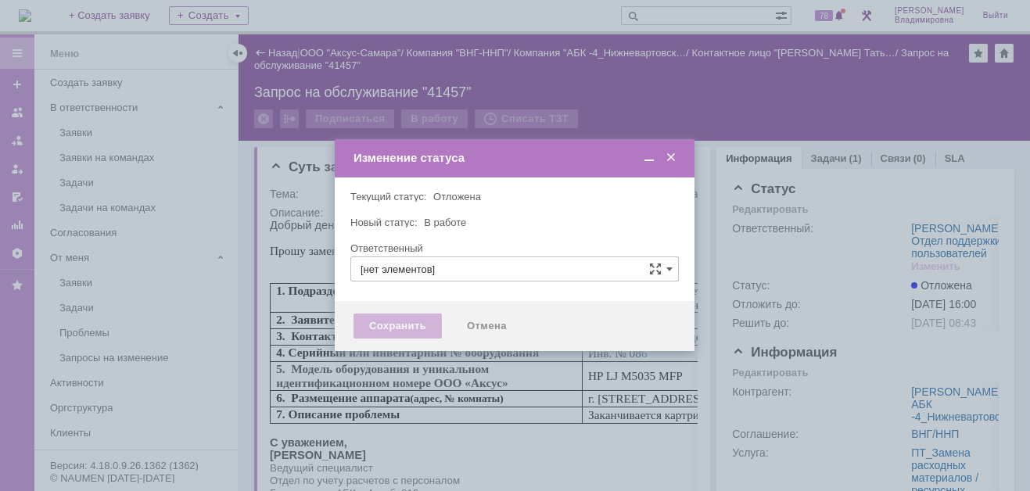
type input "[PERSON_NAME]"
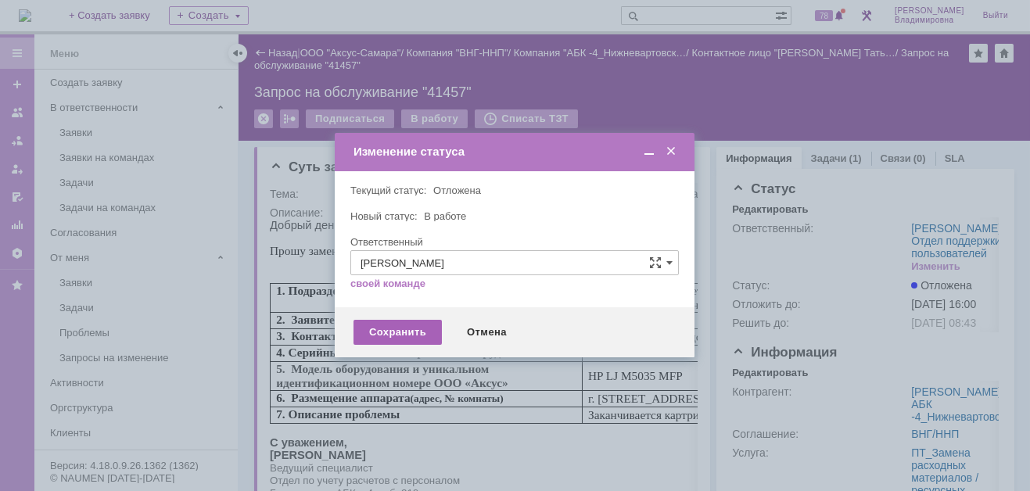
click at [398, 333] on div "Сохранить" at bounding box center [398, 332] width 88 height 25
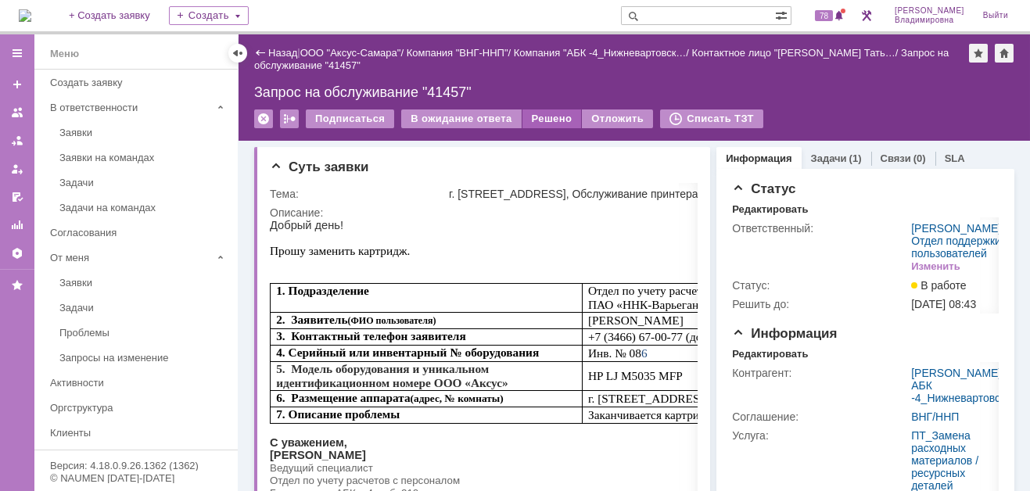
click at [547, 114] on div "Решено" at bounding box center [552, 119] width 59 height 19
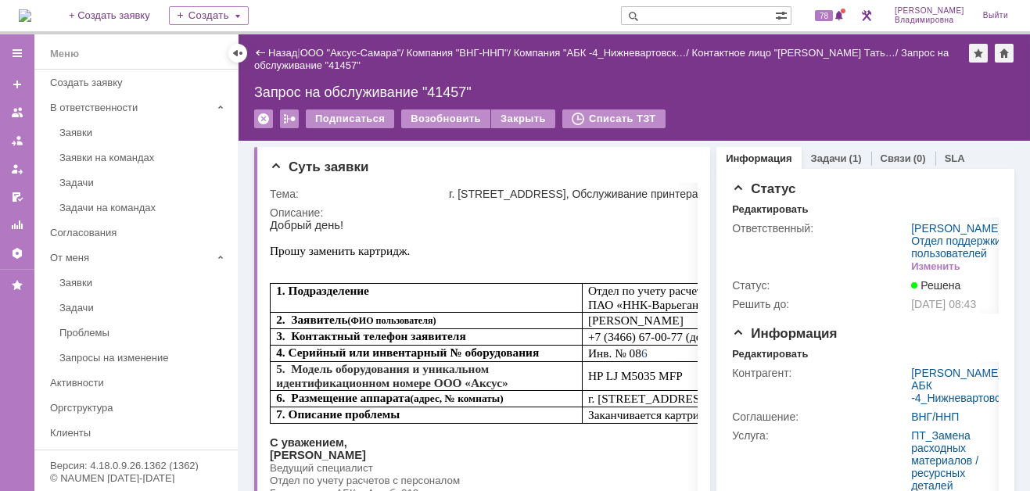
click at [31, 18] on img at bounding box center [25, 15] width 13 height 13
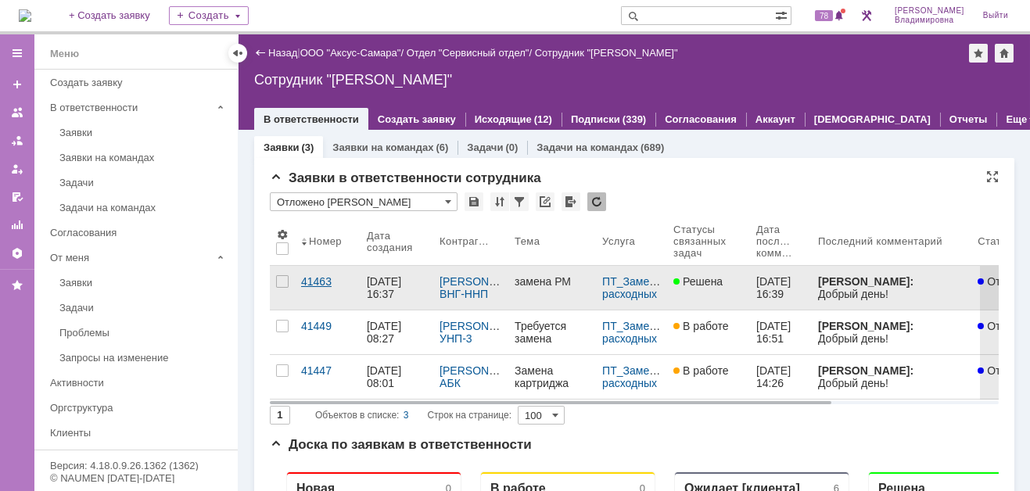
click at [320, 280] on div "41463" at bounding box center [327, 281] width 53 height 13
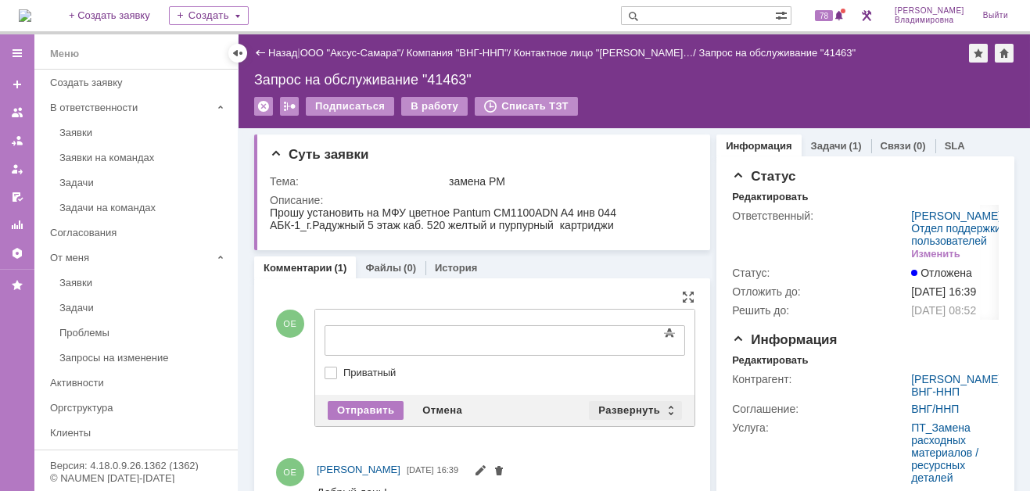
click at [627, 401] on div "Развернуть" at bounding box center [635, 410] width 93 height 19
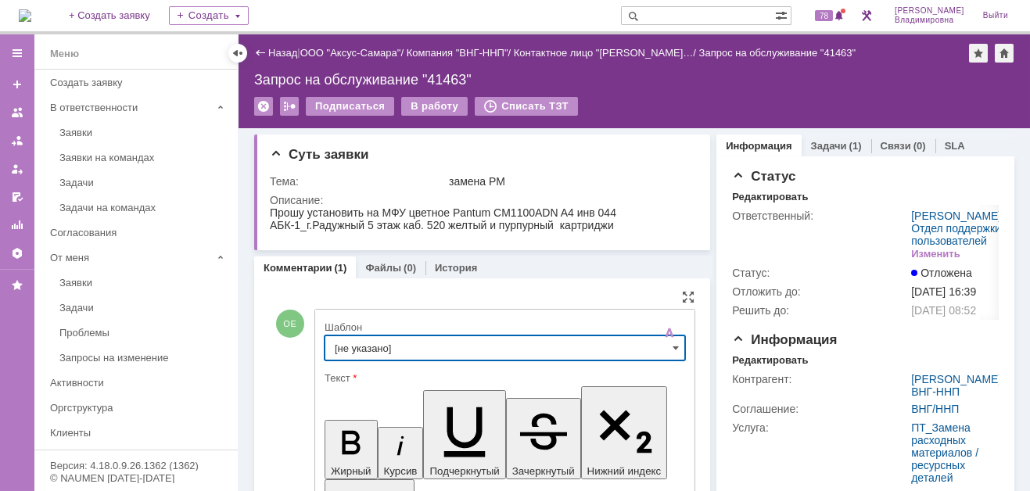
click at [363, 341] on input "[не указано]" at bounding box center [505, 348] width 361 height 25
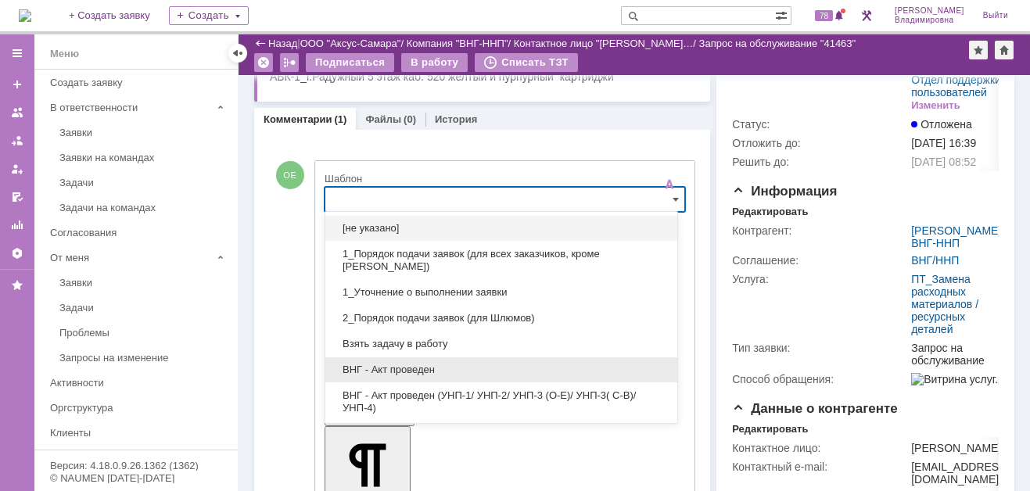
click at [396, 366] on span "ВНГ - Акт проведен" at bounding box center [501, 370] width 333 height 13
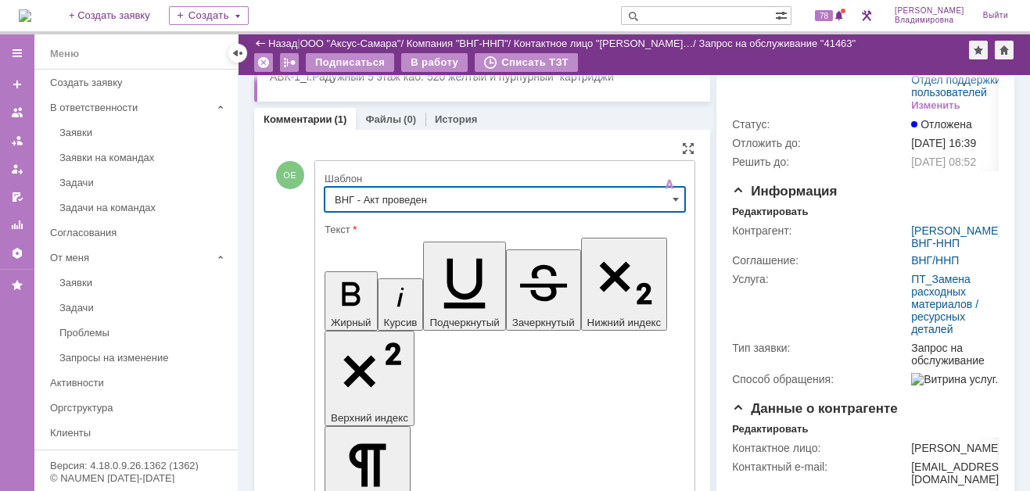
type input "ВНГ - Акт проведен"
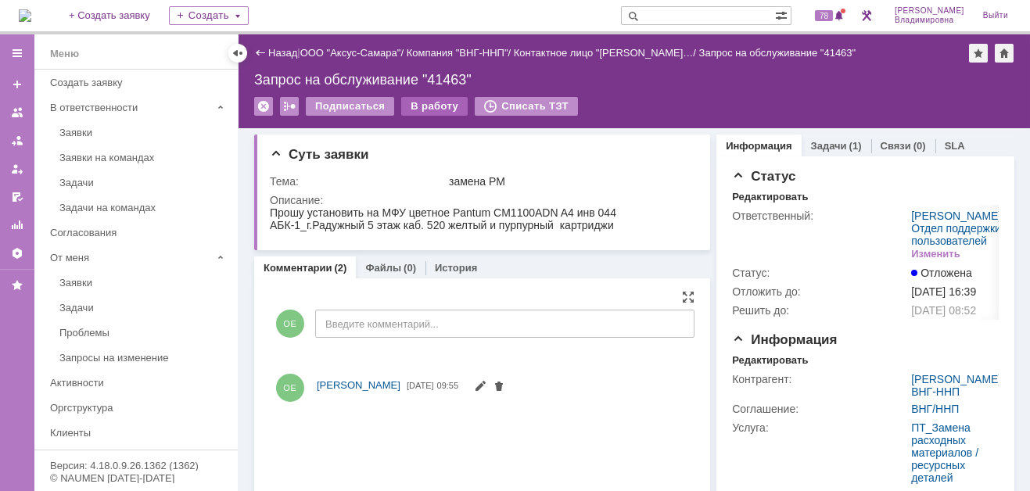
click at [437, 102] on div "В работу" at bounding box center [434, 106] width 66 height 19
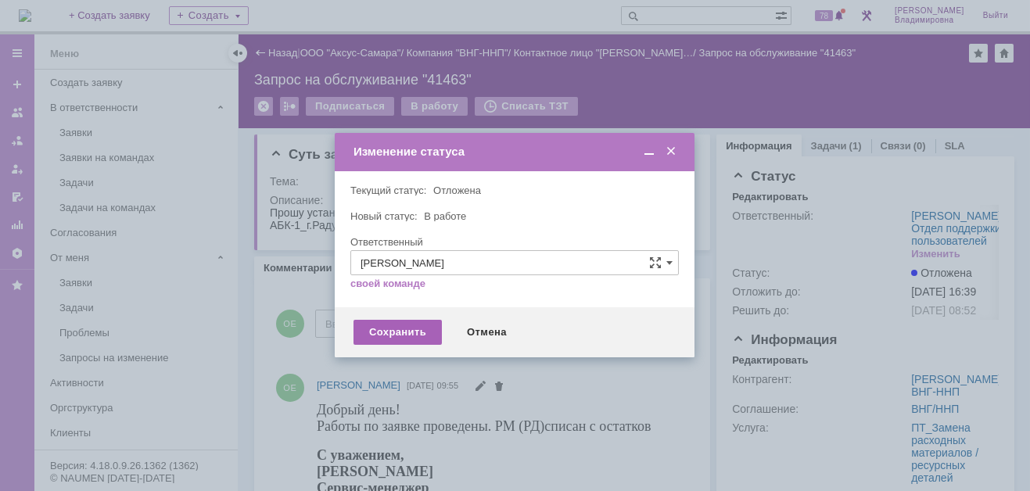
click at [387, 332] on div "Сохранить" at bounding box center [398, 332] width 88 height 25
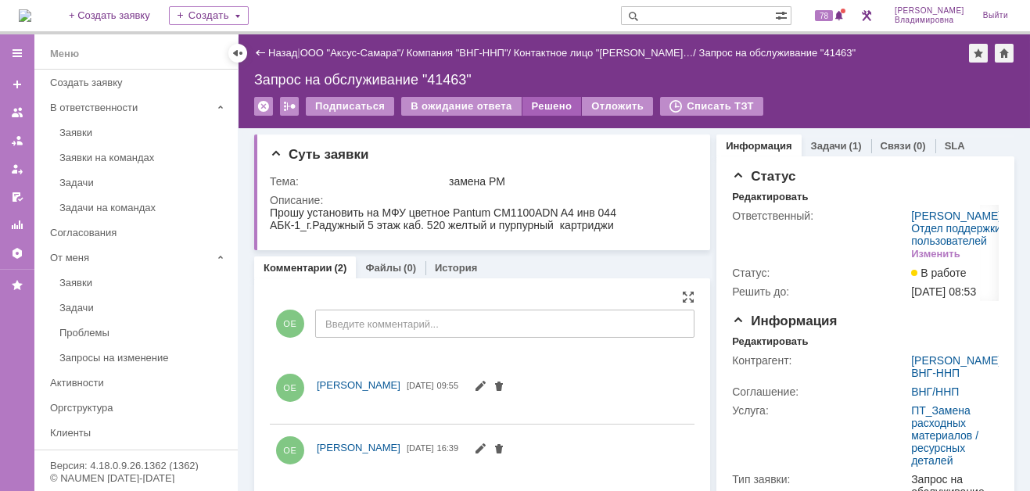
click at [546, 101] on div "Решено" at bounding box center [552, 106] width 59 height 19
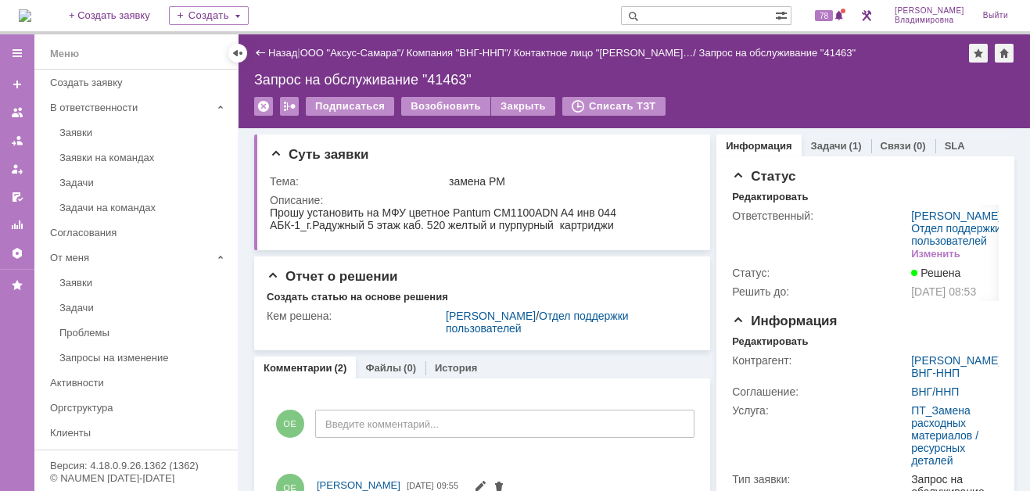
click at [31, 9] on img at bounding box center [25, 15] width 13 height 13
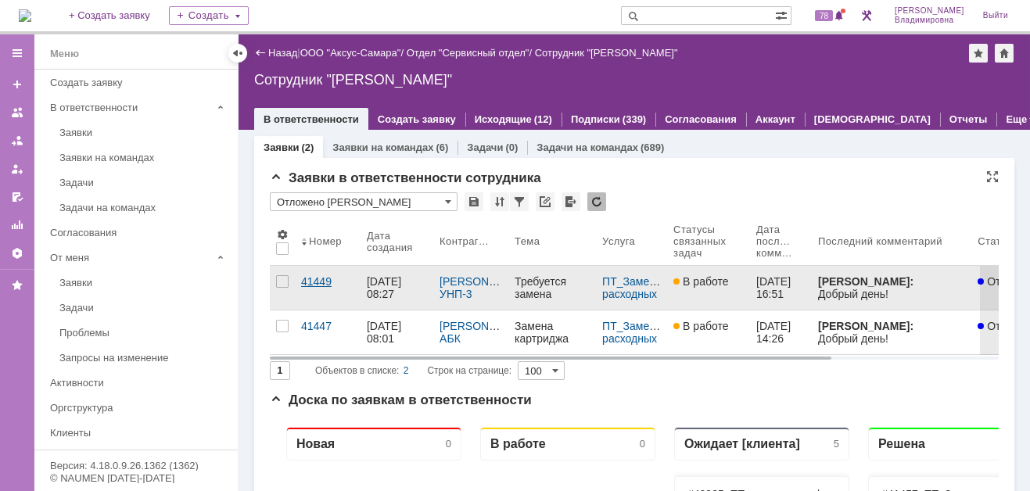
click at [307, 280] on div "41449" at bounding box center [327, 281] width 53 height 13
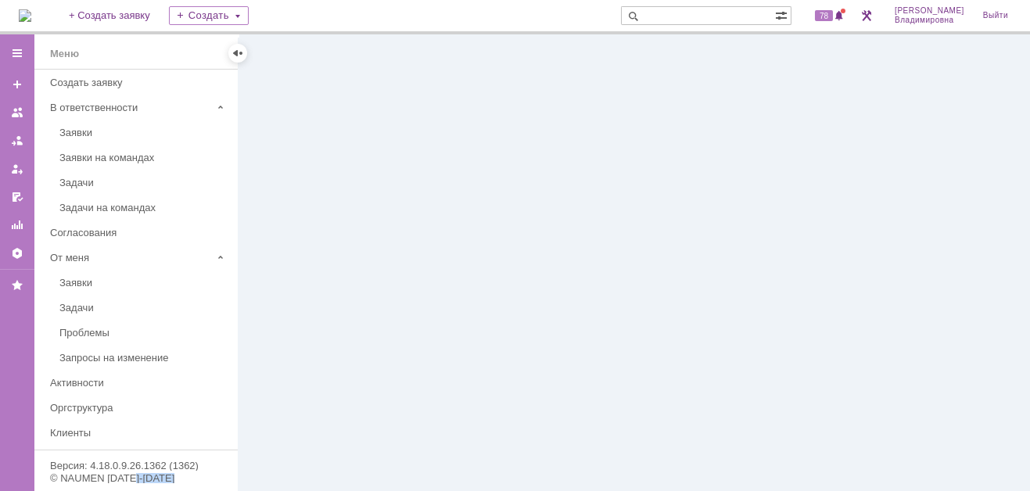
click at [307, 280] on div at bounding box center [635, 262] width 792 height 457
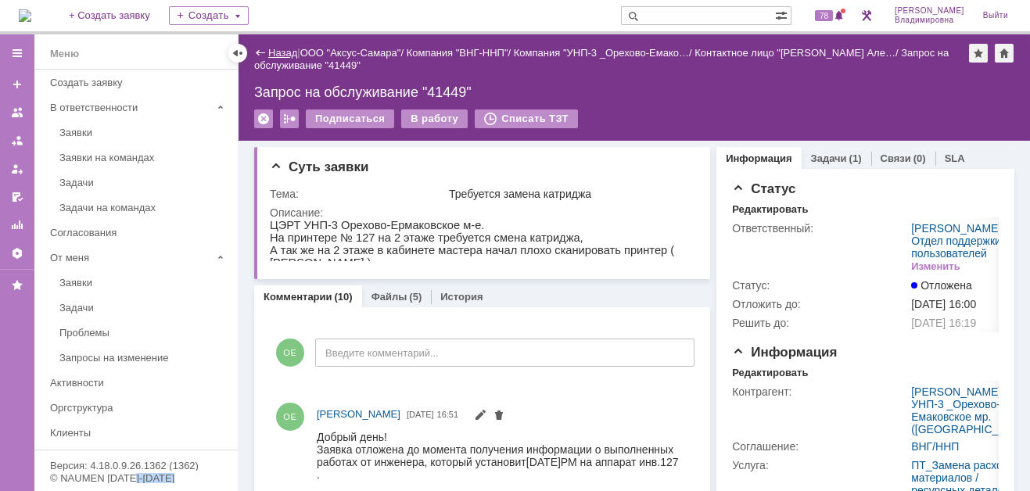
click at [276, 48] on link "Назад" at bounding box center [282, 53] width 29 height 12
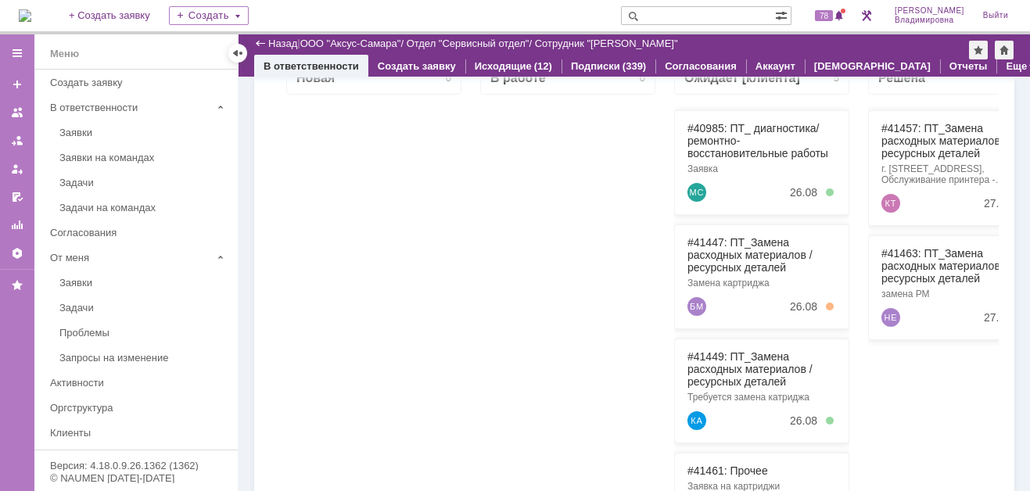
click at [677, 16] on input "text" at bounding box center [698, 15] width 154 height 19
type input "28704"
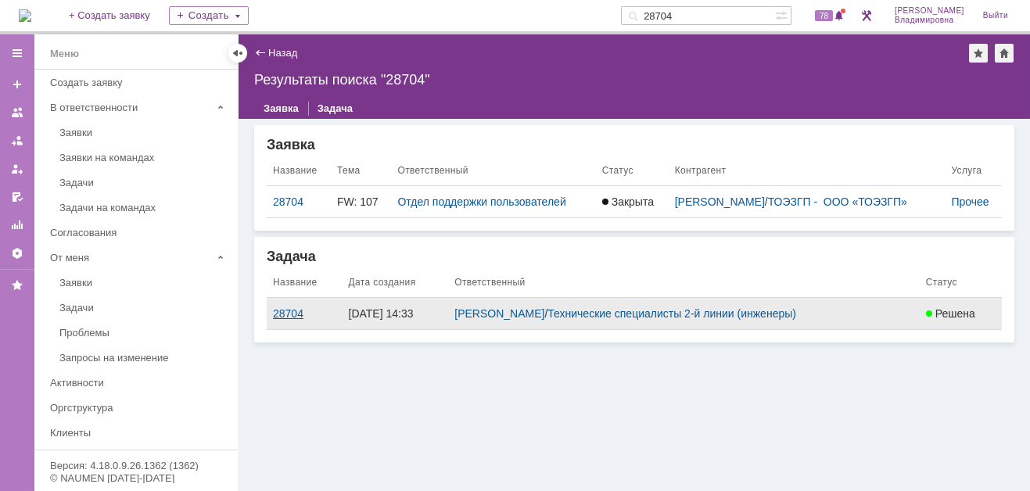
click at [289, 309] on div "28704" at bounding box center [304, 313] width 63 height 13
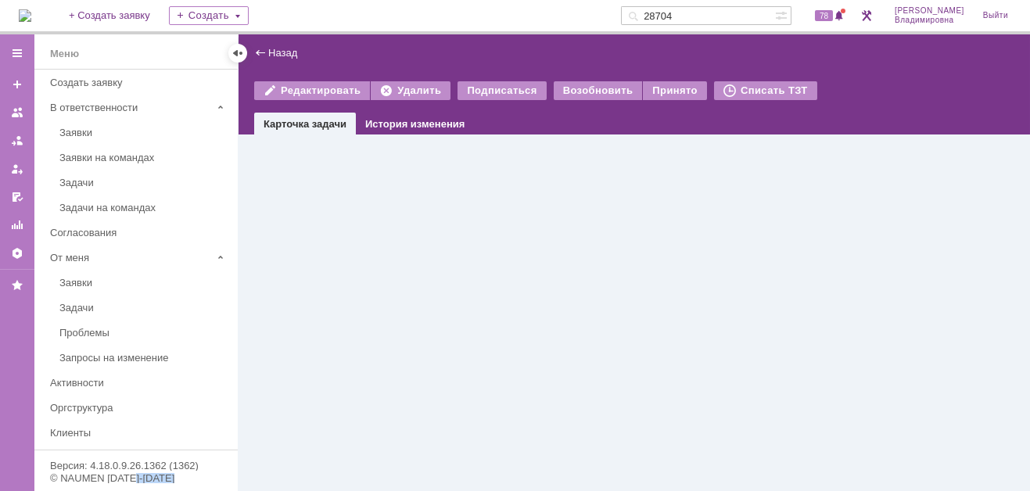
click at [289, 309] on div "Назад | Редактировать Удалить Подписаться Возобновить Принято Списать ТЗТ task$…" at bounding box center [635, 262] width 792 height 457
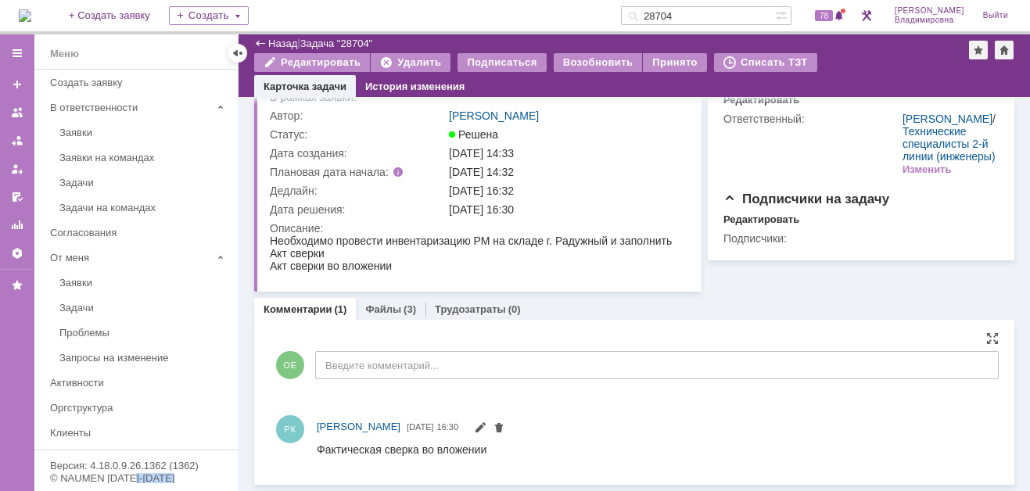
scroll to position [69, 0]
click at [386, 311] on link "Файлы" at bounding box center [383, 310] width 36 height 12
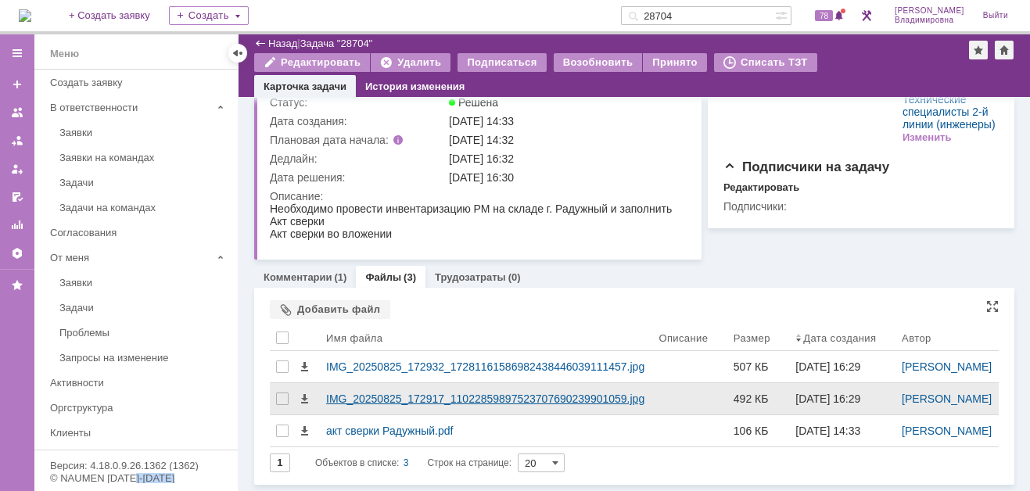
scroll to position [149, 0]
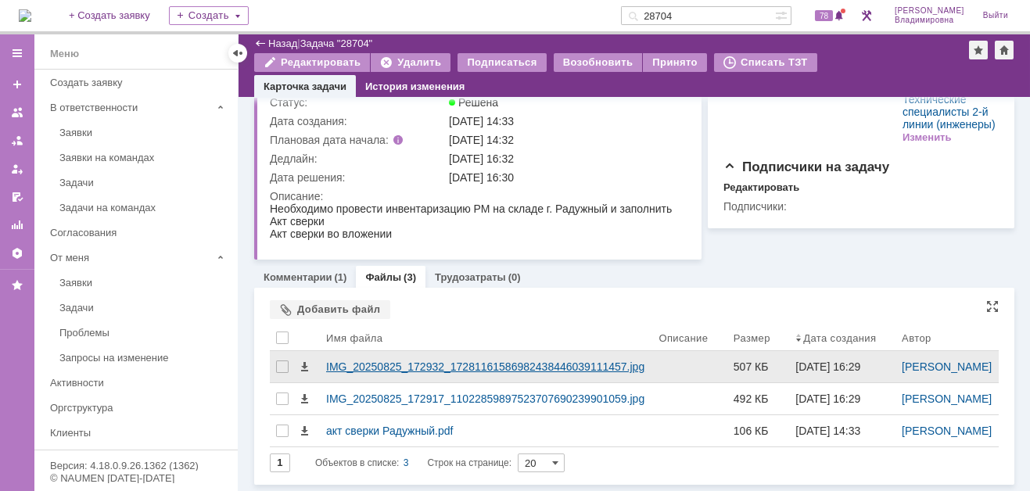
click at [336, 361] on div "IMG_20250825_172932_17281161586982438446039111457.jpg" at bounding box center [486, 367] width 320 height 13
click at [336, 333] on body "Идет загрузка, пожалуйста, подождите. На домашнюю + Создать заявку Создать 2870…" at bounding box center [515, 245] width 1030 height 491
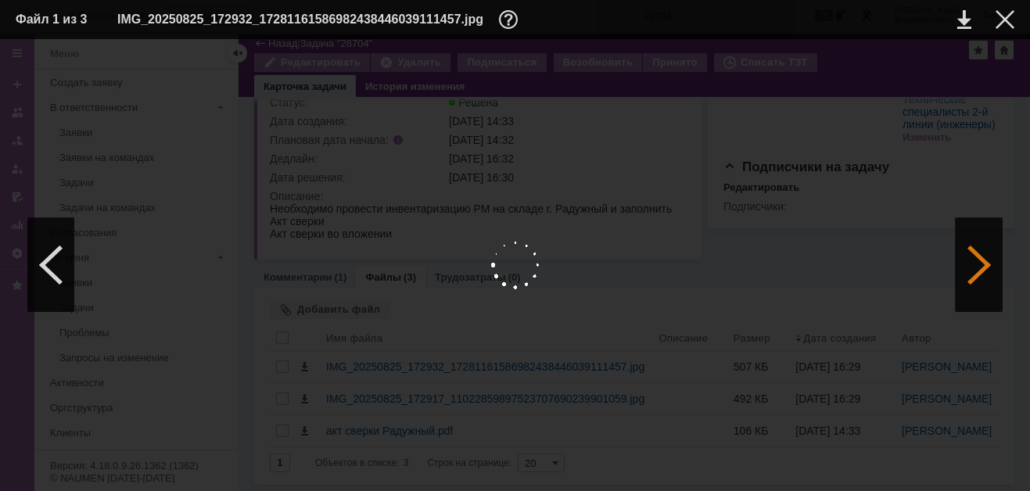
click at [968, 262] on div at bounding box center [979, 265] width 47 height 94
click at [981, 269] on div at bounding box center [979, 265] width 47 height 94
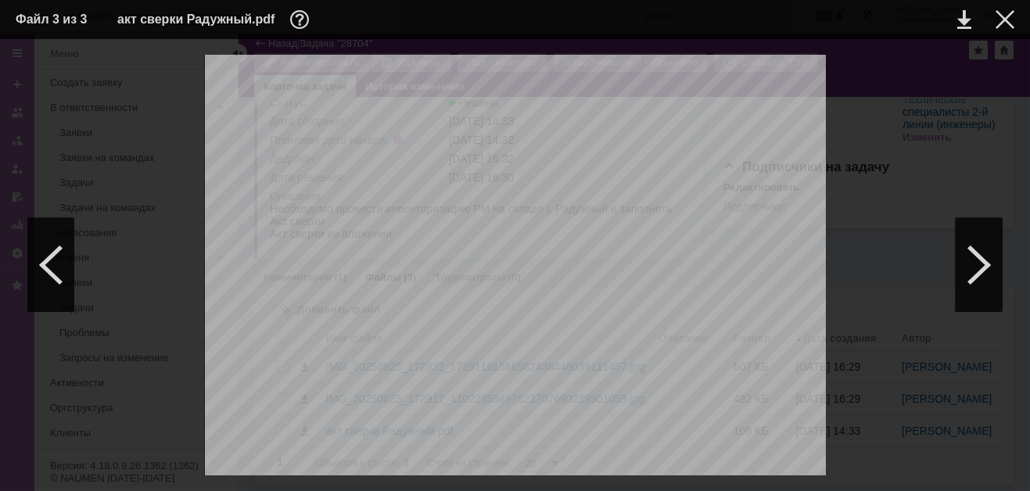
scroll to position [391, 0]
click at [982, 270] on div at bounding box center [979, 265] width 47 height 94
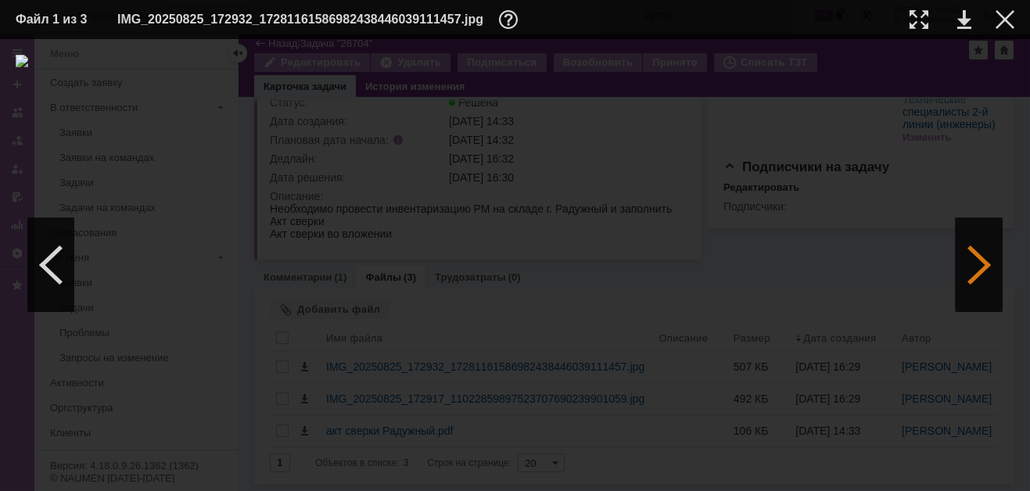
scroll to position [0, 0]
click at [965, 16] on link at bounding box center [965, 19] width 14 height 19
click at [984, 259] on div at bounding box center [979, 265] width 47 height 94
click at [962, 20] on link at bounding box center [965, 19] width 14 height 19
click at [1004, 18] on div at bounding box center [1005, 19] width 19 height 19
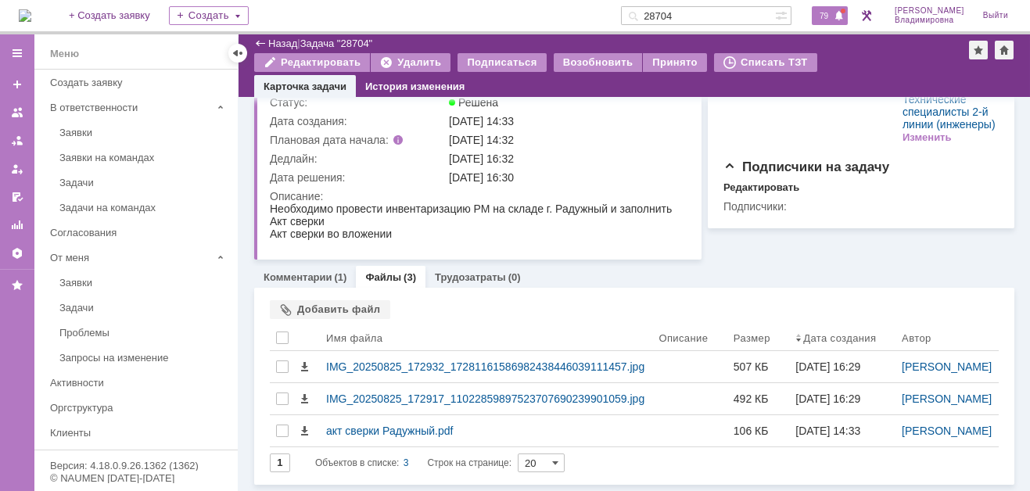
click at [833, 10] on span "79" at bounding box center [824, 15] width 18 height 11
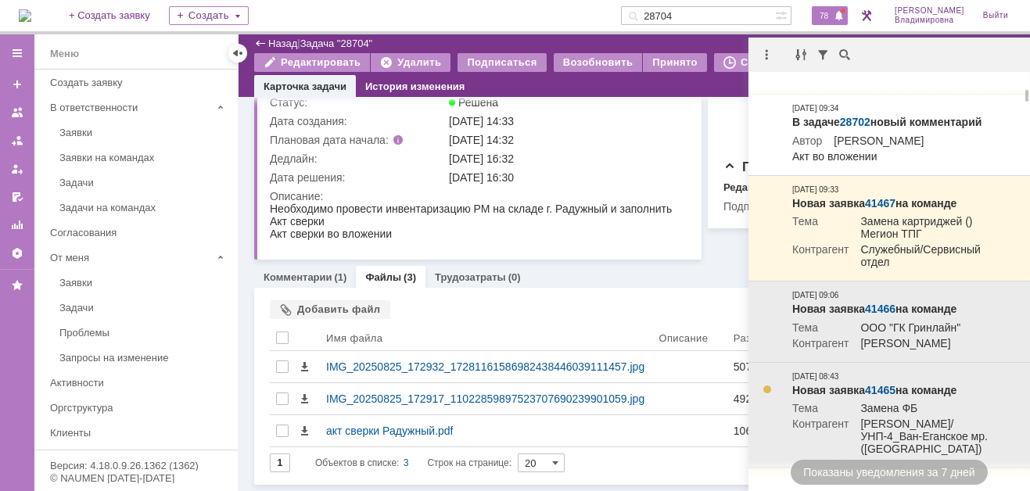
scroll to position [313, 0]
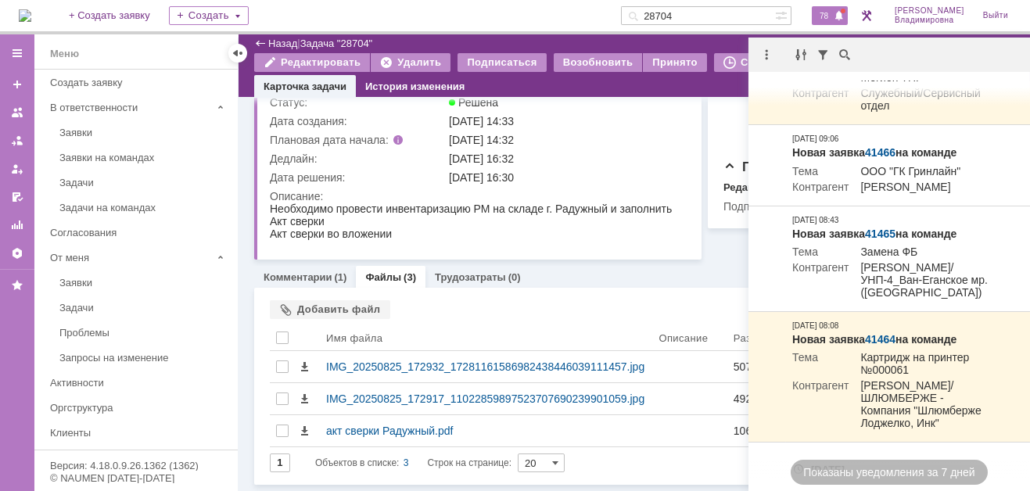
click at [31, 10] on img at bounding box center [25, 15] width 13 height 13
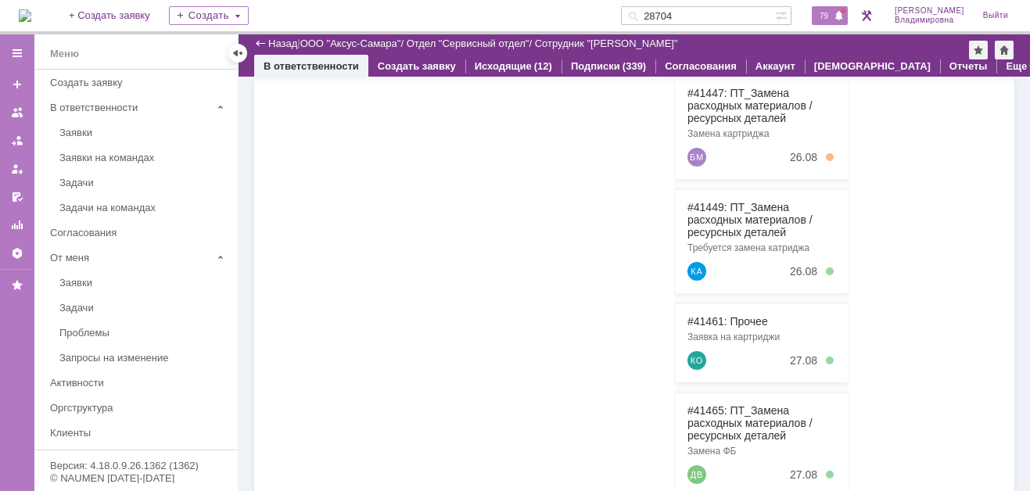
click at [828, 13] on span "79" at bounding box center [824, 15] width 18 height 11
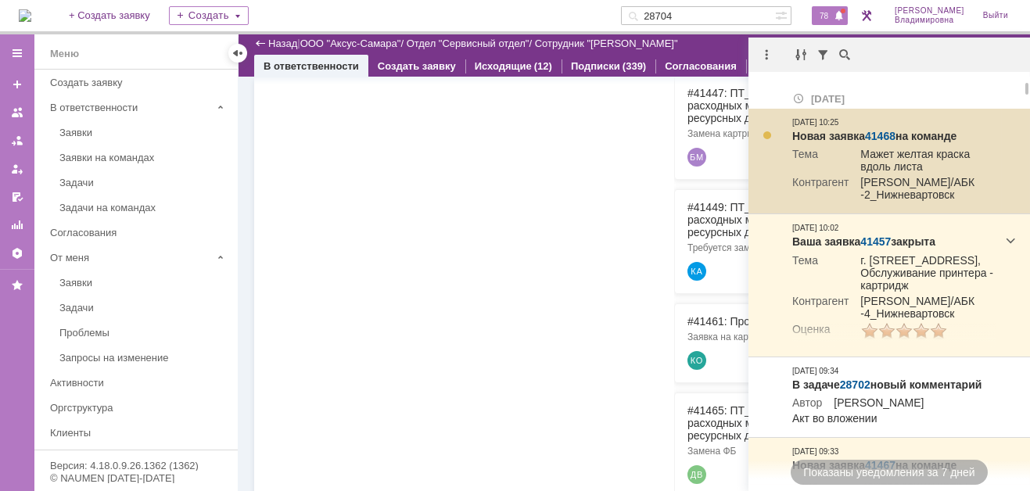
click at [881, 130] on link "41468" at bounding box center [880, 136] width 31 height 13
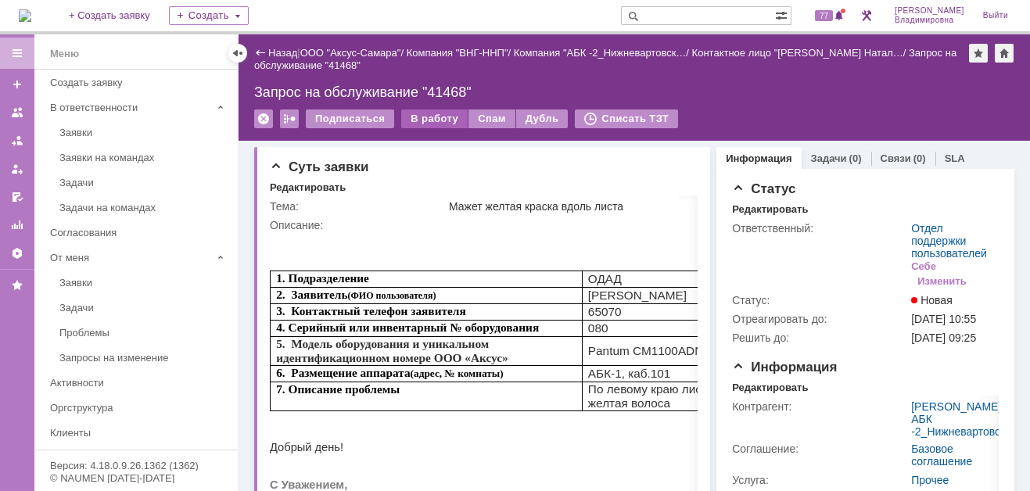
click at [427, 115] on div "В работу" at bounding box center [434, 119] width 66 height 19
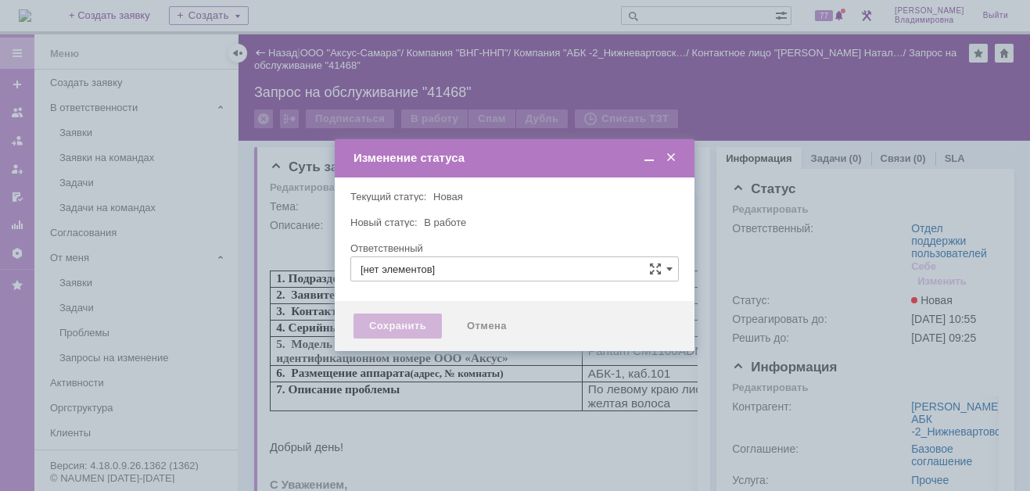
type input "Отдел поддержки пользователей"
type input "[PERSON_NAME]"
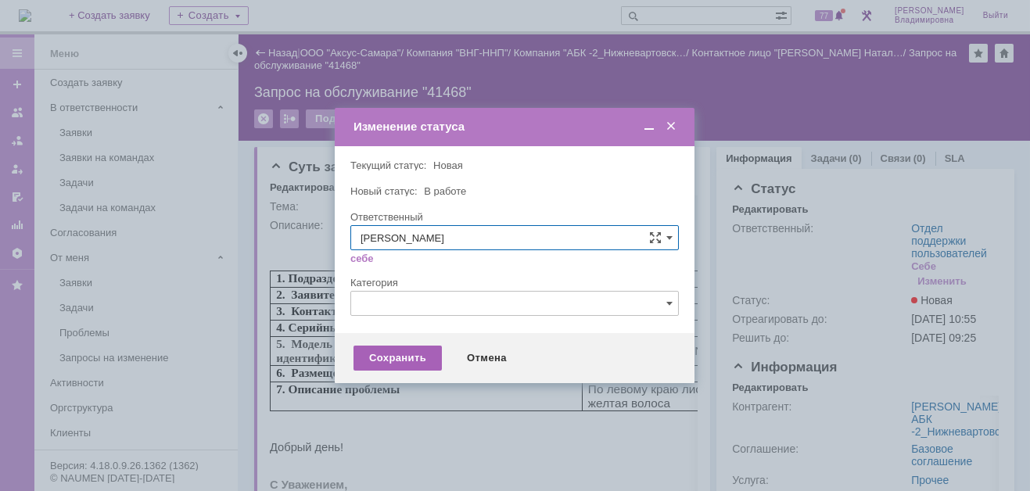
click at [414, 359] on div "Сохранить" at bounding box center [398, 358] width 88 height 25
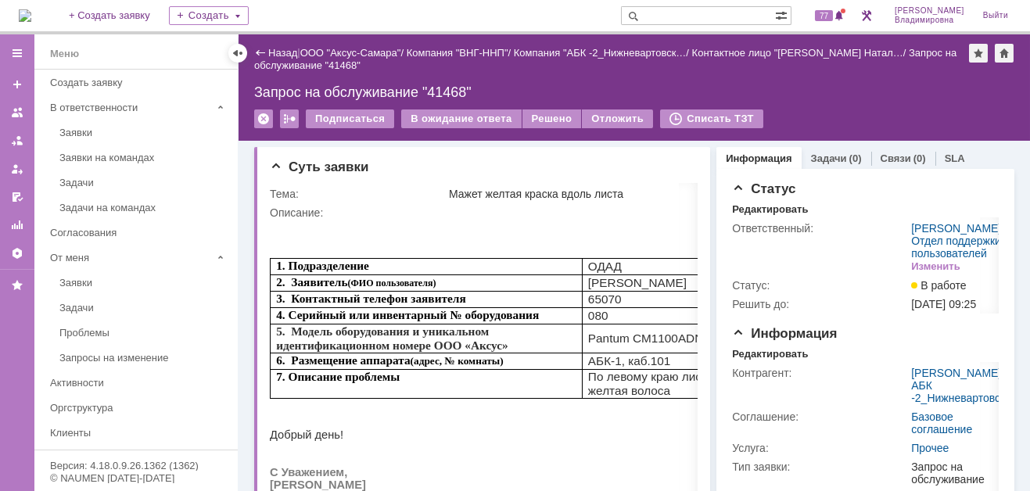
click at [685, 163] on div at bounding box center [691, 166] width 13 height 13
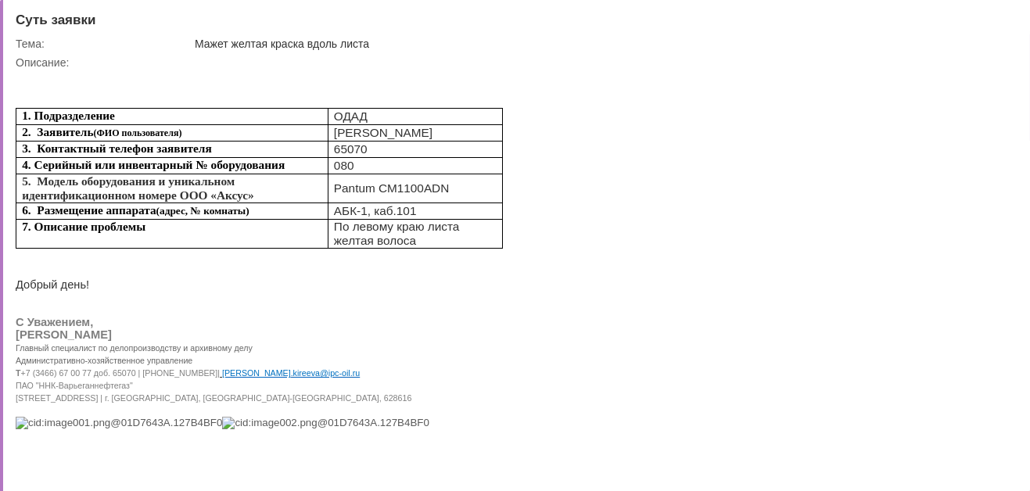
click at [1002, 14] on div at bounding box center [1005, 19] width 13 height 13
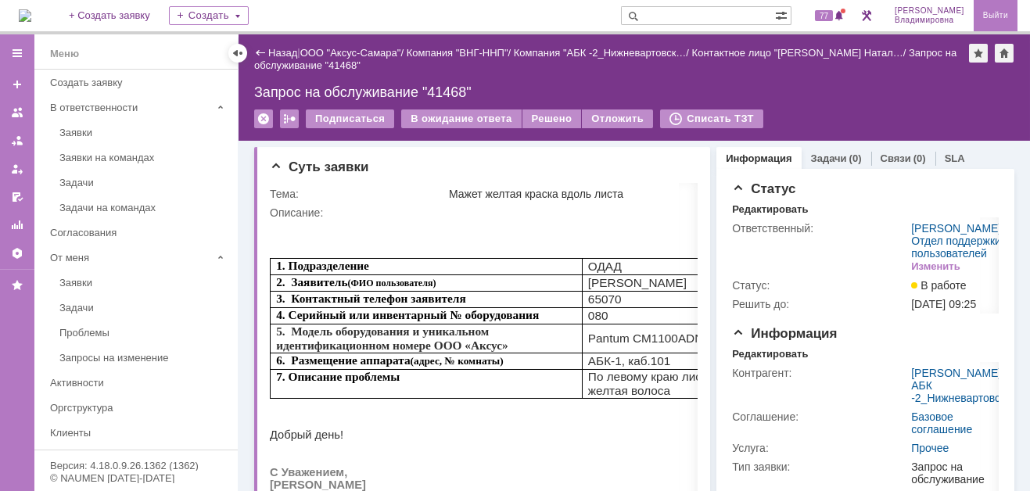
scroll to position [6, 0]
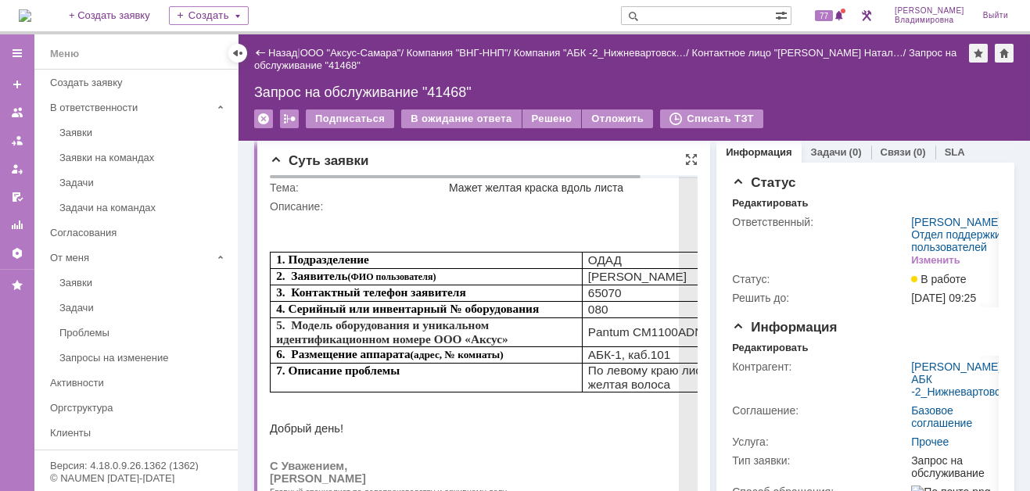
click at [501, 217] on p at bounding box center [513, 219] width 487 height 13
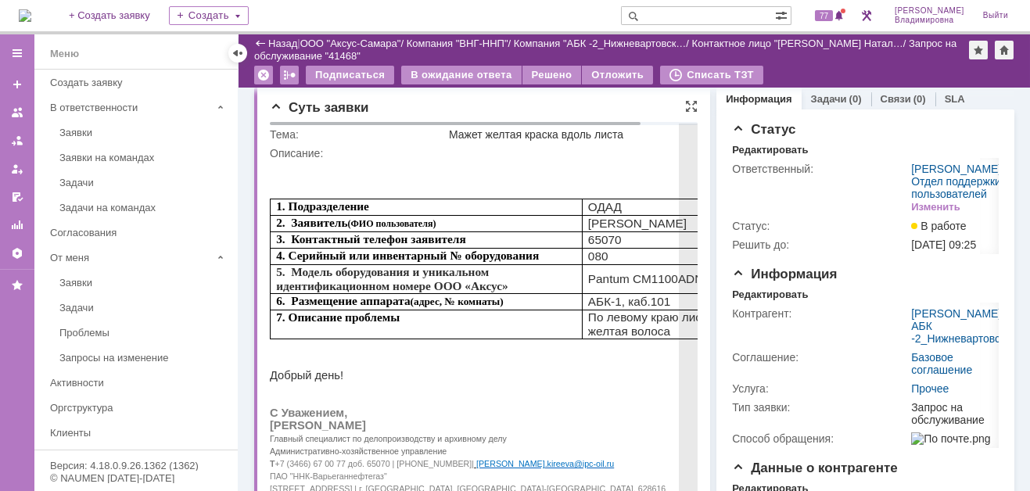
scroll to position [163, 0]
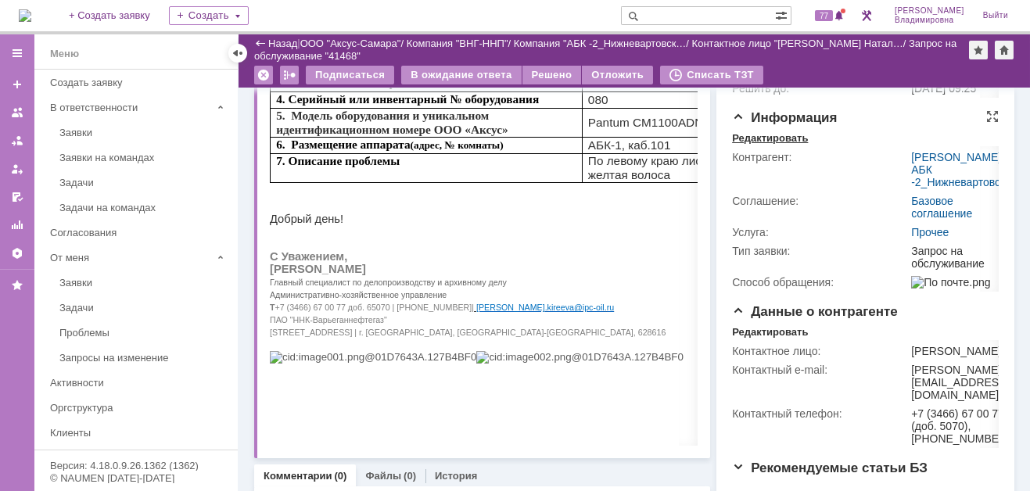
click at [773, 145] on div "Редактировать" at bounding box center [770, 138] width 76 height 13
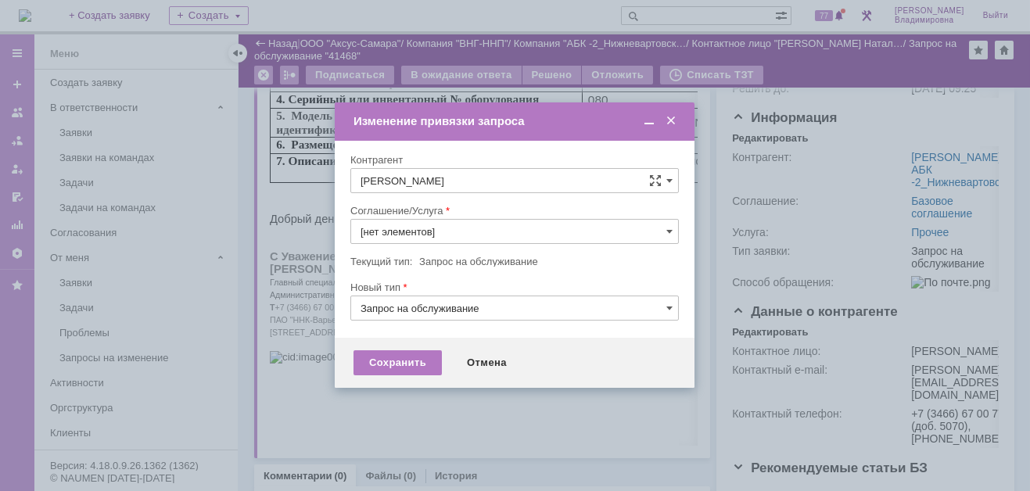
type input "Прочее"
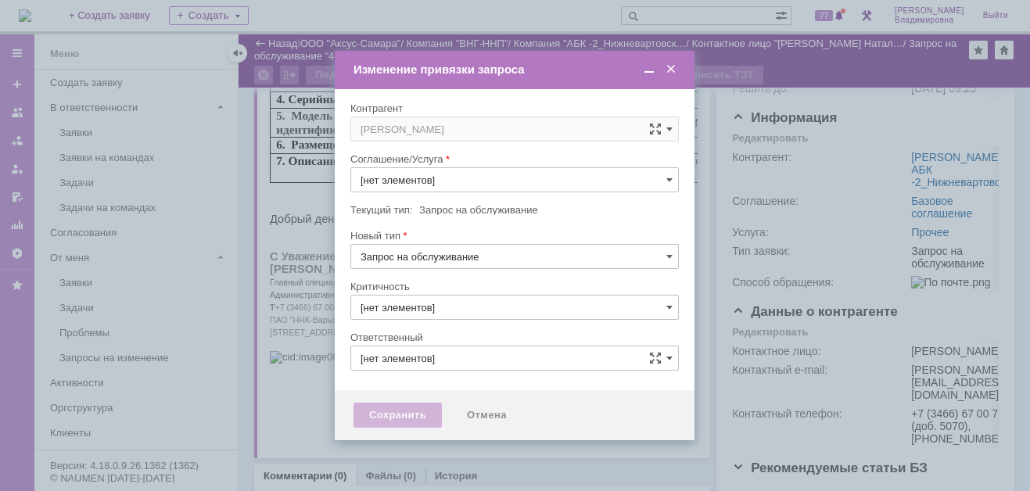
type input "3. Низкая"
type input "Прочее"
type input "[PERSON_NAME]"
type input "[не указано]"
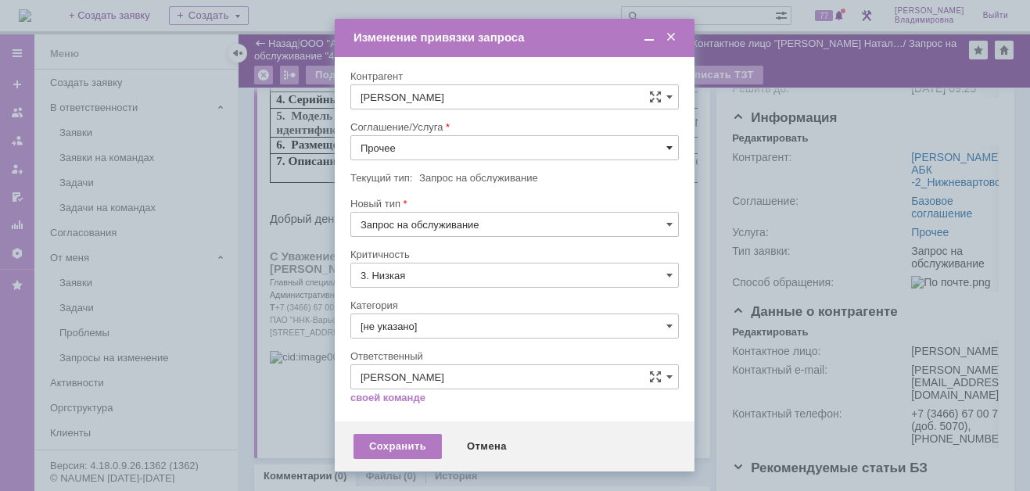
click at [669, 144] on span at bounding box center [669, 148] width 6 height 13
click at [424, 335] on span "ПТ_Замена расходных материалов / ресурсных деталей" at bounding box center [515, 341] width 308 height 13
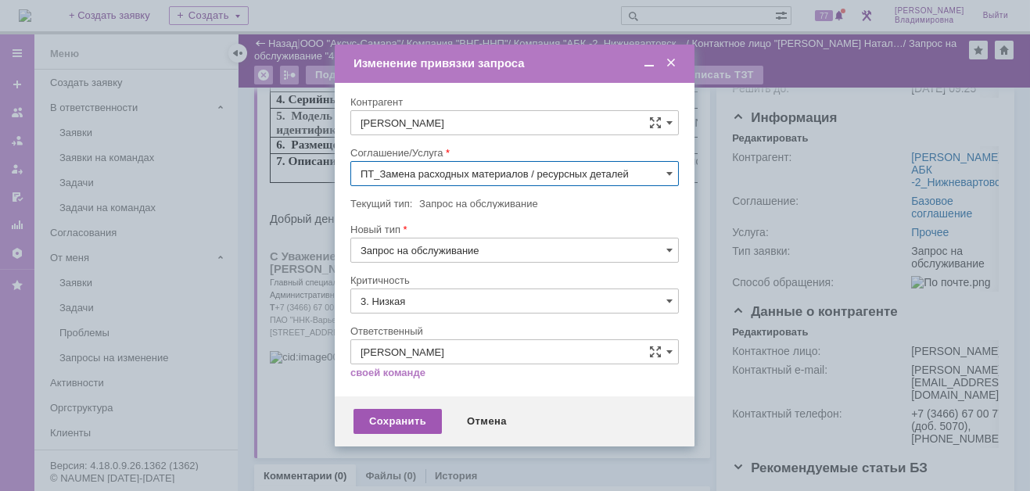
type input "ПТ_Замена расходных материалов / ресурсных деталей"
click at [404, 417] on div "Сохранить" at bounding box center [398, 421] width 88 height 25
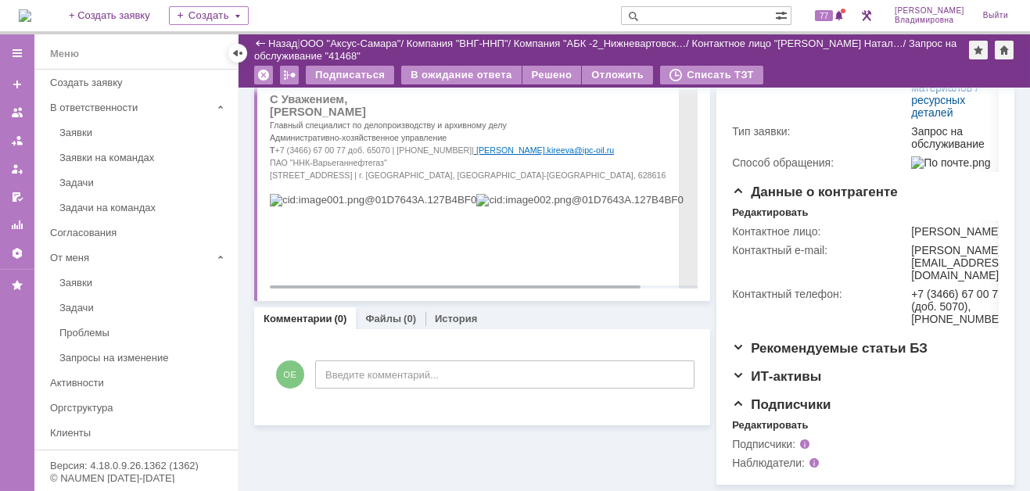
scroll to position [379, 0]
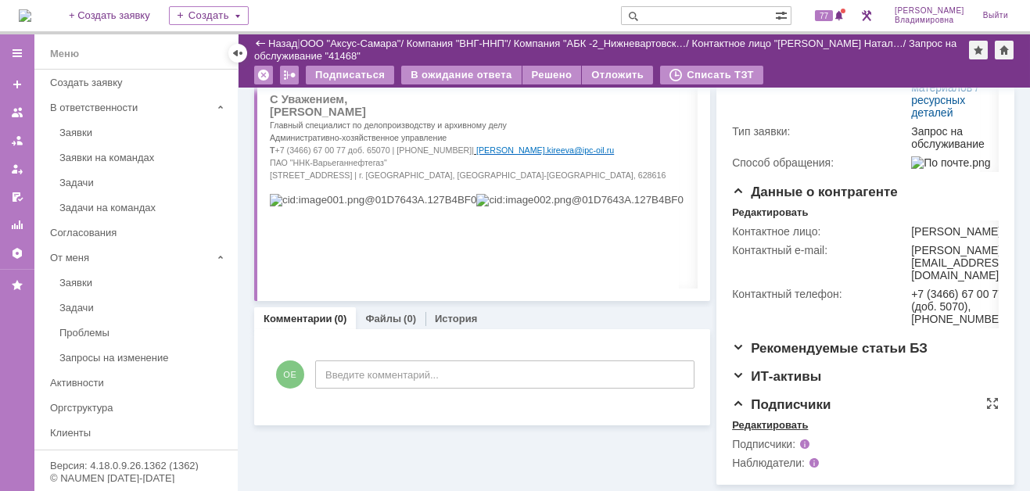
click at [739, 424] on div "Редактировать" at bounding box center [770, 425] width 76 height 13
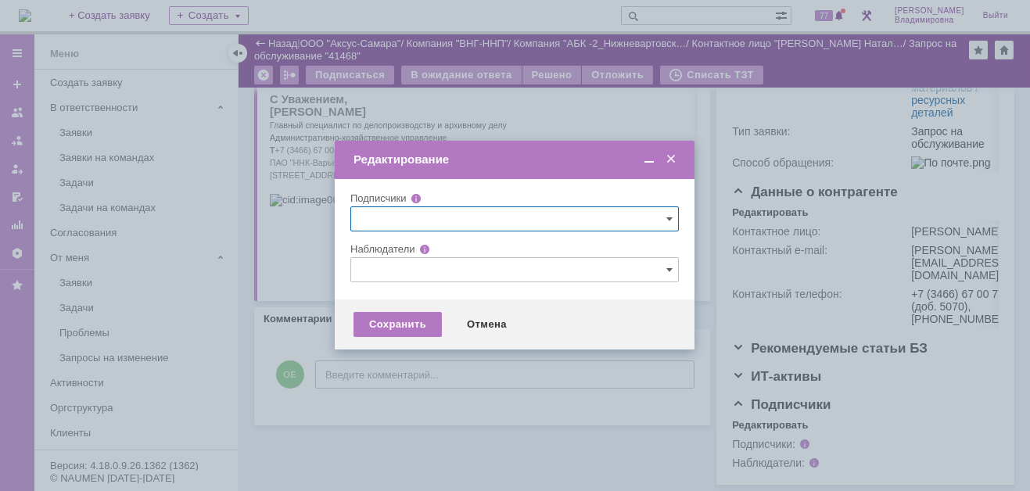
click at [378, 264] on input "text" at bounding box center [514, 269] width 329 height 25
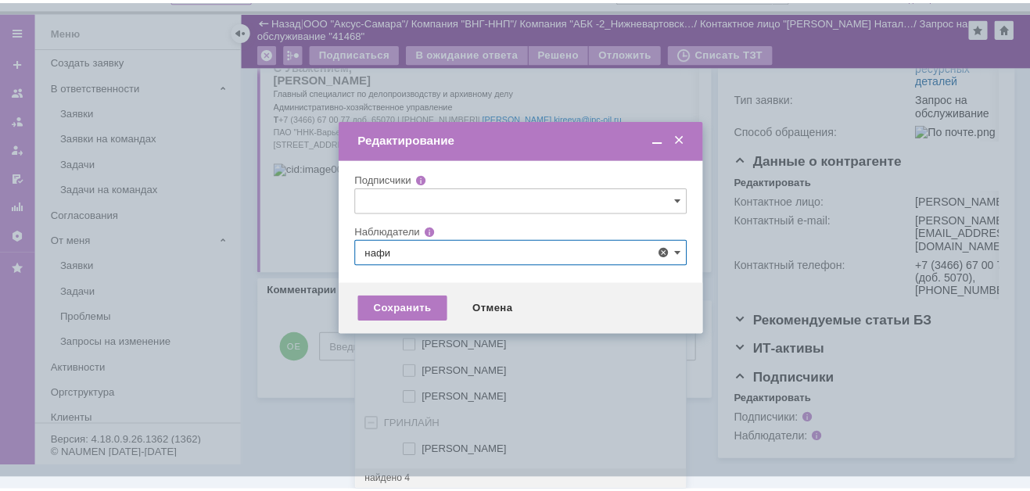
scroll to position [0, 0]
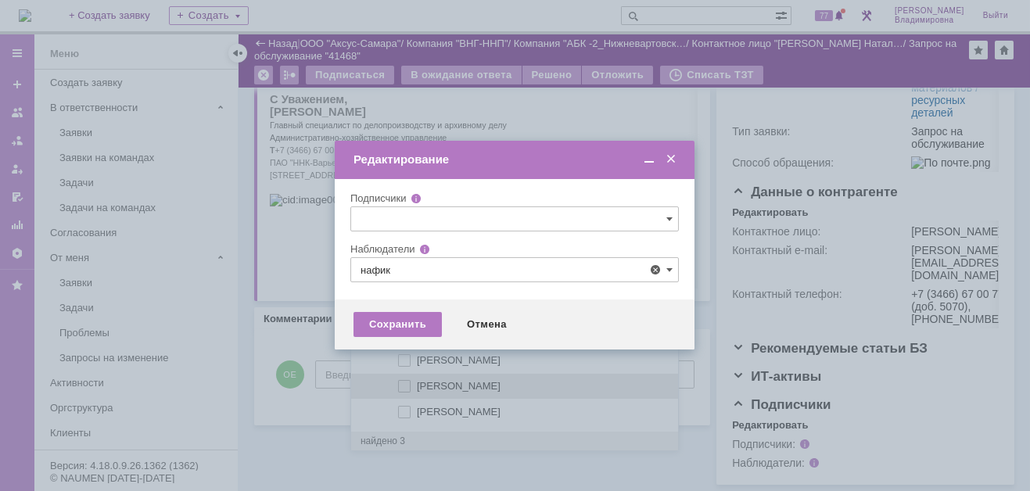
click at [417, 380] on span at bounding box center [417, 384] width 0 height 8
click at [408, 382] on input "[PERSON_NAME]" at bounding box center [406, 387] width 10 height 10
type input "[PERSON_NAME]"
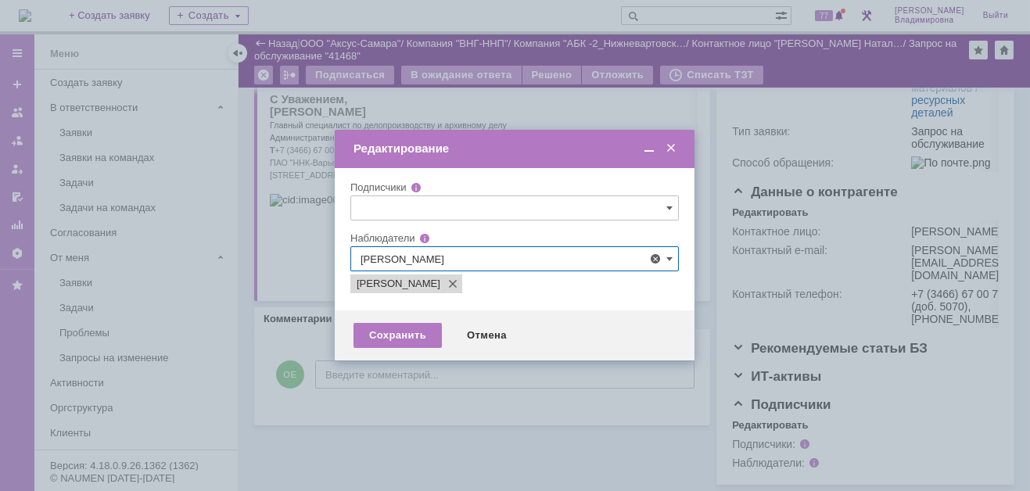
click at [282, 394] on div at bounding box center [515, 245] width 1030 height 491
click at [398, 330] on div "Сохранить" at bounding box center [398, 335] width 88 height 25
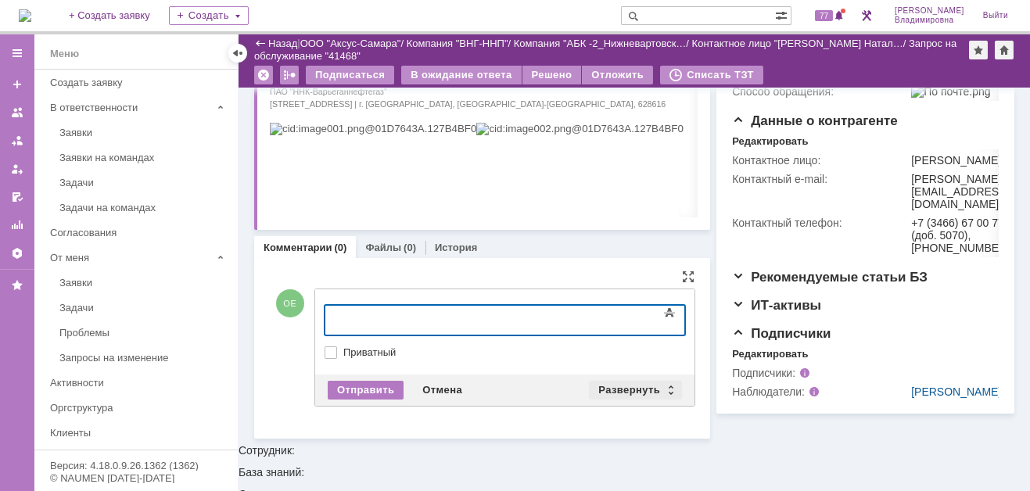
click at [614, 381] on div "Развернуть" at bounding box center [635, 390] width 93 height 19
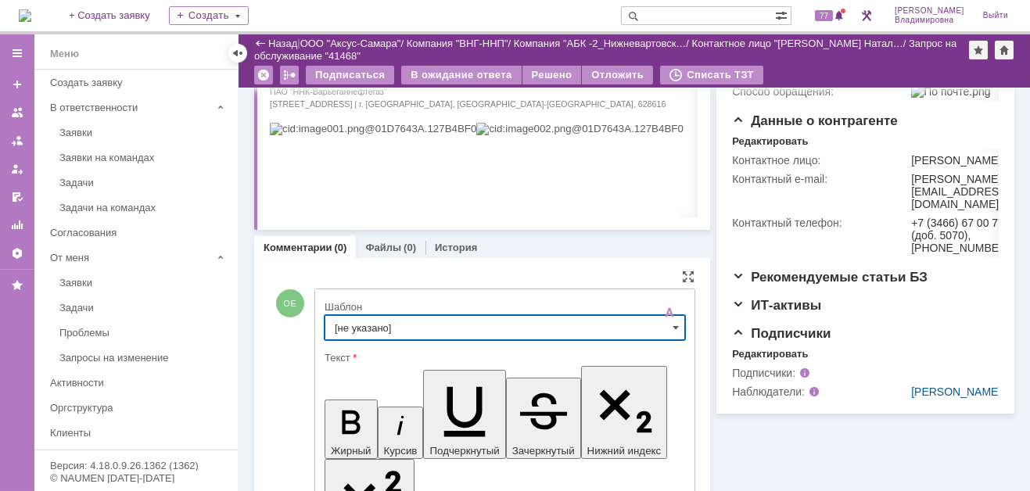
click at [367, 322] on input "[не указано]" at bounding box center [505, 327] width 361 height 25
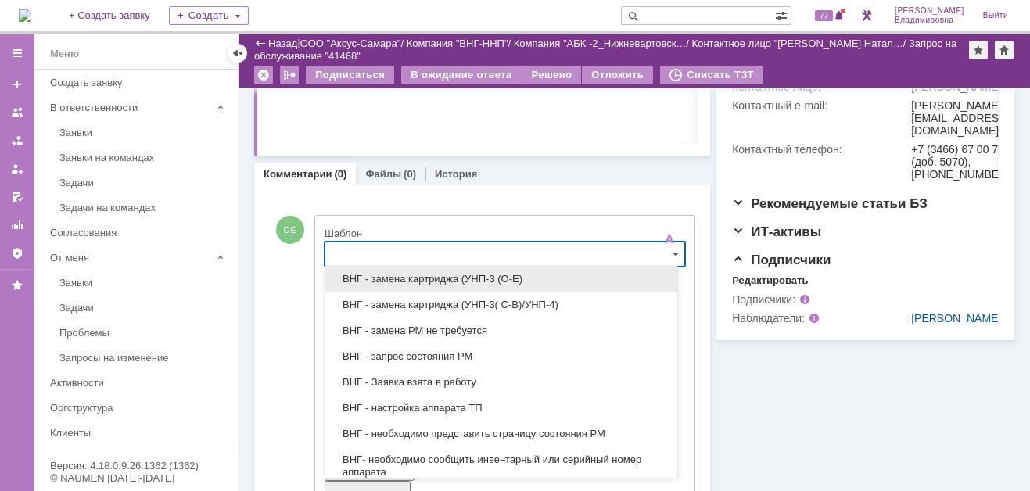
scroll to position [235, 0]
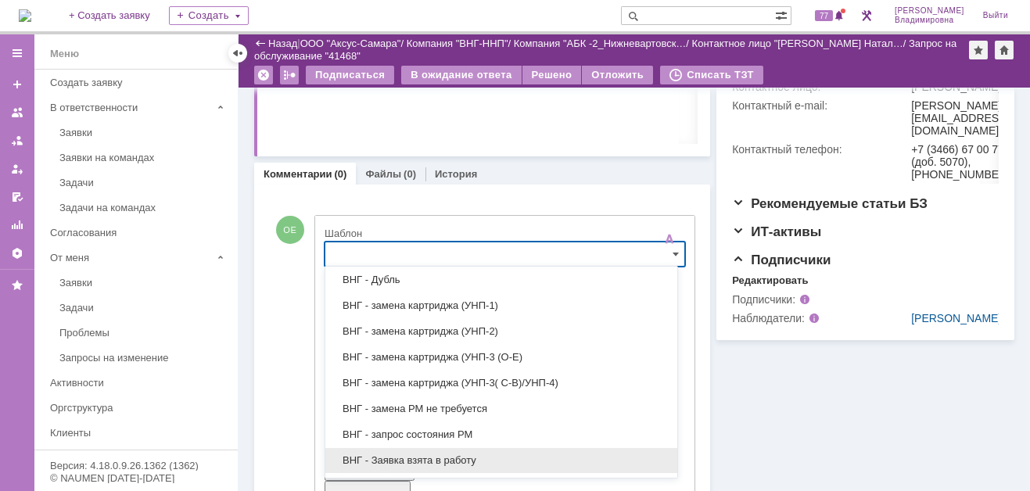
click at [401, 455] on span "ВНГ - Заявка взята в работу" at bounding box center [501, 461] width 333 height 13
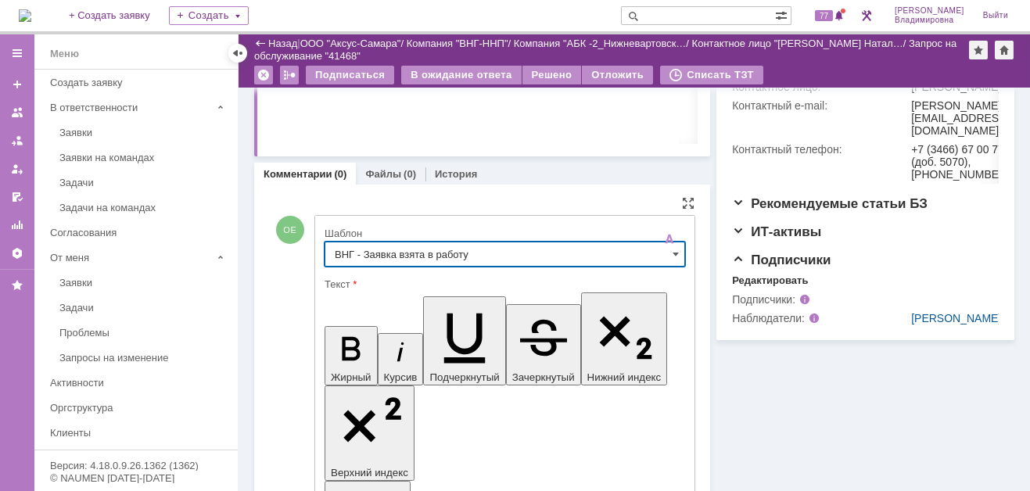
type input "ВНГ - Заявка взята в работу"
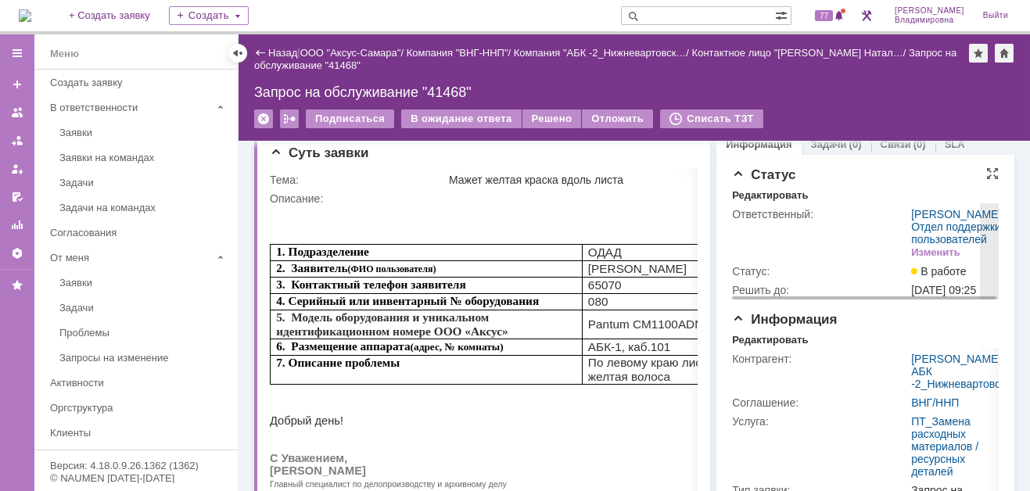
scroll to position [0, 0]
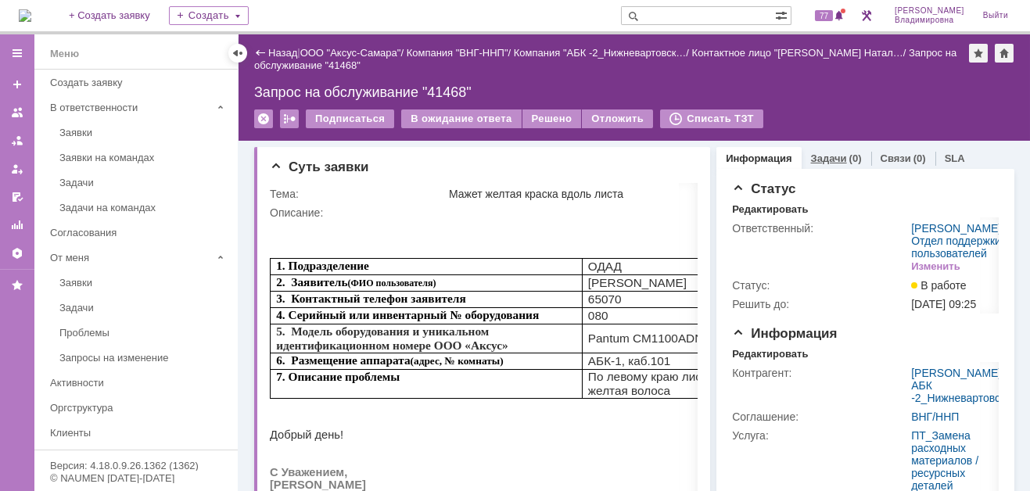
click at [812, 155] on link "Задачи" at bounding box center [829, 159] width 36 height 12
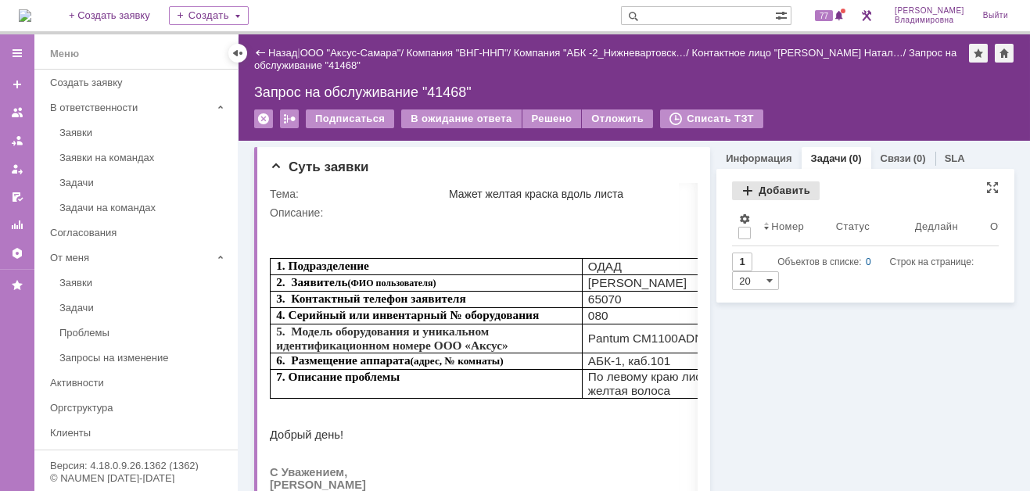
click at [760, 191] on div "Добавить" at bounding box center [776, 190] width 88 height 19
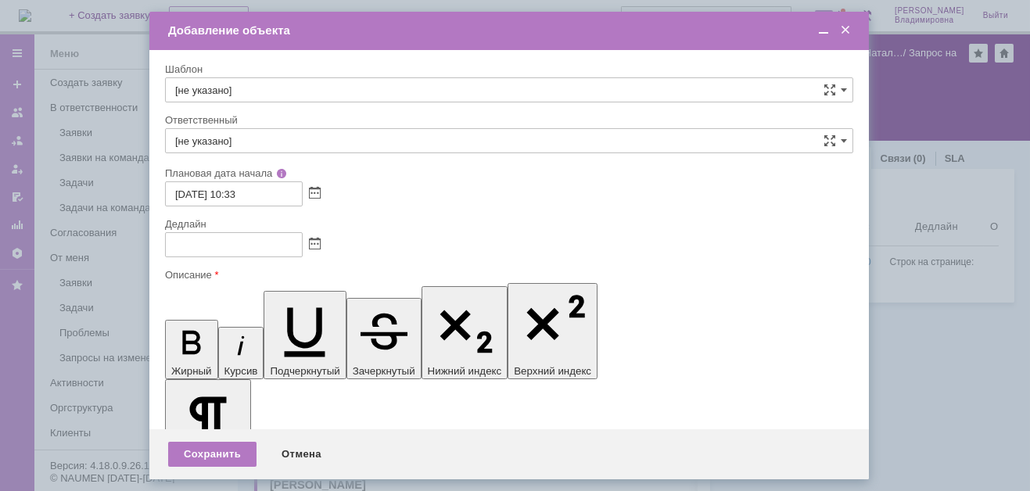
click at [828, 90] on input "[не указано]" at bounding box center [509, 89] width 688 height 25
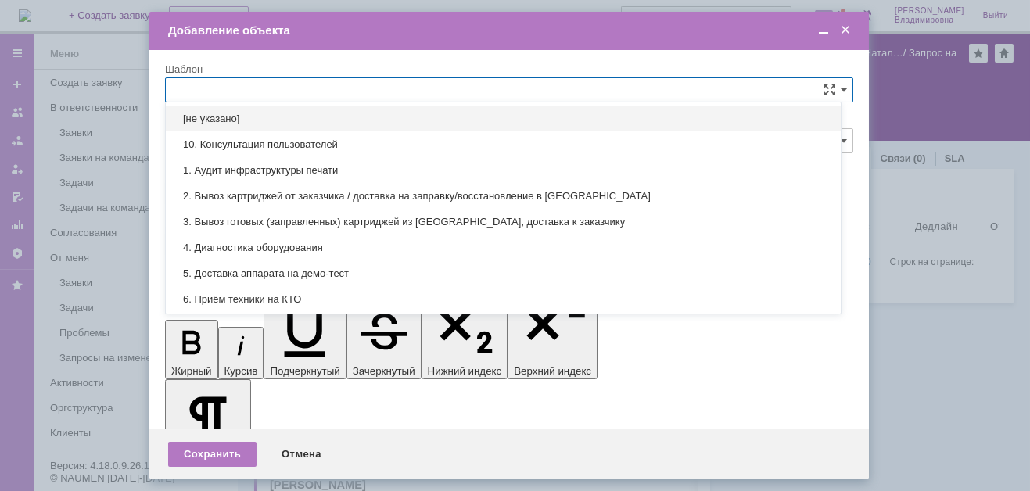
click at [191, 84] on input "text" at bounding box center [509, 89] width 688 height 25
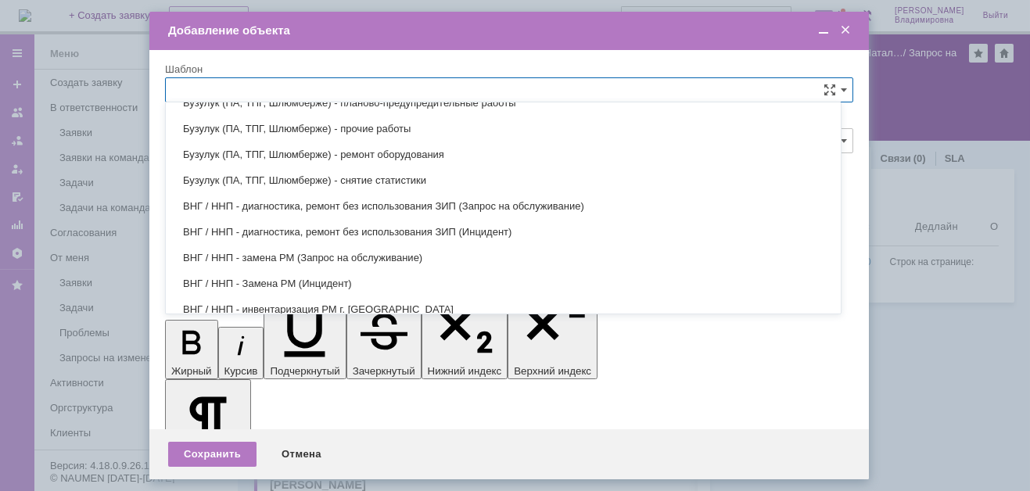
scroll to position [531, 0]
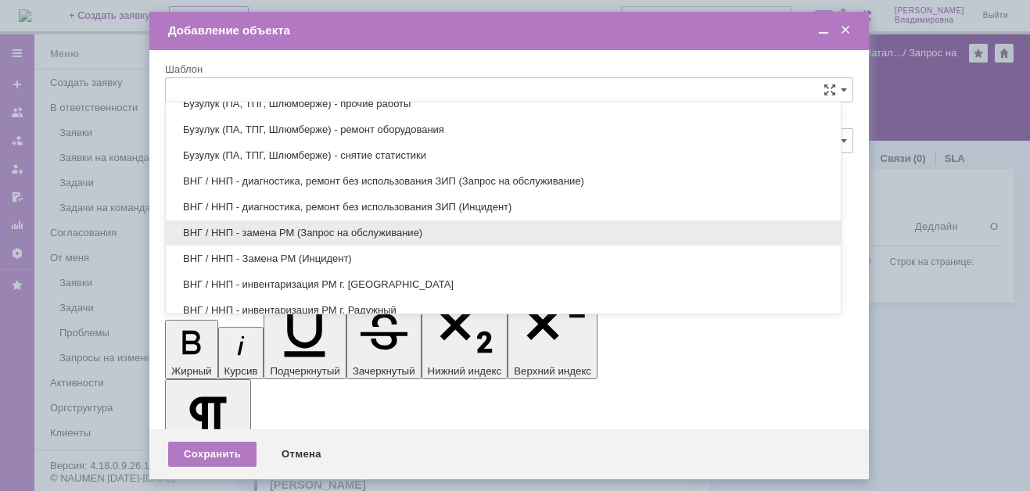
click at [259, 227] on span "ВНГ / ННП - замена РМ (Запрос на обслуживание)" at bounding box center [503, 233] width 656 height 13
type input "ВНГ / ННП - замена РМ (Запрос на обслуживание)"
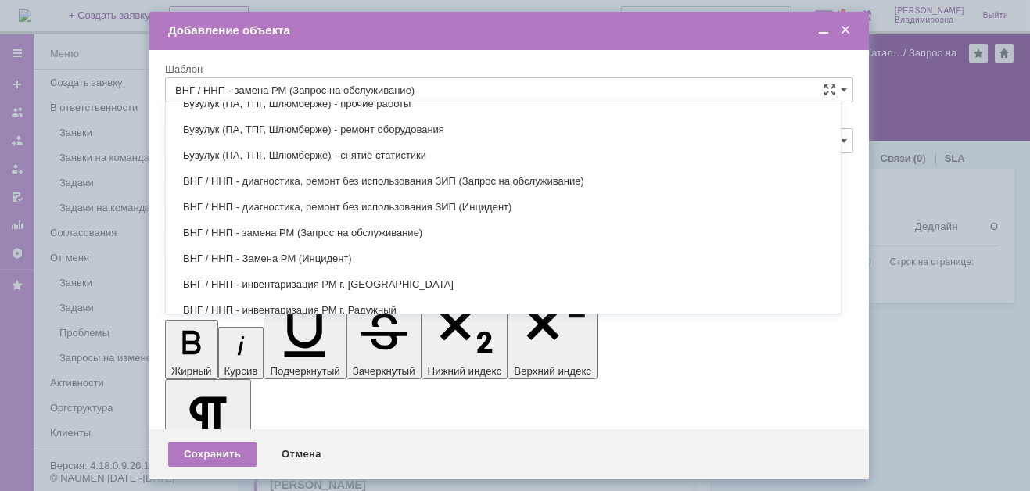
type input "[PERSON_NAME]"
type input "[DATE] 18:33"
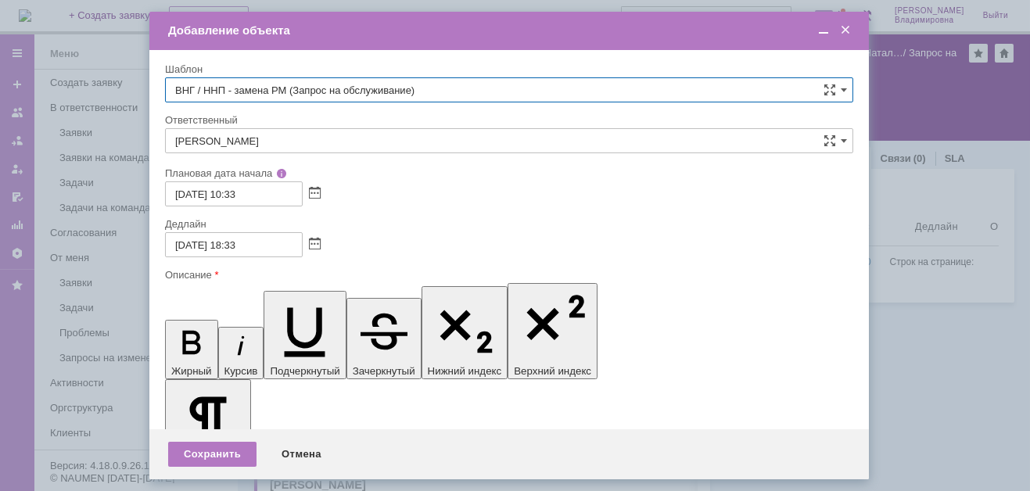
type input "ВНГ / ННП - замена РМ (Запрос на обслуживание)"
click at [261, 151] on input "[PERSON_NAME]" at bounding box center [509, 140] width 688 height 25
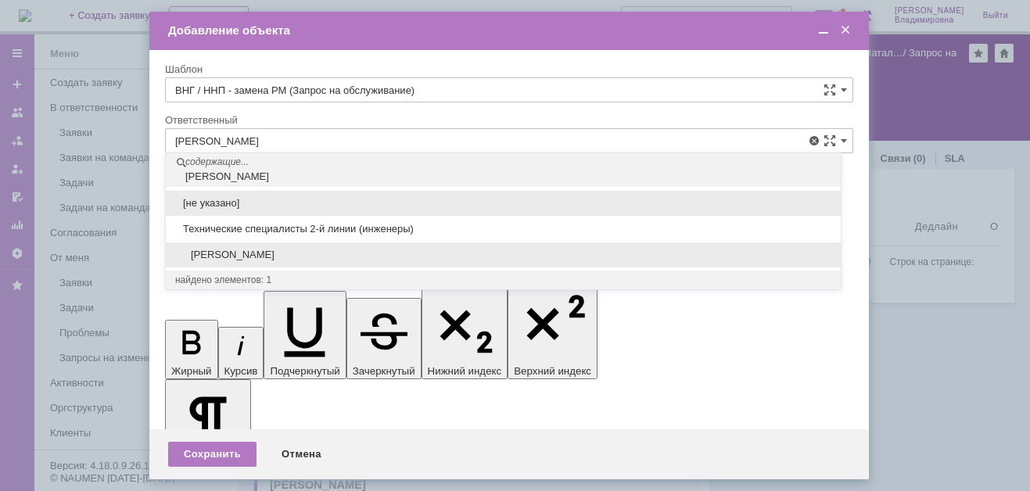
click at [256, 255] on span "[PERSON_NAME]" at bounding box center [503, 255] width 656 height 13
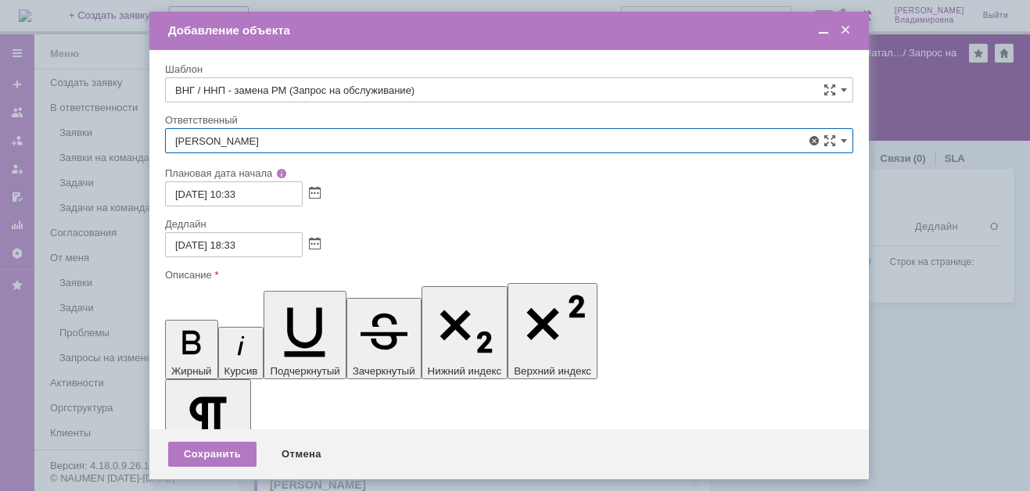
type input "[PERSON_NAME]"
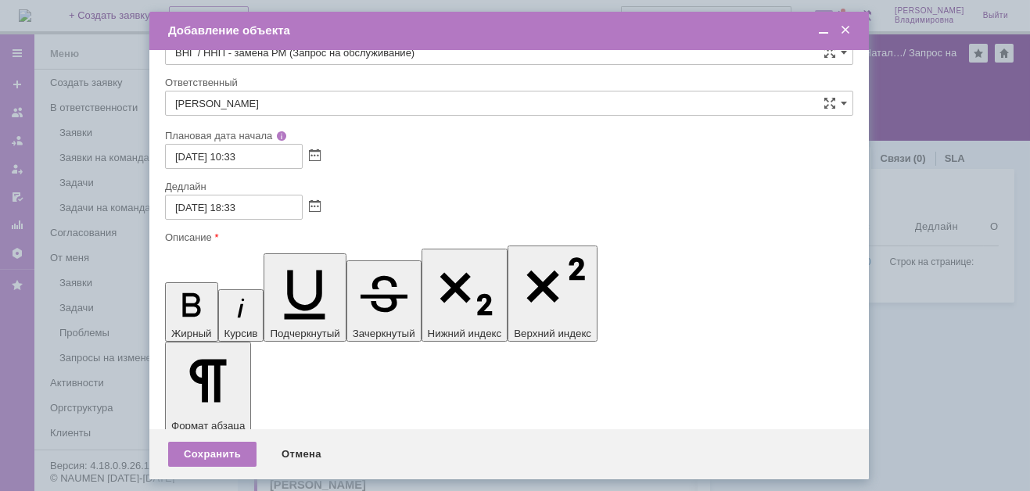
scroll to position [0, 0]
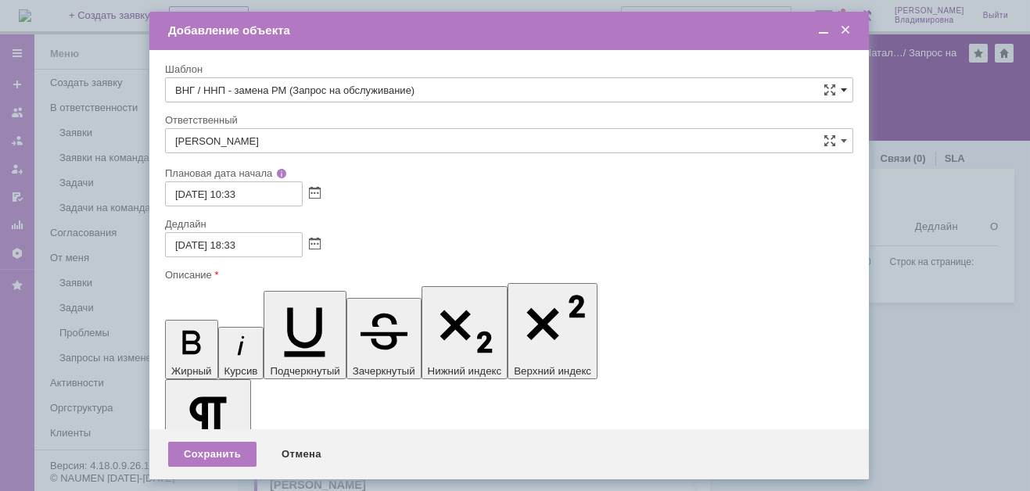
click at [841, 84] on span at bounding box center [844, 90] width 6 height 13
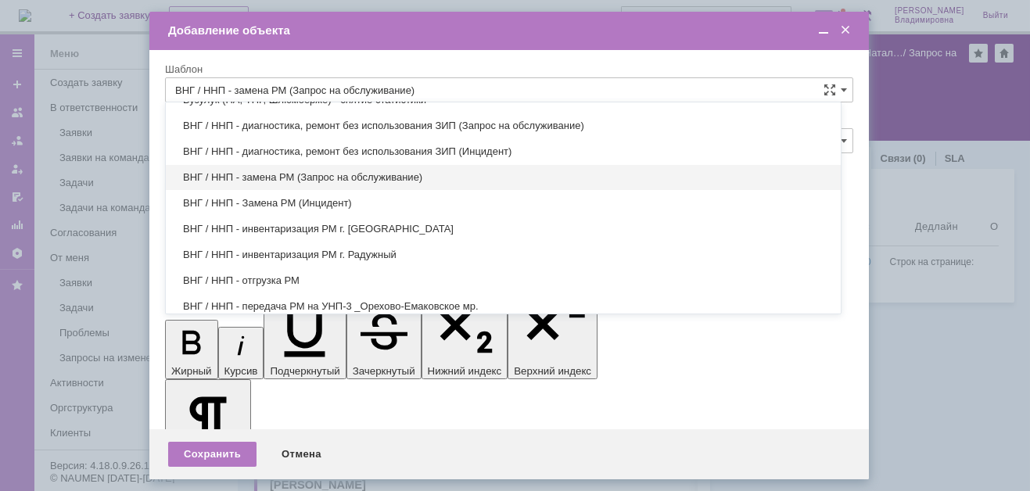
scroll to position [563, 0]
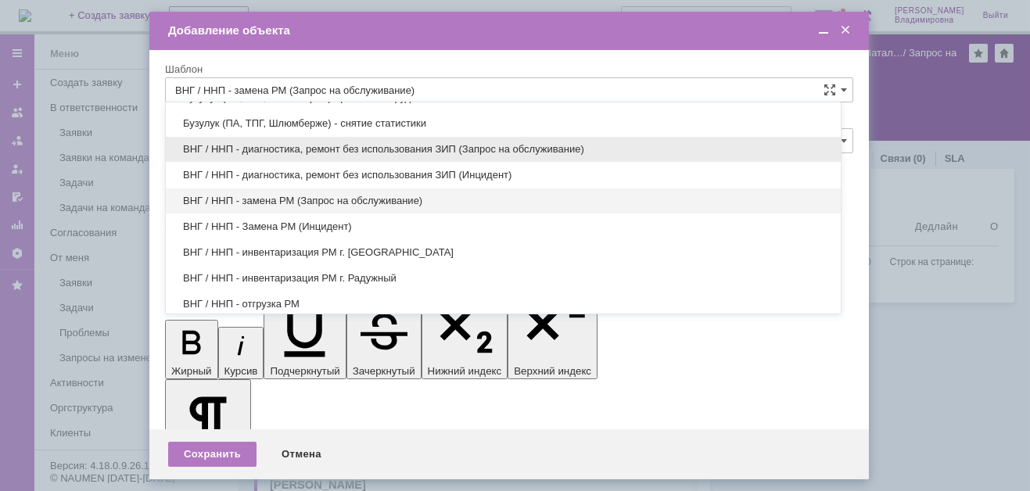
click at [286, 143] on span "ВНГ / ННП - диагностика, ремонт без использования ЗИП (Запрос на обслуживание)" at bounding box center [503, 149] width 656 height 13
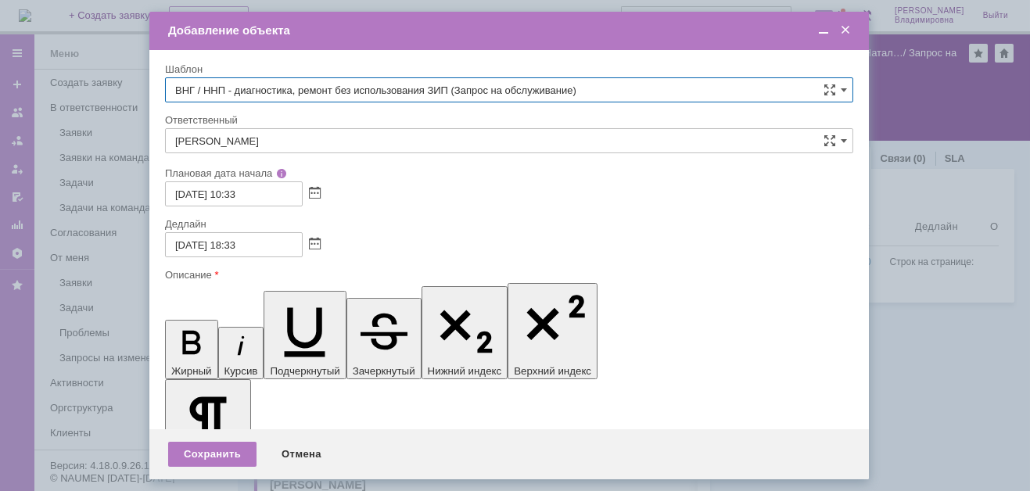
type input "ВНГ / ННП - диагностика, ремонт без использования ЗИП (Запрос на обслуживание)"
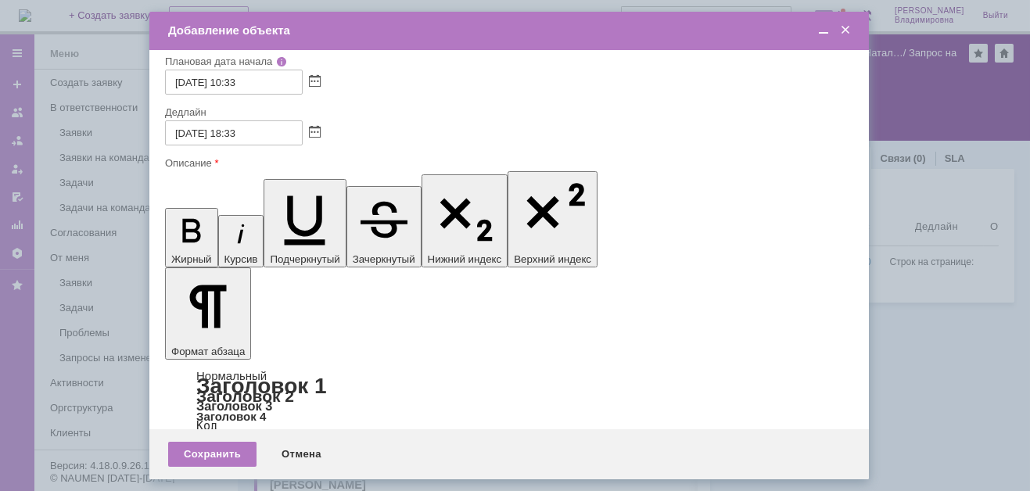
scroll to position [78, 0]
click at [221, 451] on div "Сохранить" at bounding box center [212, 454] width 88 height 25
